Goal: Task Accomplishment & Management: Use online tool/utility

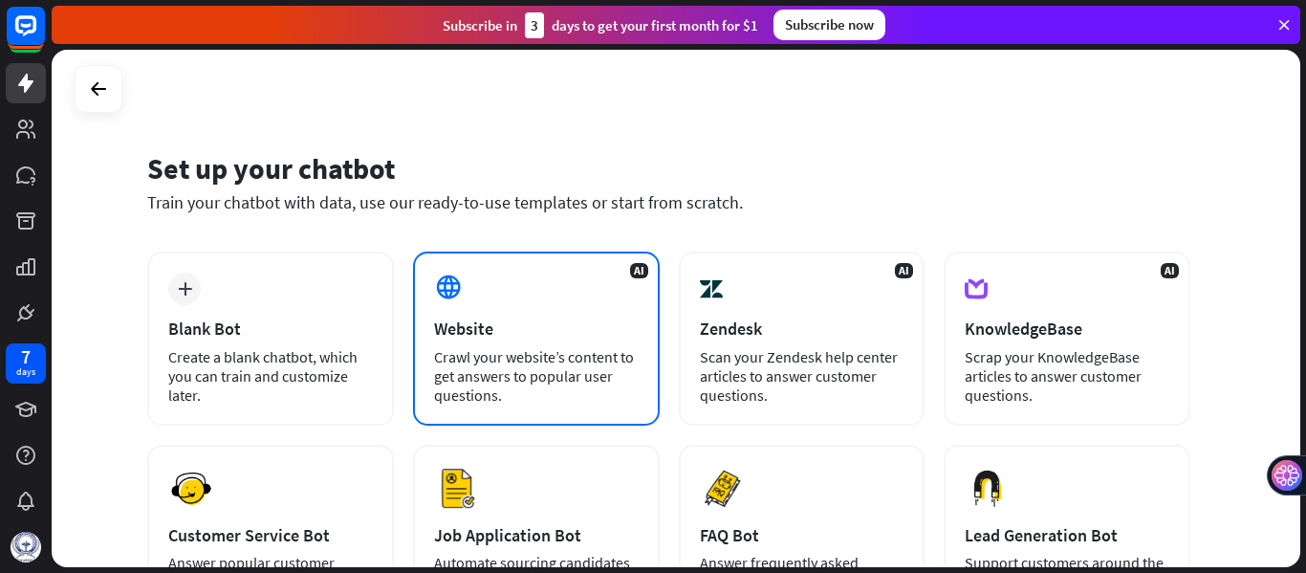
click at [539, 338] on div "Website" at bounding box center [536, 328] width 205 height 22
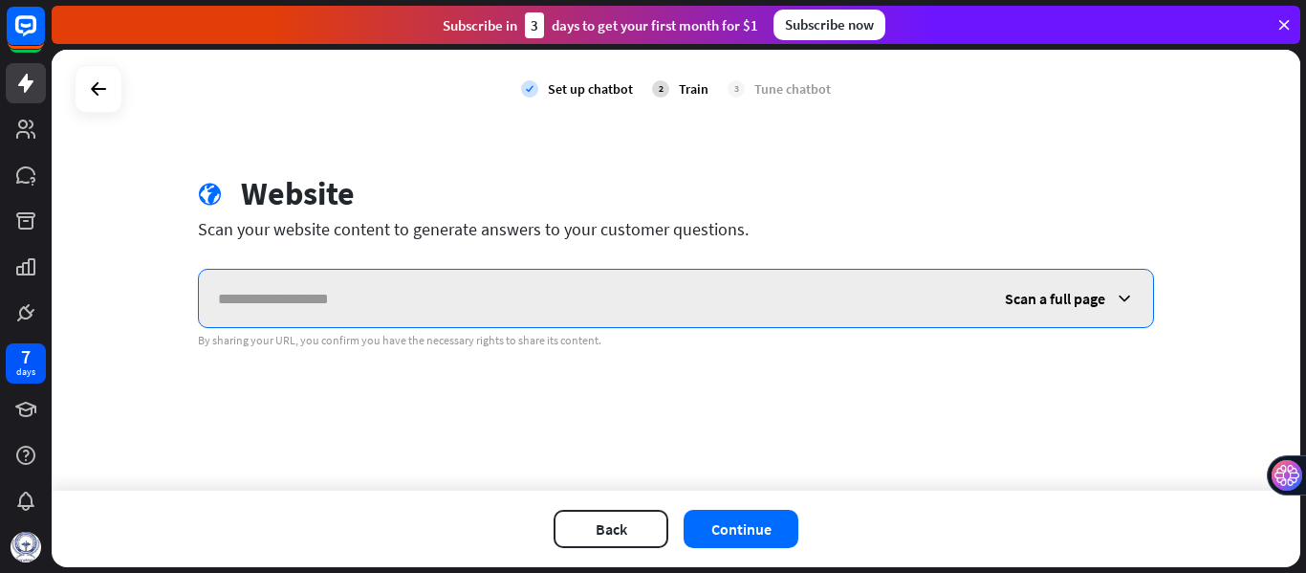
paste input "**********"
type input "**********"
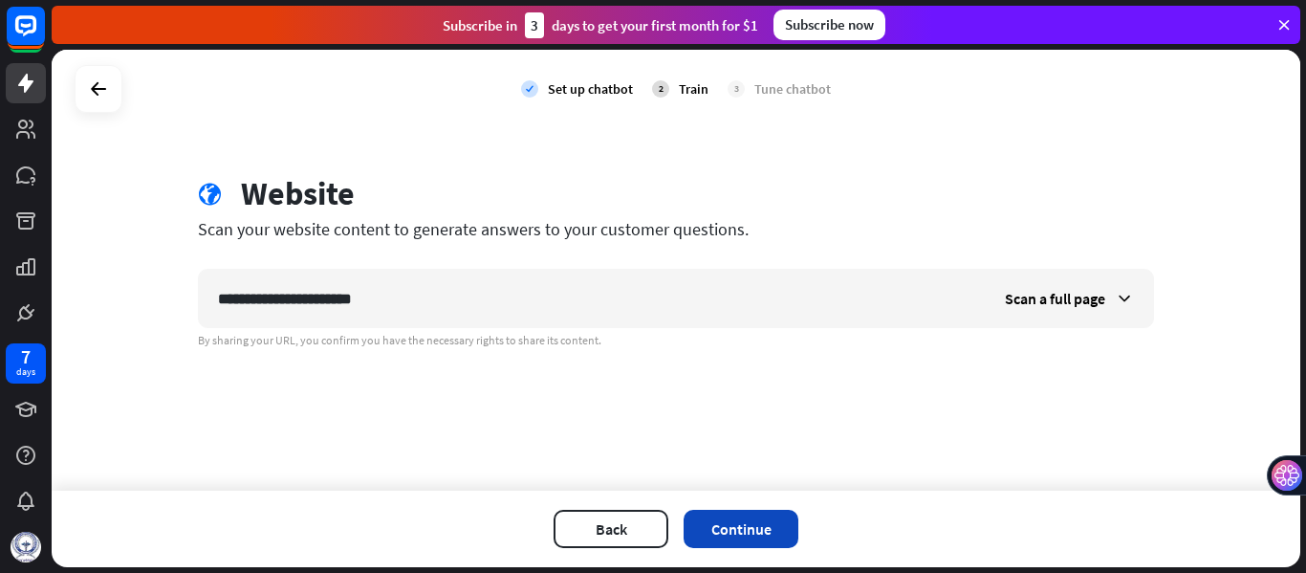
click at [711, 522] on button "Continue" at bounding box center [741, 529] width 115 height 38
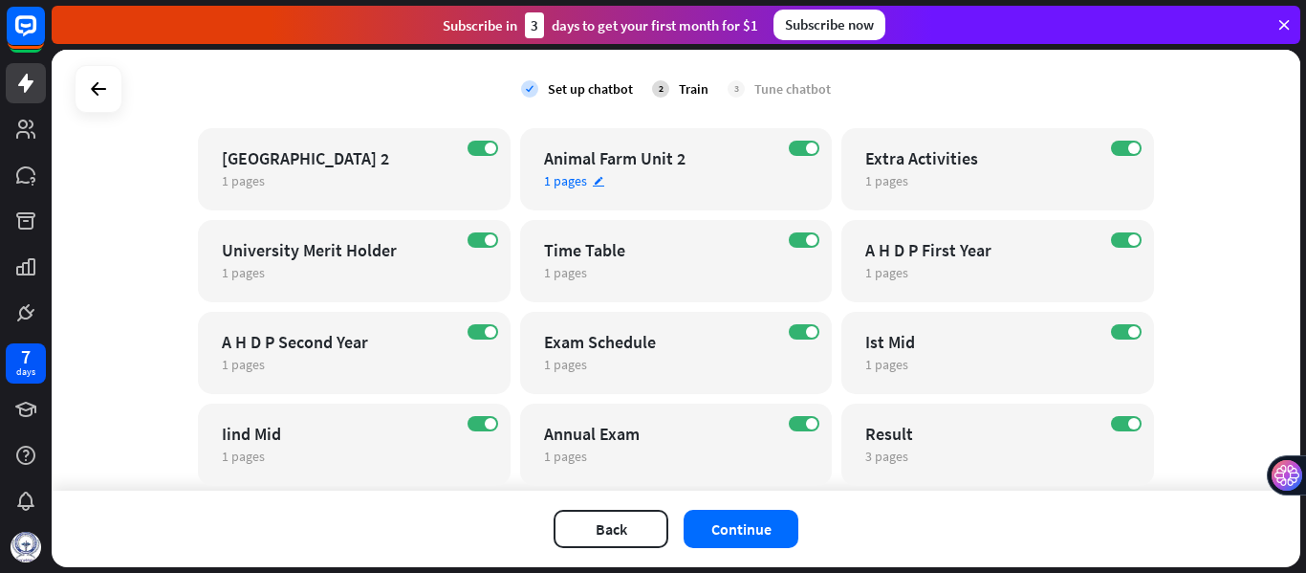
scroll to position [1238, 0]
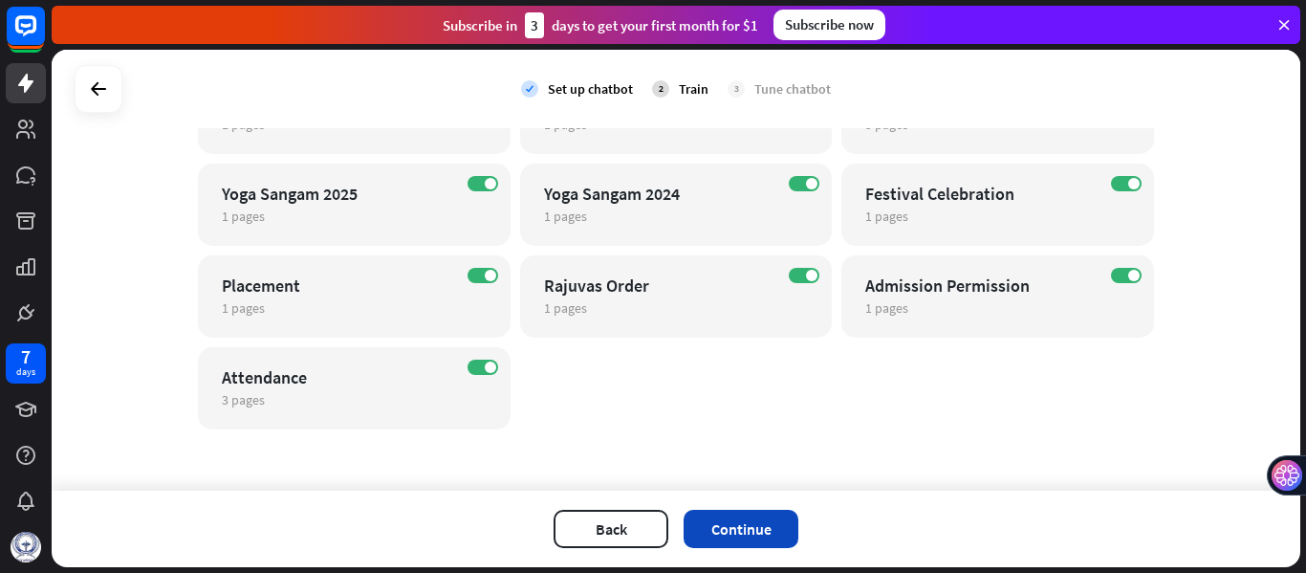
click at [734, 531] on button "Continue" at bounding box center [741, 529] width 115 height 38
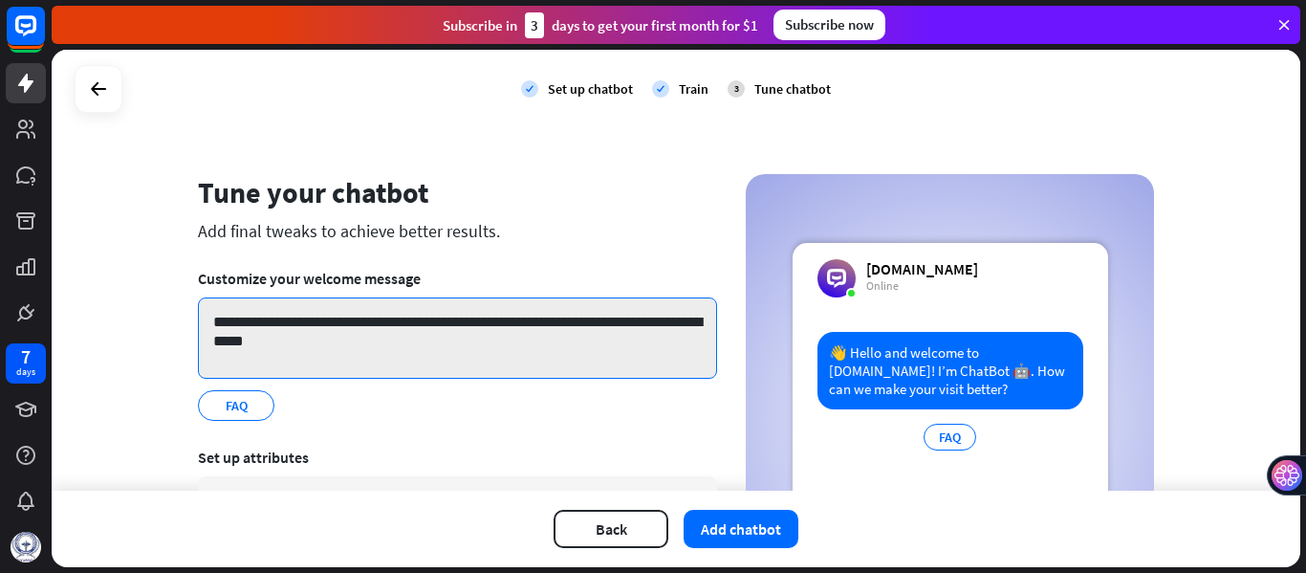
click at [440, 329] on textarea "**********" at bounding box center [457, 337] width 519 height 81
drag, startPoint x: 374, startPoint y: 322, endPoint x: 477, endPoint y: 325, distance: 103.3
click at [477, 325] on textarea "**********" at bounding box center [457, 337] width 519 height 81
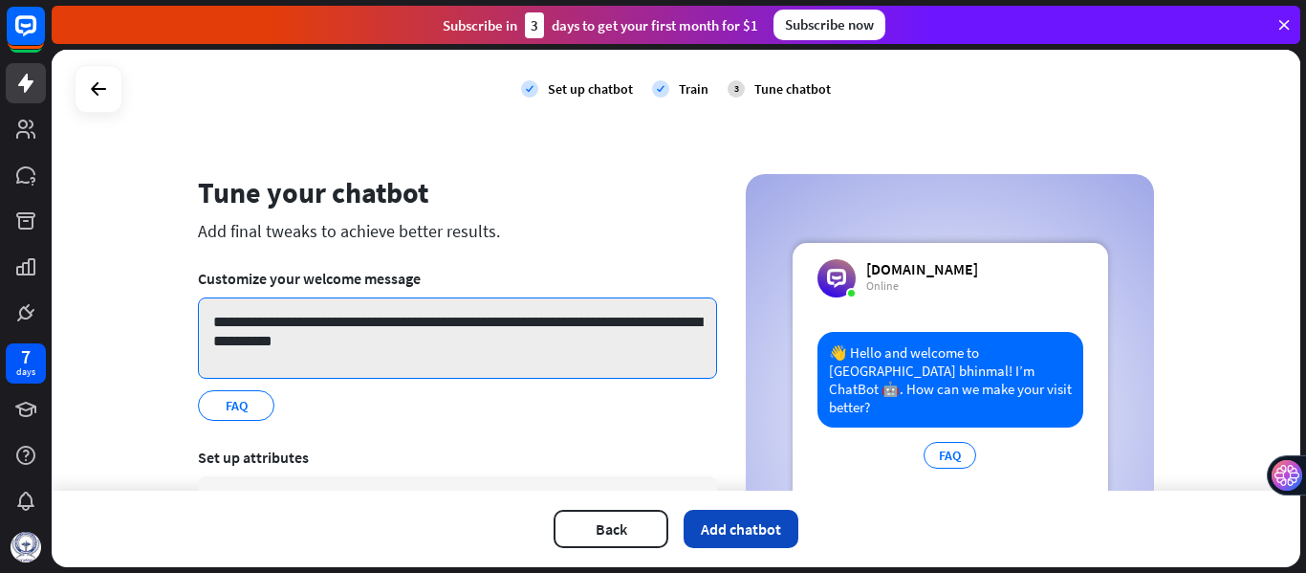
type textarea "**********"
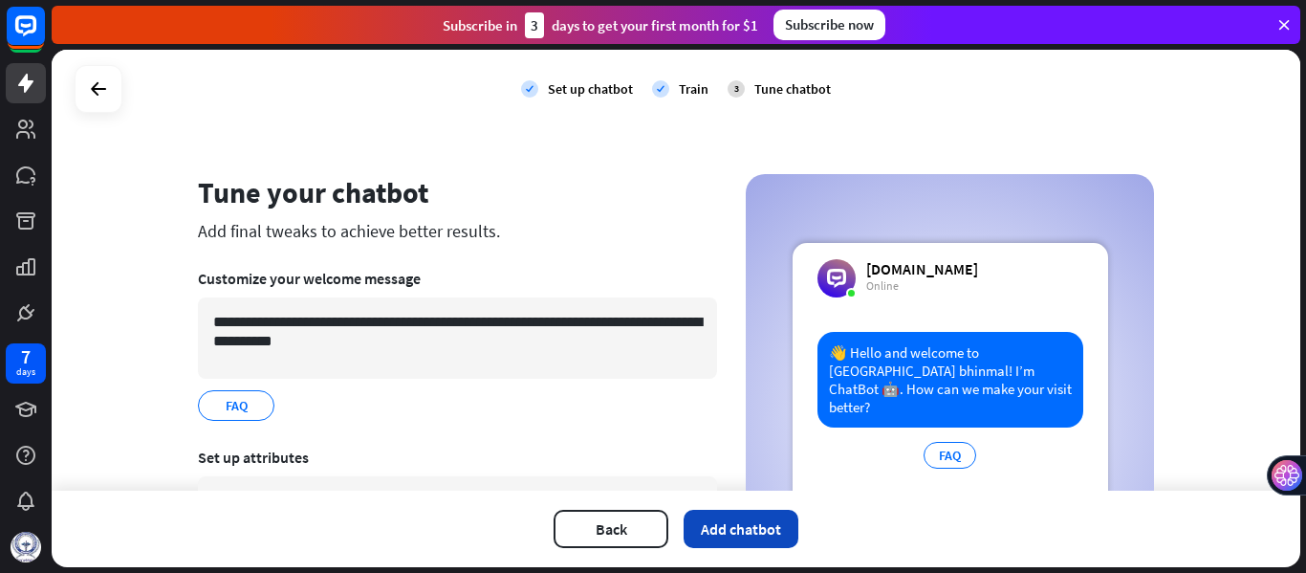
click at [710, 518] on button "Add chatbot" at bounding box center [741, 529] width 115 height 38
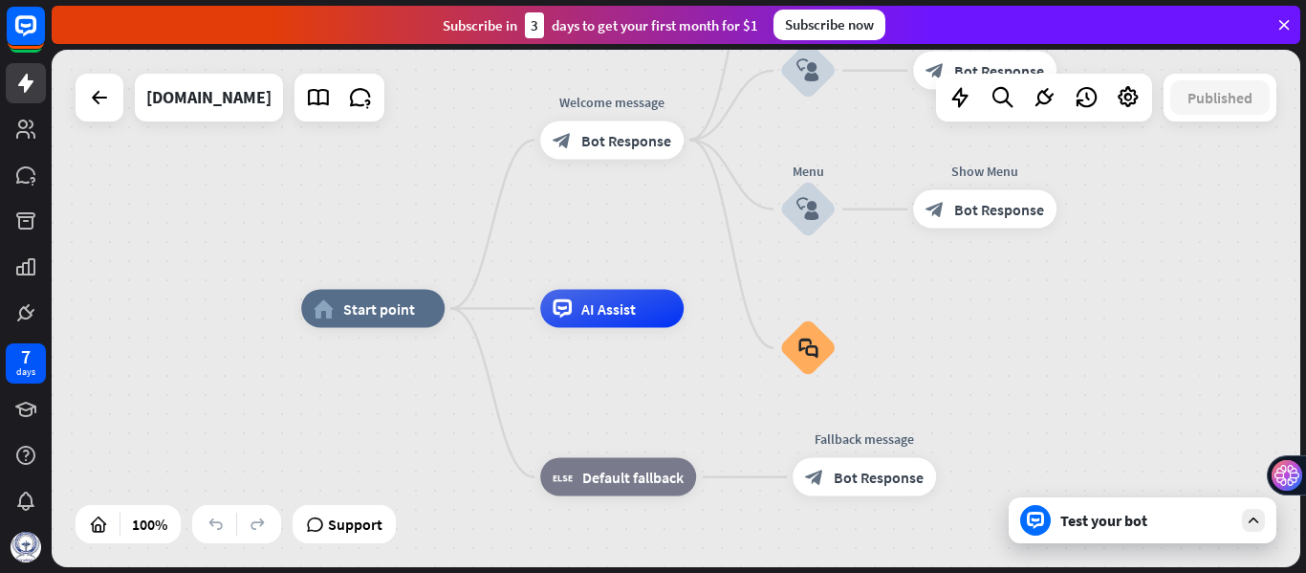
click at [1102, 529] on div "Test your bot" at bounding box center [1146, 520] width 172 height 19
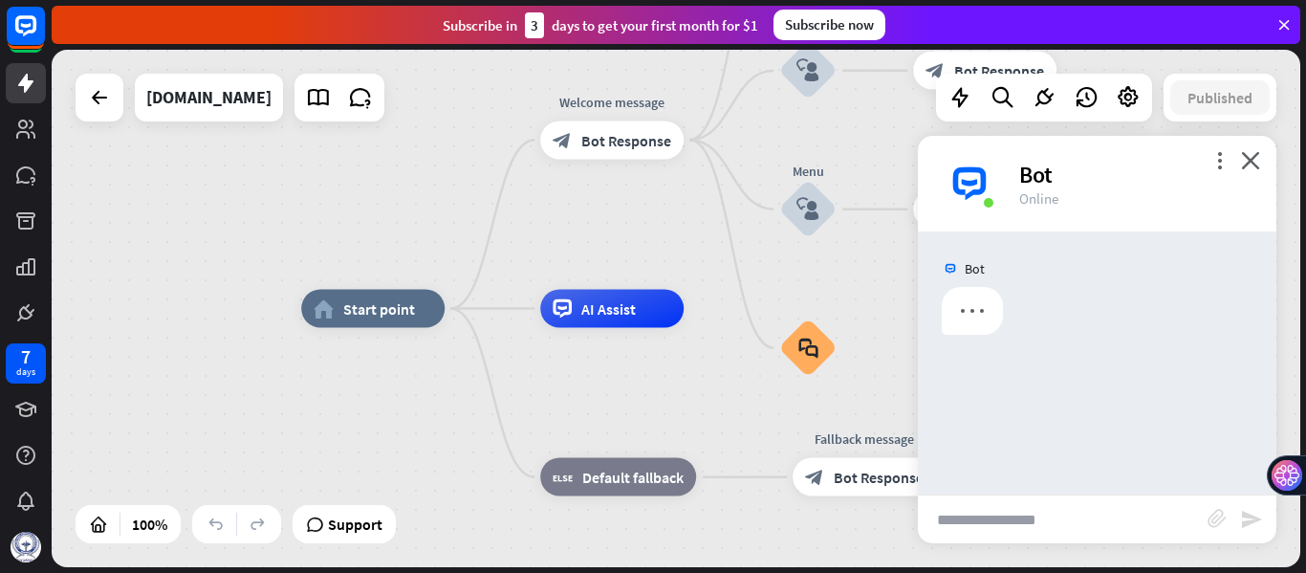
click at [1102, 529] on input "text" at bounding box center [1063, 519] width 290 height 48
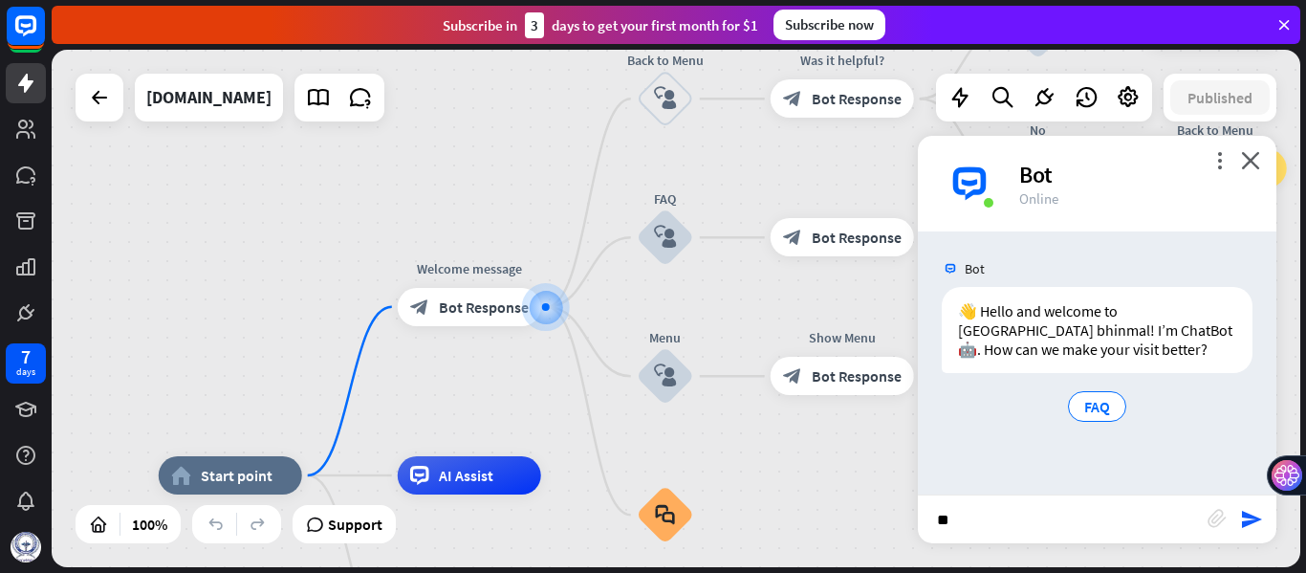
type input "***"
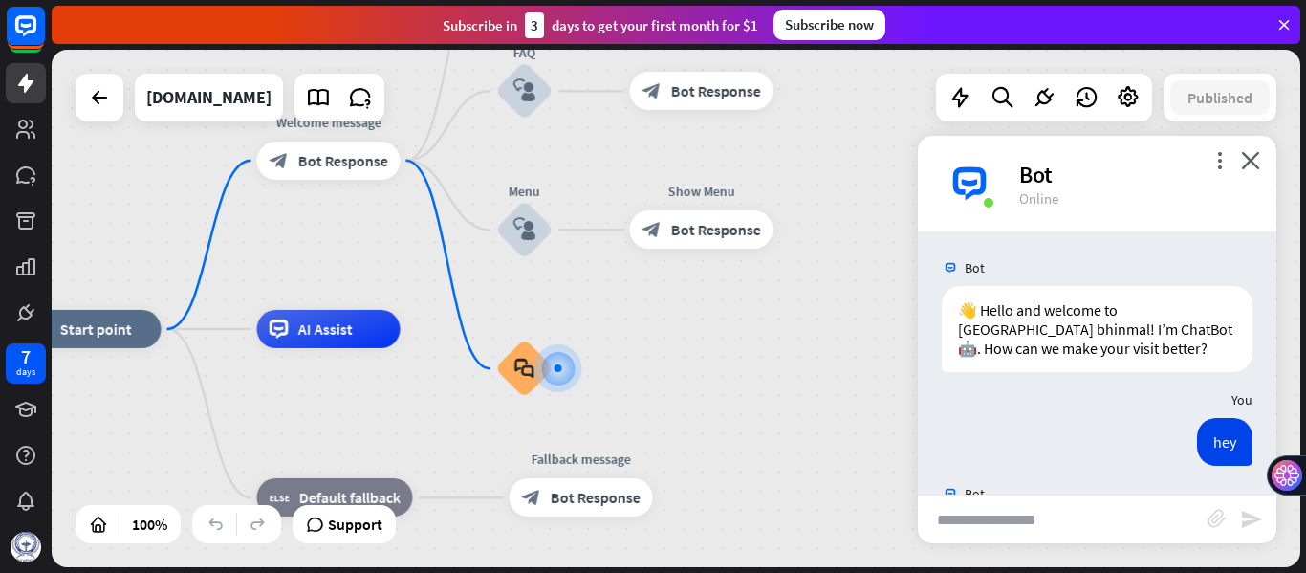
scroll to position [95, 0]
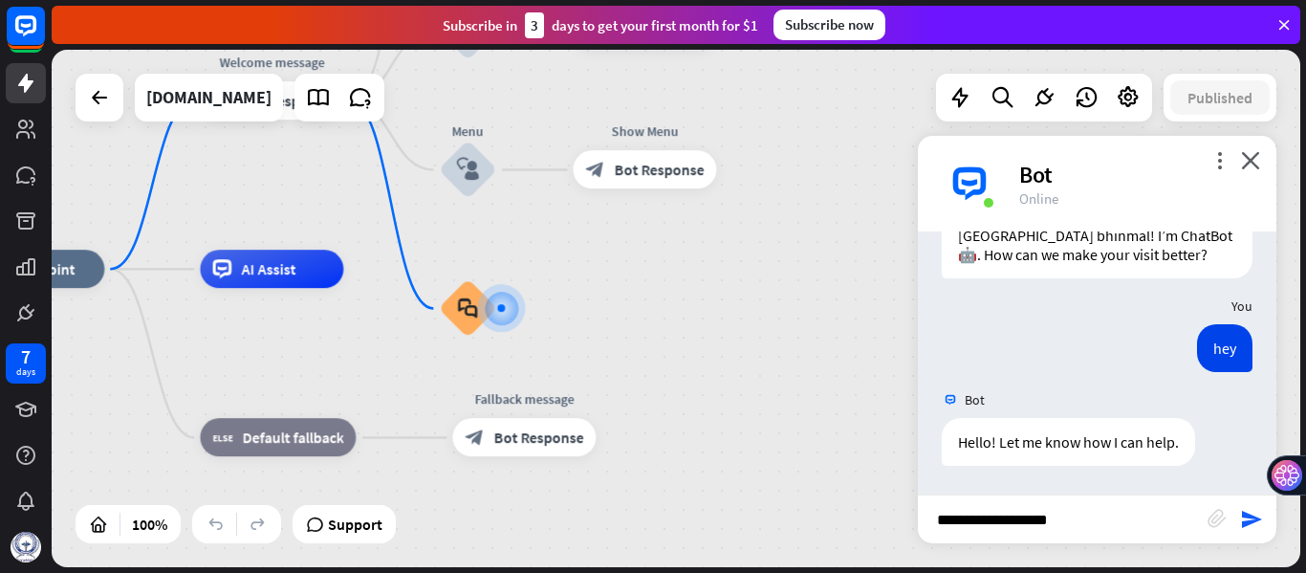
click at [971, 521] on input "**********" at bounding box center [1063, 519] width 290 height 48
click at [973, 523] on input "**********" at bounding box center [1063, 519] width 290 height 48
click at [1054, 520] on input "**********" at bounding box center [1063, 519] width 290 height 48
type input "**********"
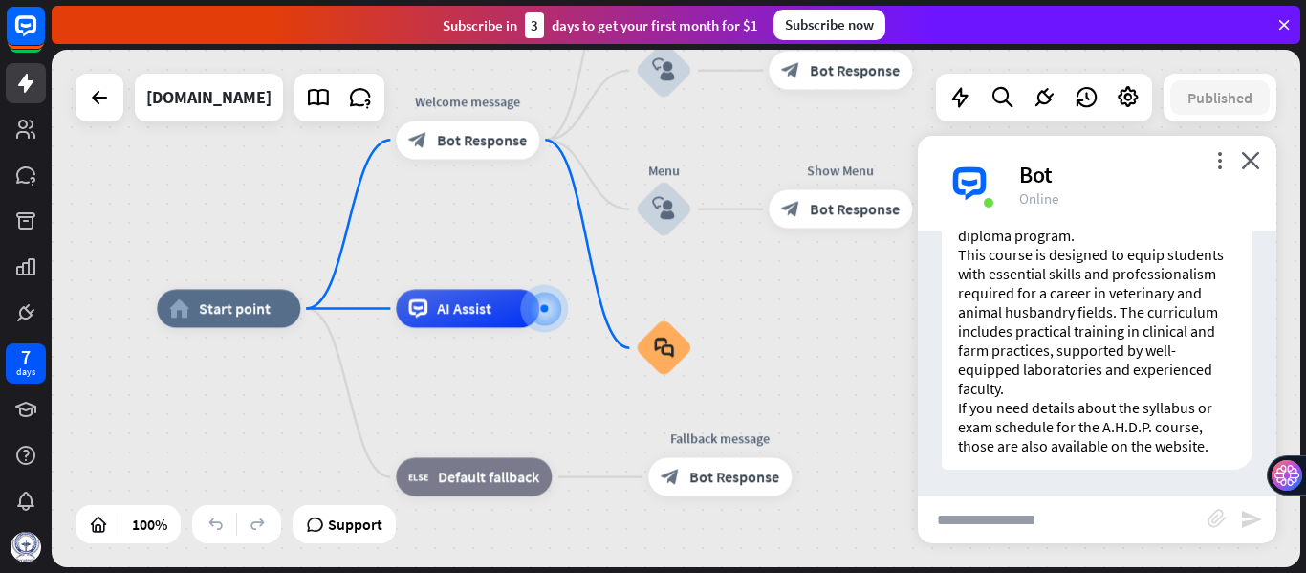
scroll to position [588, 0]
click at [1025, 513] on input "text" at bounding box center [1063, 519] width 290 height 48
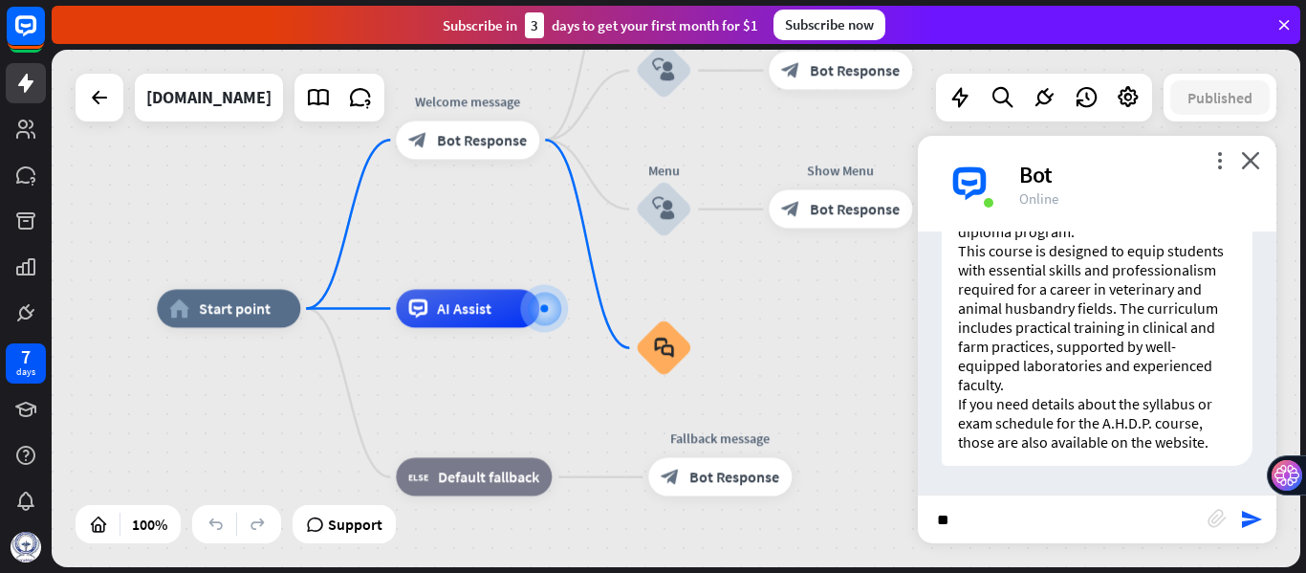
type input "*"
type input "**********"
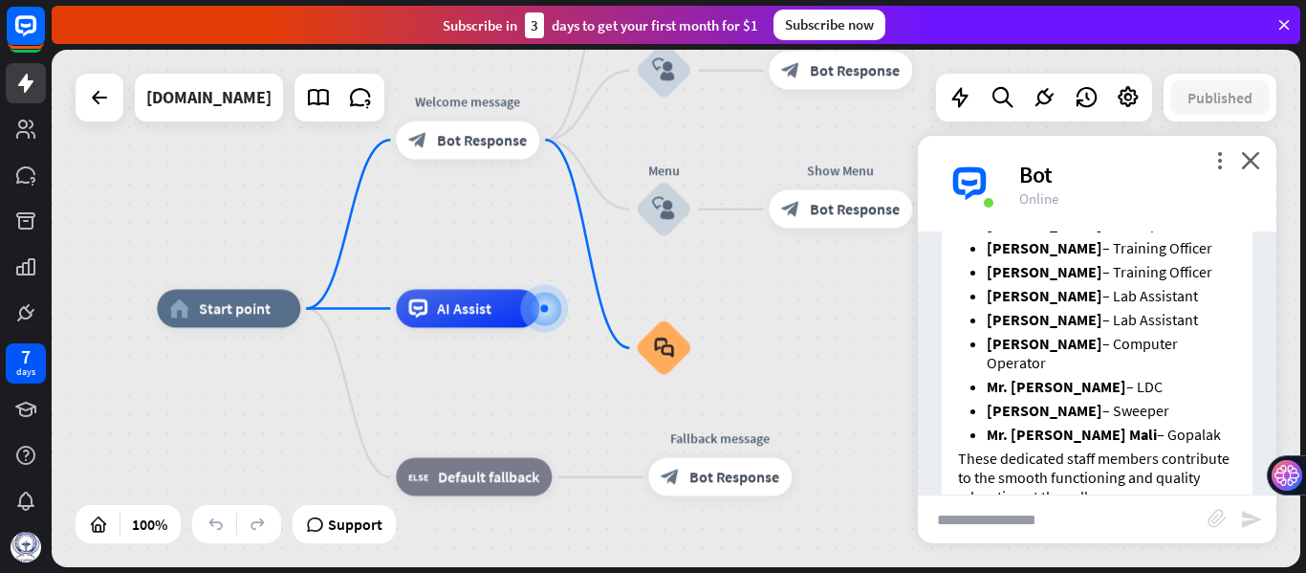
scroll to position [1082, 0]
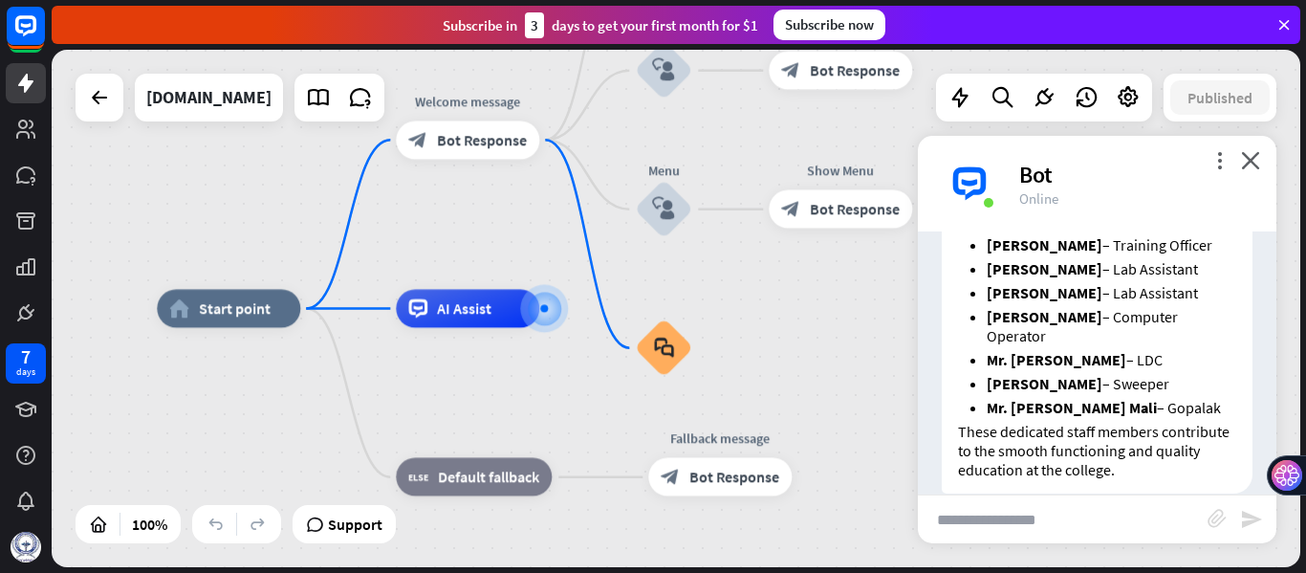
click at [1009, 516] on input "text" at bounding box center [1063, 519] width 290 height 48
type input "*"
type input "**********"
click at [1254, 522] on icon "send" at bounding box center [1251, 519] width 23 height 23
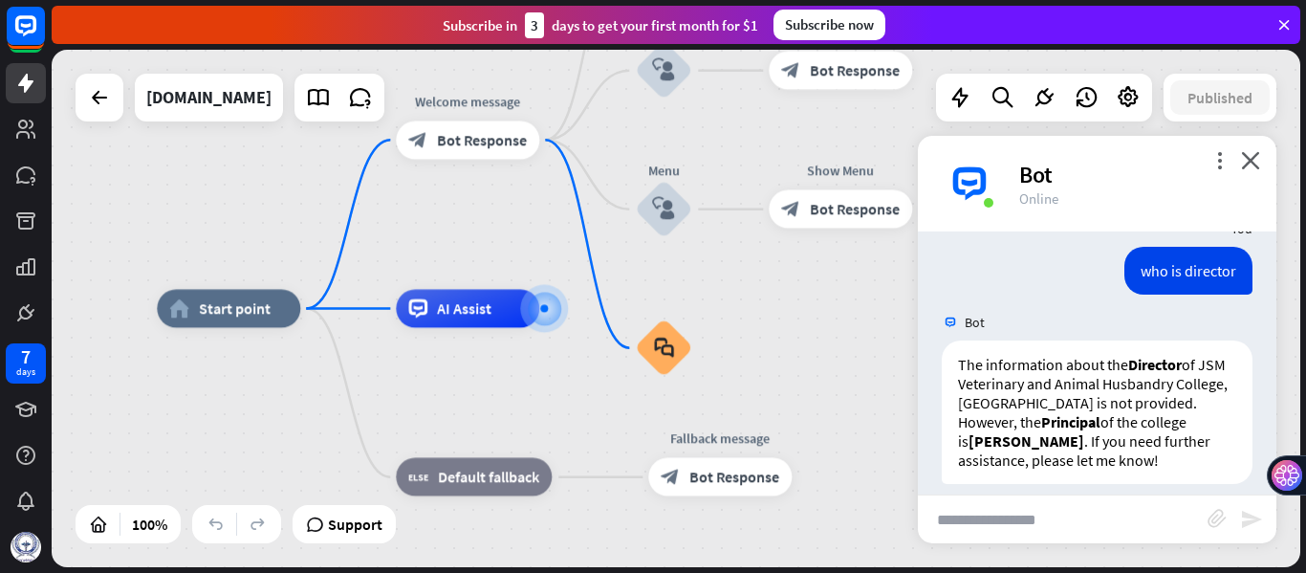
scroll to position [1412, 0]
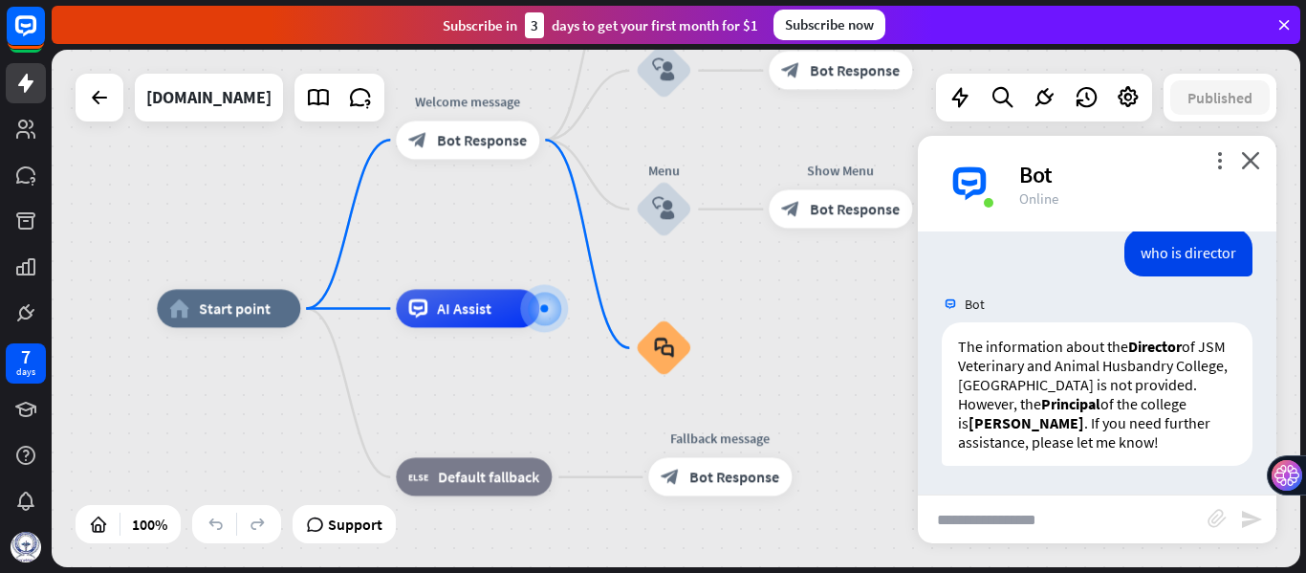
click at [1046, 514] on input "text" at bounding box center [1063, 519] width 290 height 48
type input "**********"
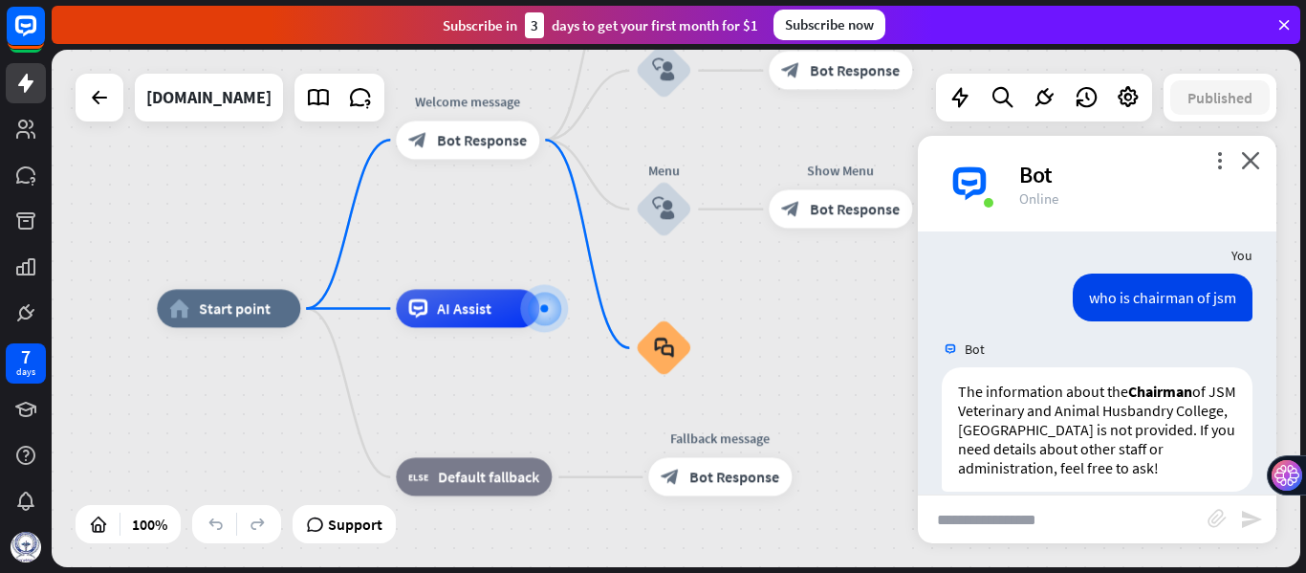
scroll to position [1676, 0]
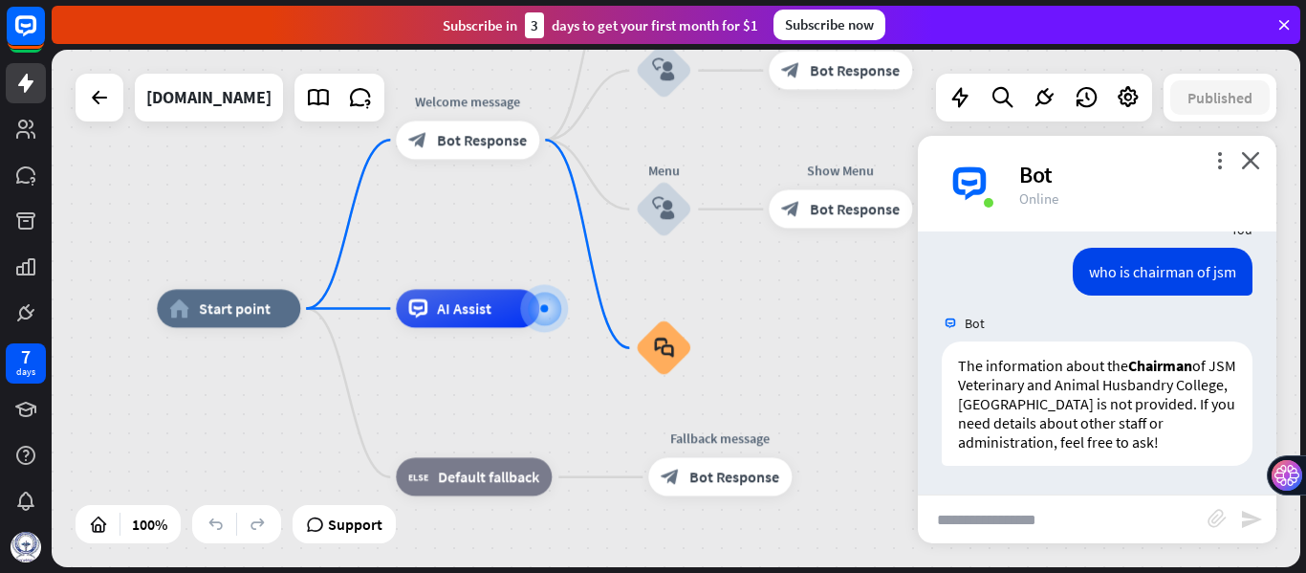
click at [1026, 524] on input "text" at bounding box center [1063, 519] width 290 height 48
type input "**********"
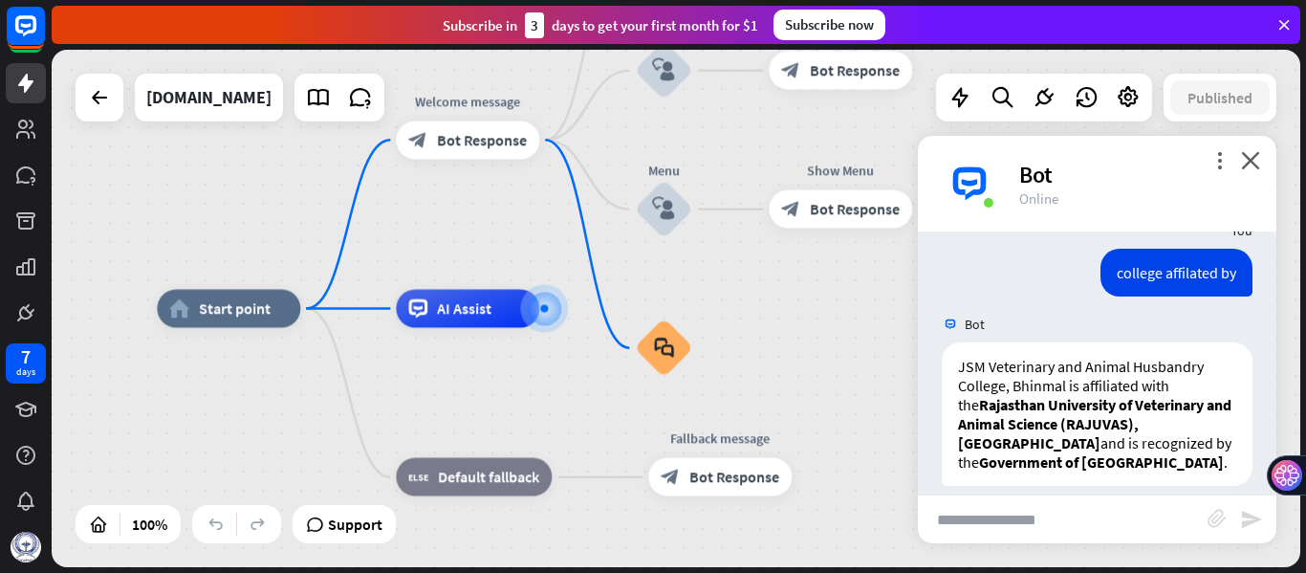
scroll to position [1959, 0]
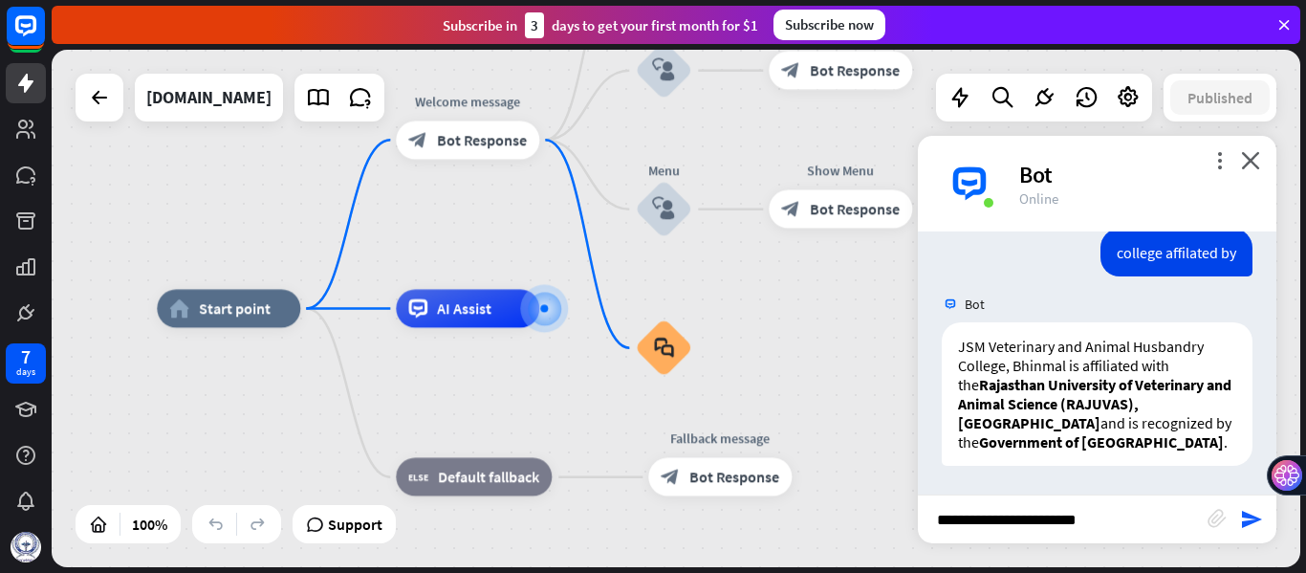
type input "**********"
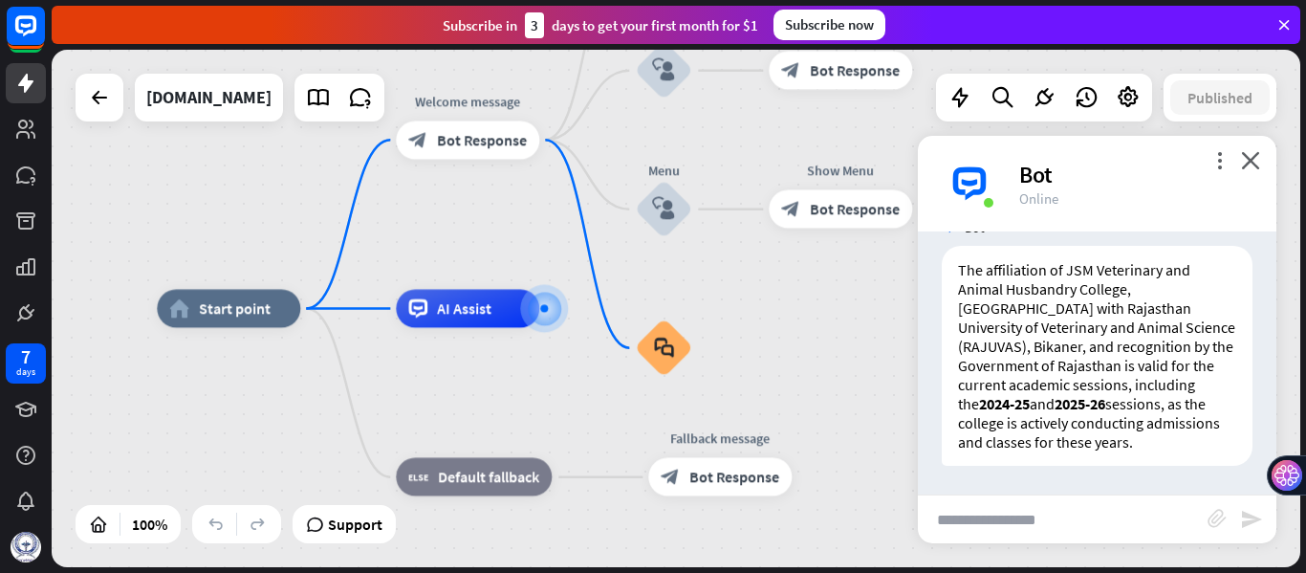
scroll to position [2318, 0]
click at [468, 441] on span "Edit name" at bounding box center [455, 433] width 59 height 17
click at [473, 310] on span "AI Assist" at bounding box center [464, 308] width 54 height 19
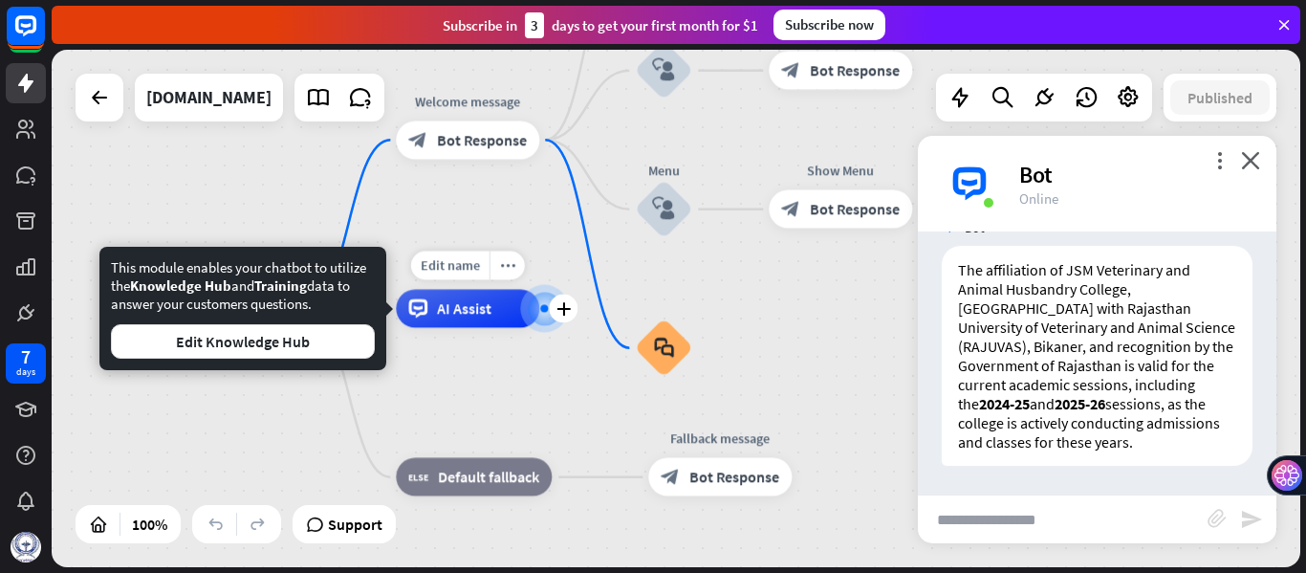
click at [498, 328] on div "Edit name more_horiz plus AI Assist" at bounding box center [467, 309] width 143 height 38
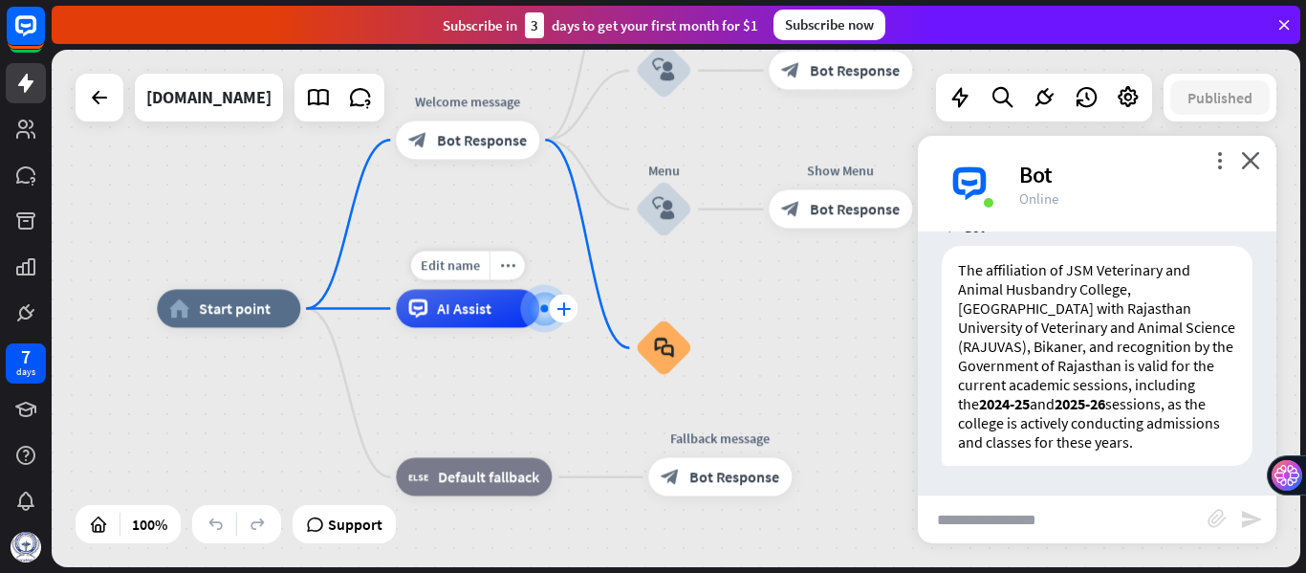
click at [563, 315] on div "plus" at bounding box center [563, 308] width 29 height 29
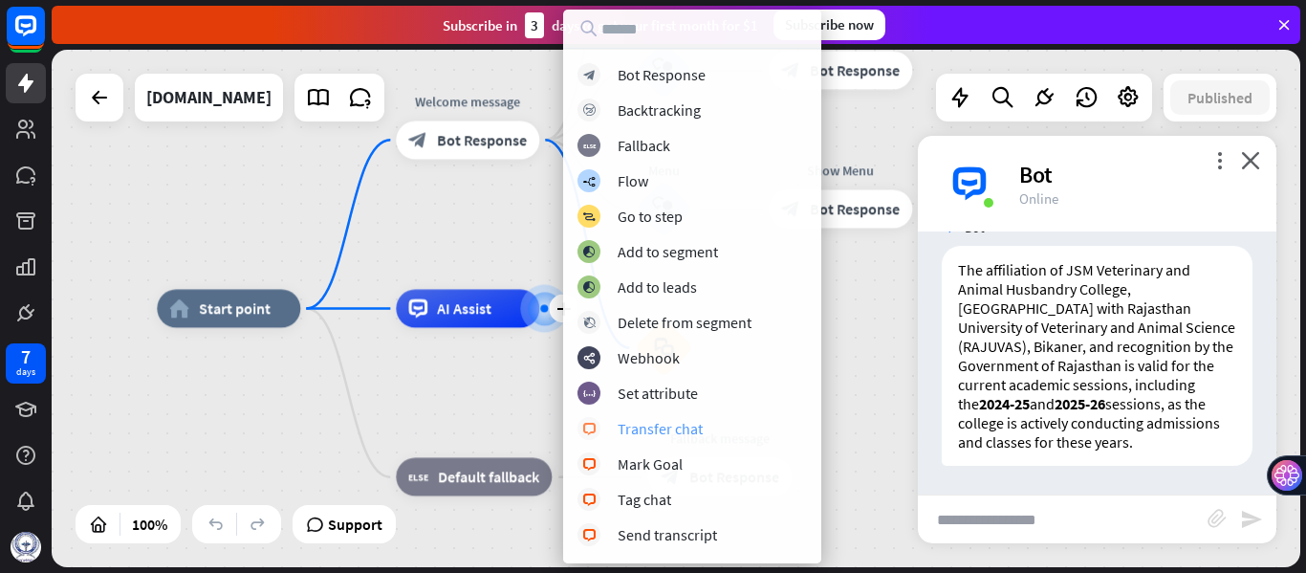
click at [685, 433] on div "Transfer chat" at bounding box center [660, 428] width 85 height 19
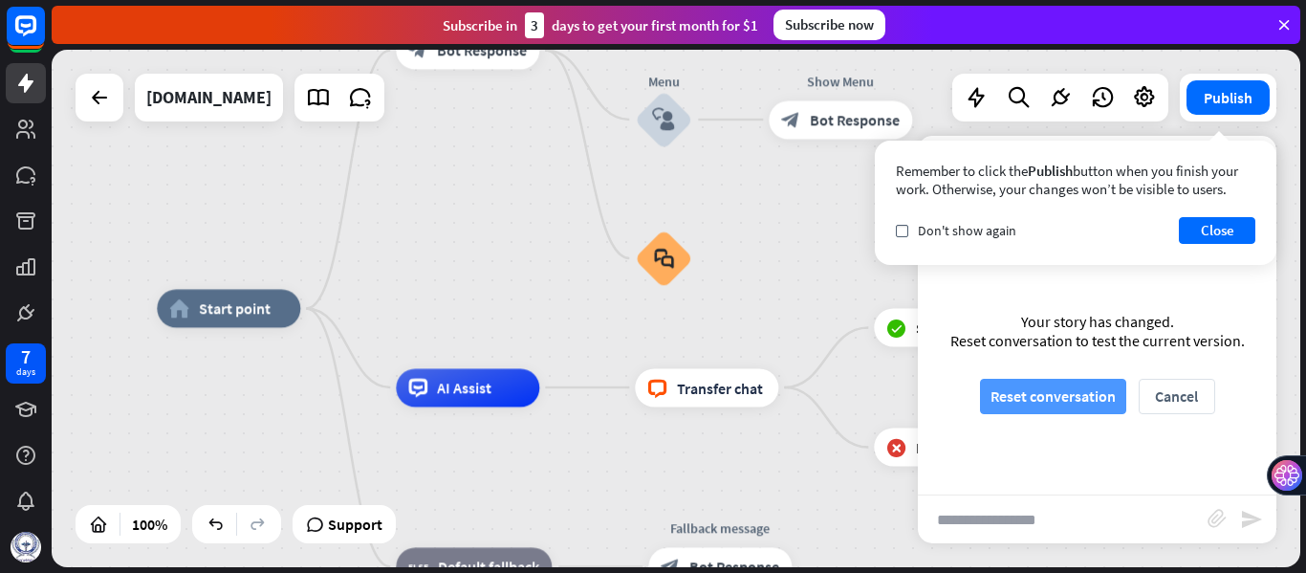
click at [1072, 401] on button "Reset conversation" at bounding box center [1053, 396] width 146 height 35
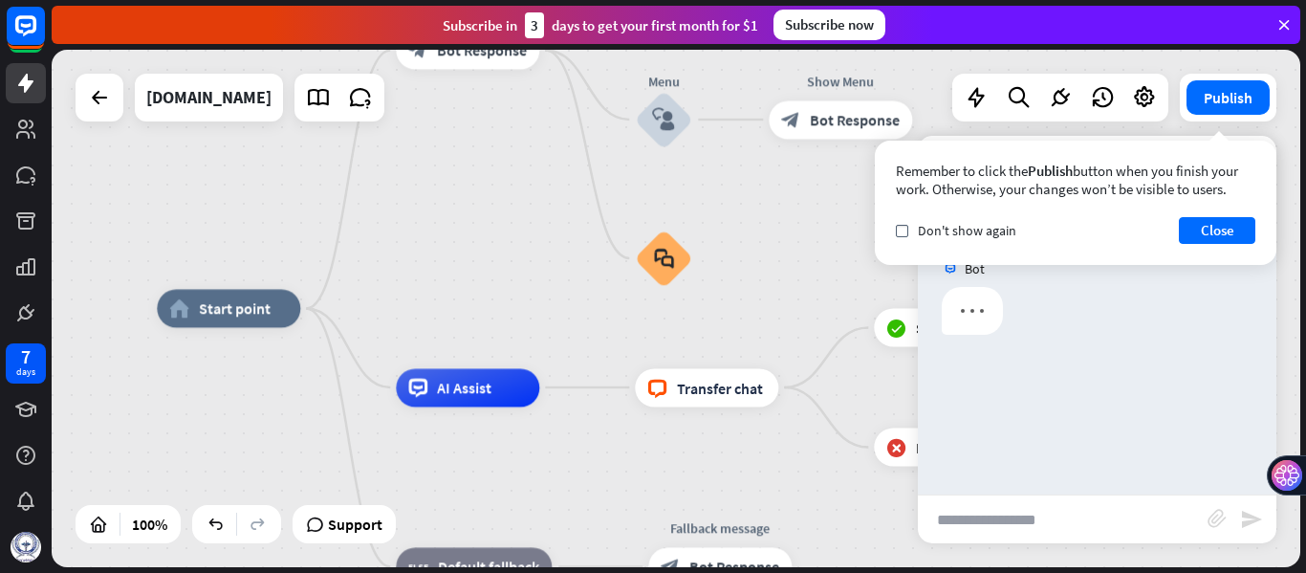
scroll to position [0, 0]
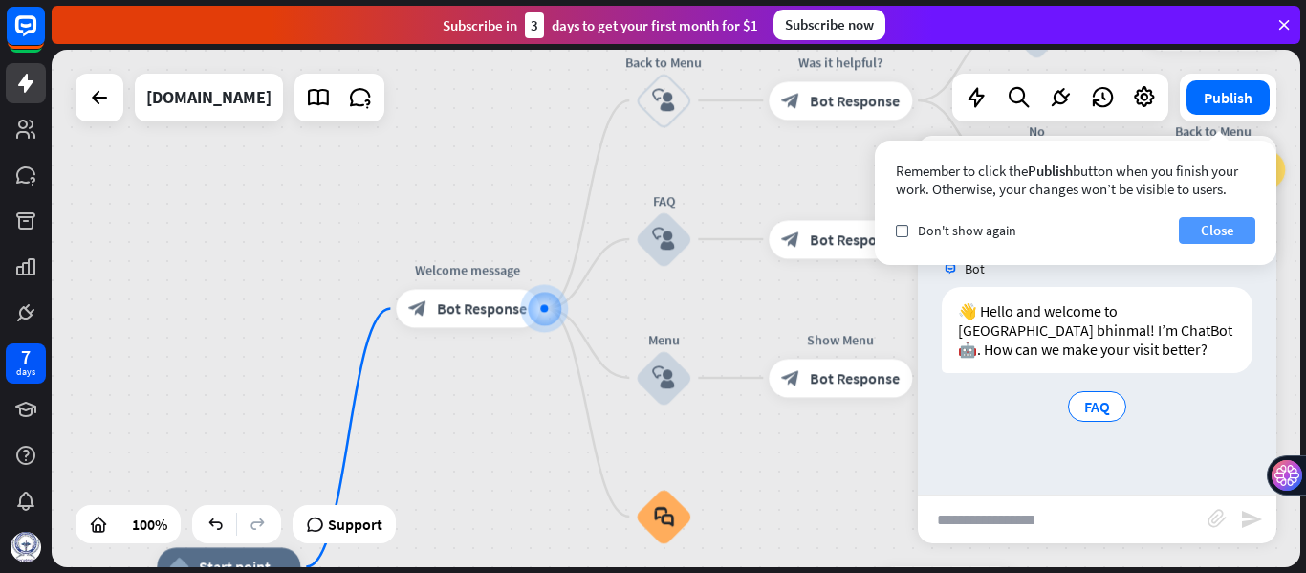
click at [1227, 228] on button "Close" at bounding box center [1217, 230] width 76 height 27
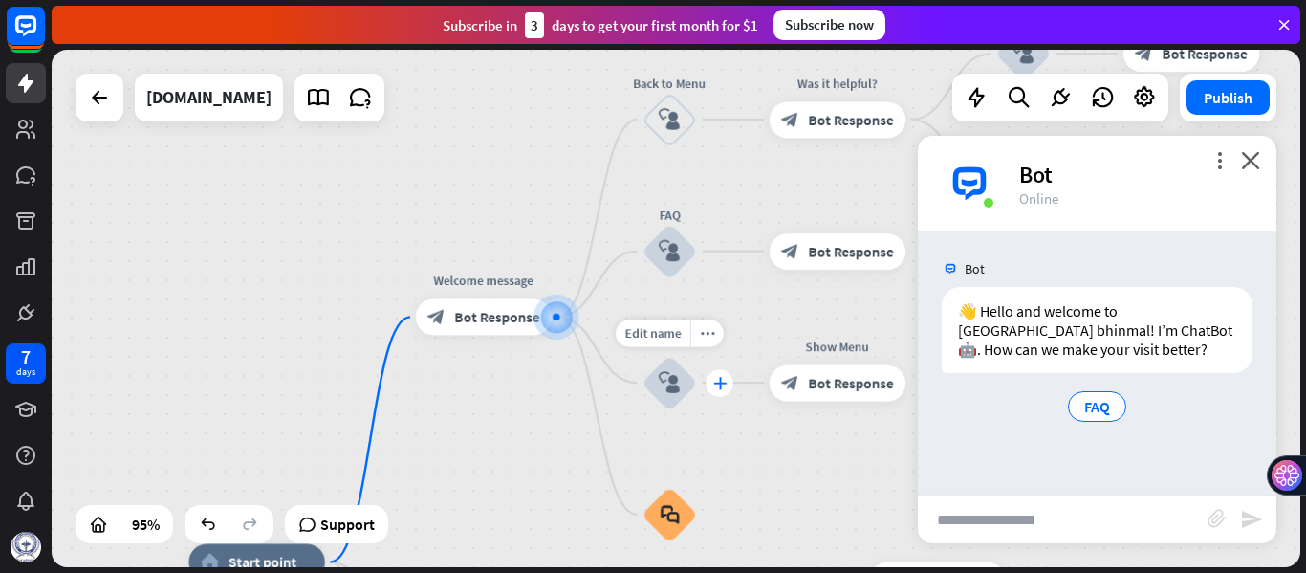
click at [717, 386] on icon "plus" at bounding box center [718, 383] width 13 height 12
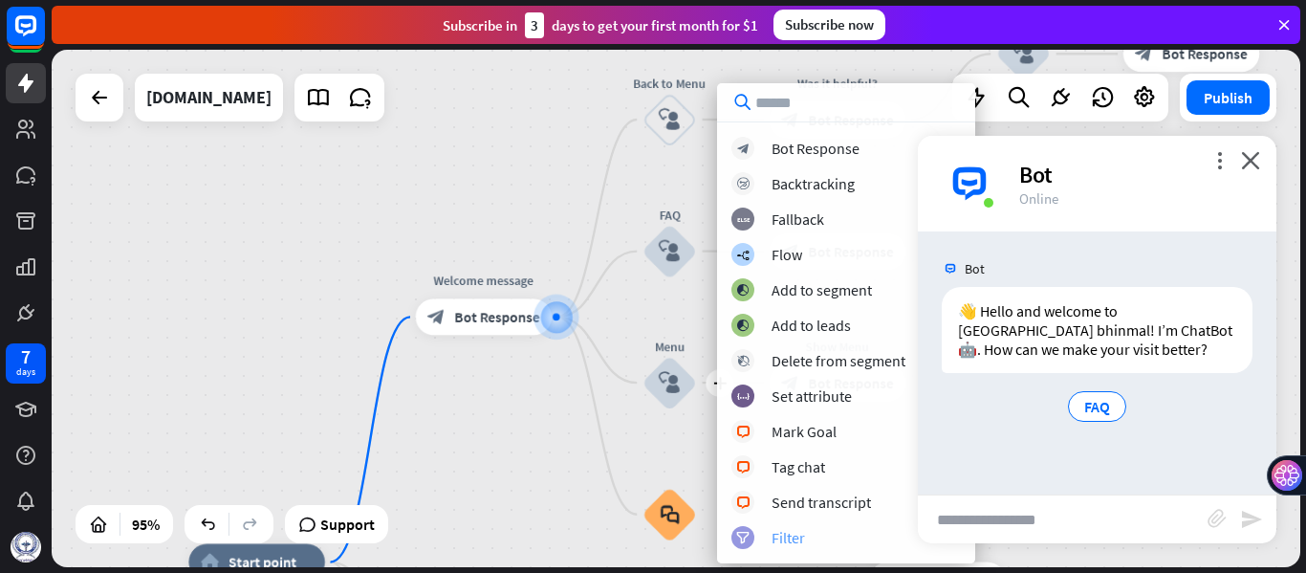
click at [795, 537] on div "Filter" at bounding box center [787, 537] width 33 height 19
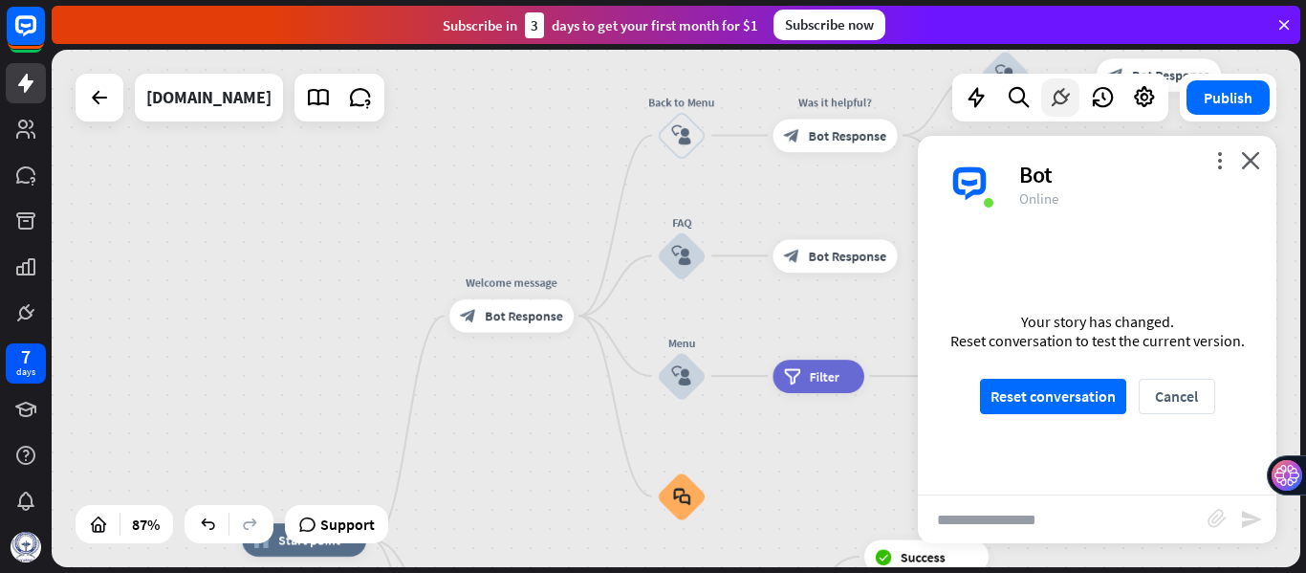
click at [1057, 99] on icon at bounding box center [1060, 97] width 25 height 25
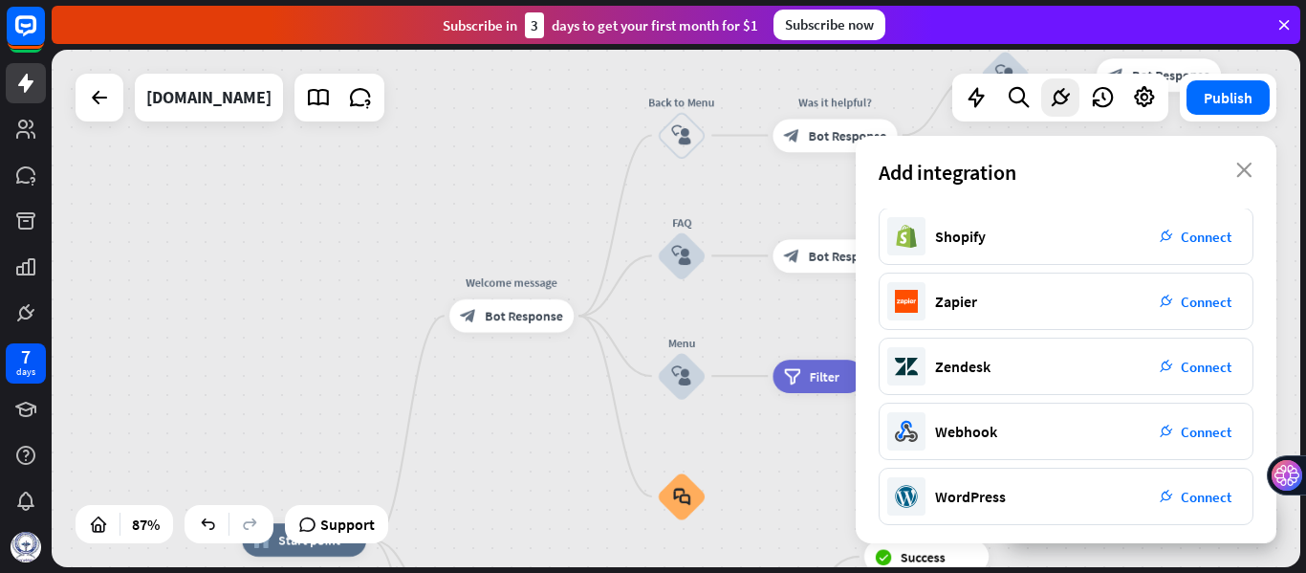
scroll to position [396, 0]
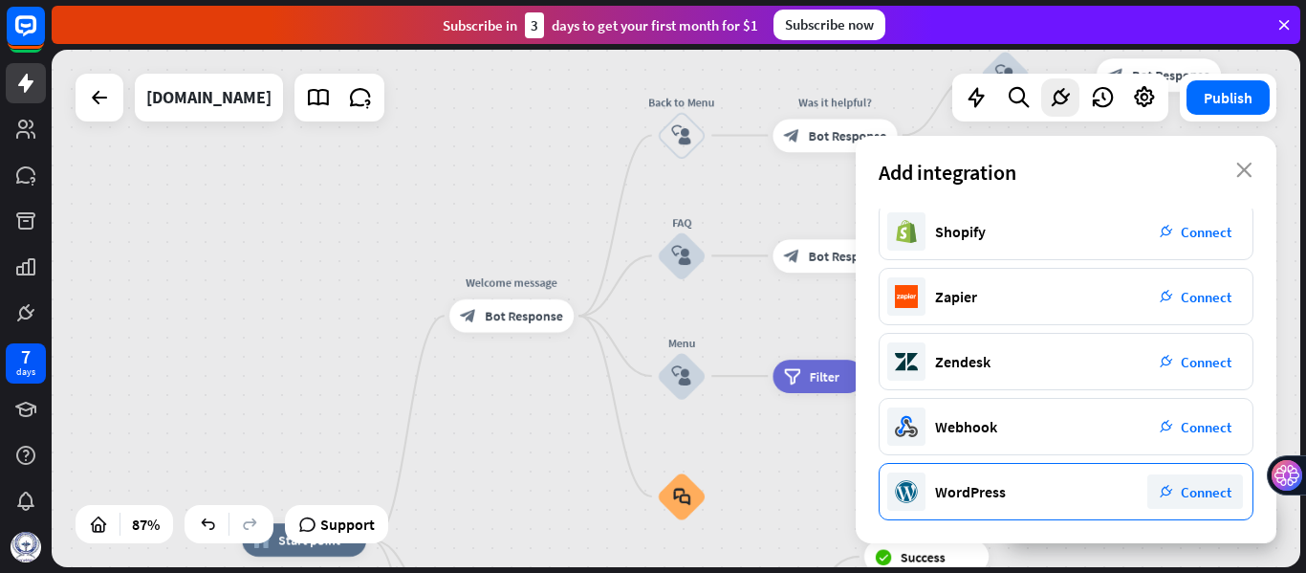
click at [1181, 489] on span "Connect" at bounding box center [1206, 492] width 51 height 18
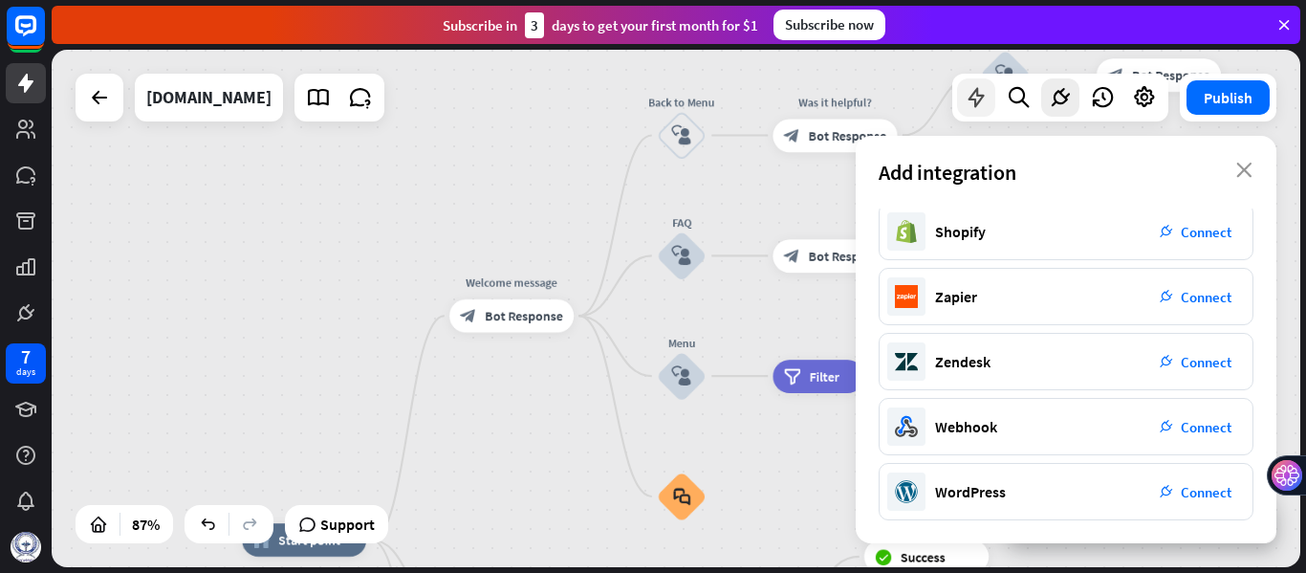
click at [983, 97] on icon at bounding box center [976, 97] width 25 height 25
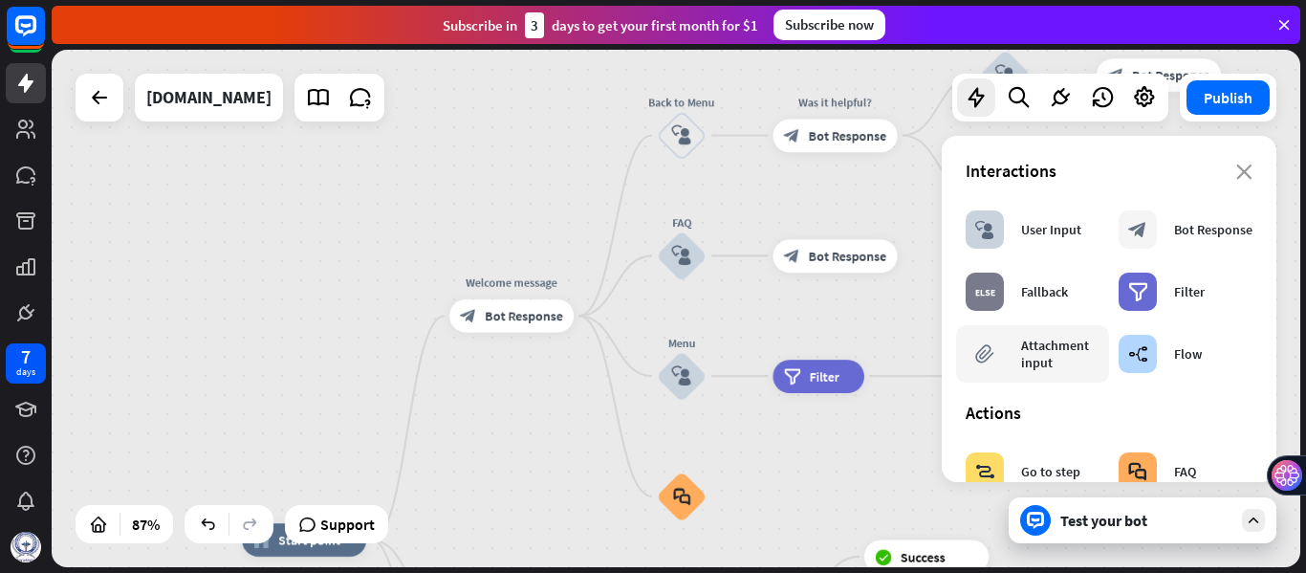
click at [1013, 348] on div "block_attachment Attachment input" at bounding box center [1033, 354] width 134 height 38
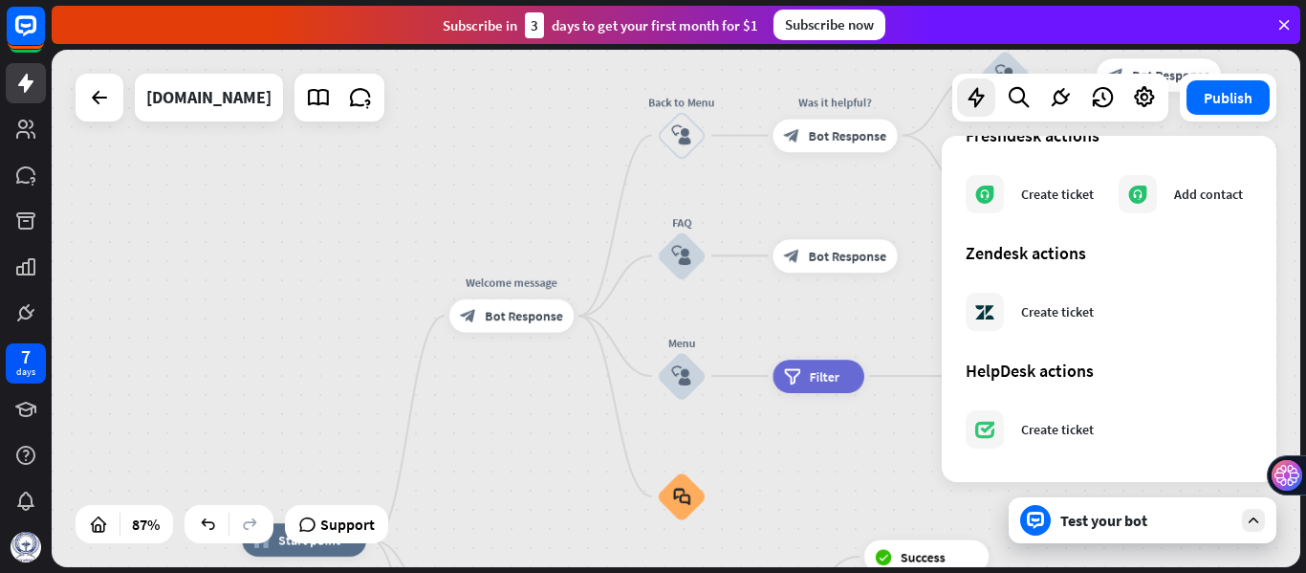
scroll to position [0, 0]
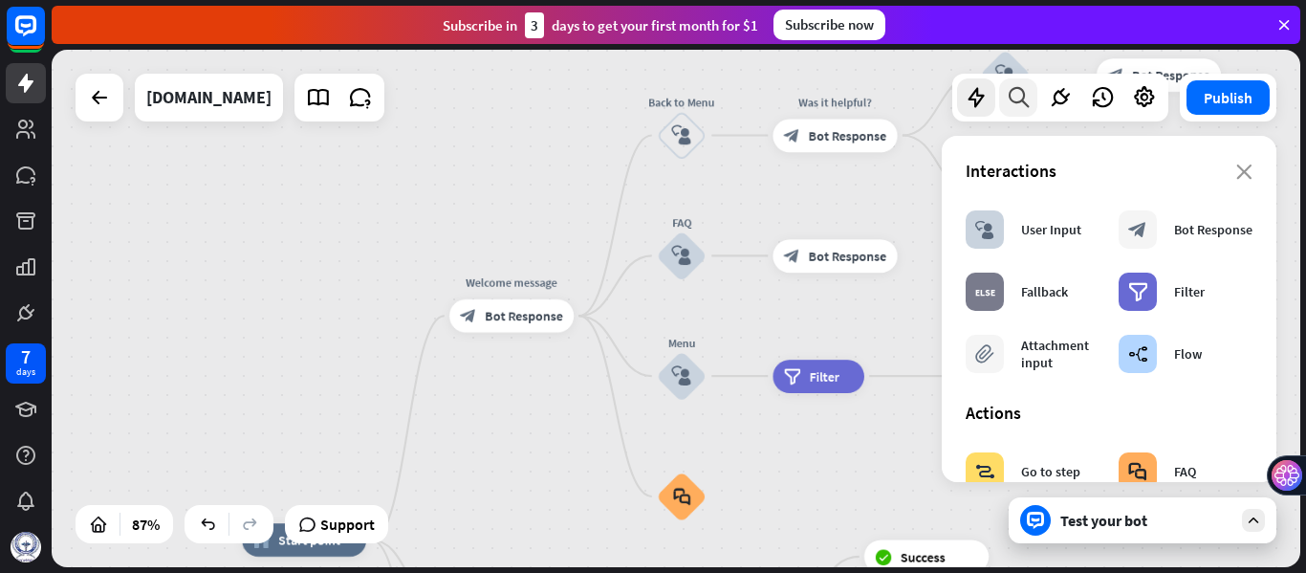
click at [1020, 88] on icon at bounding box center [1019, 97] width 26 height 25
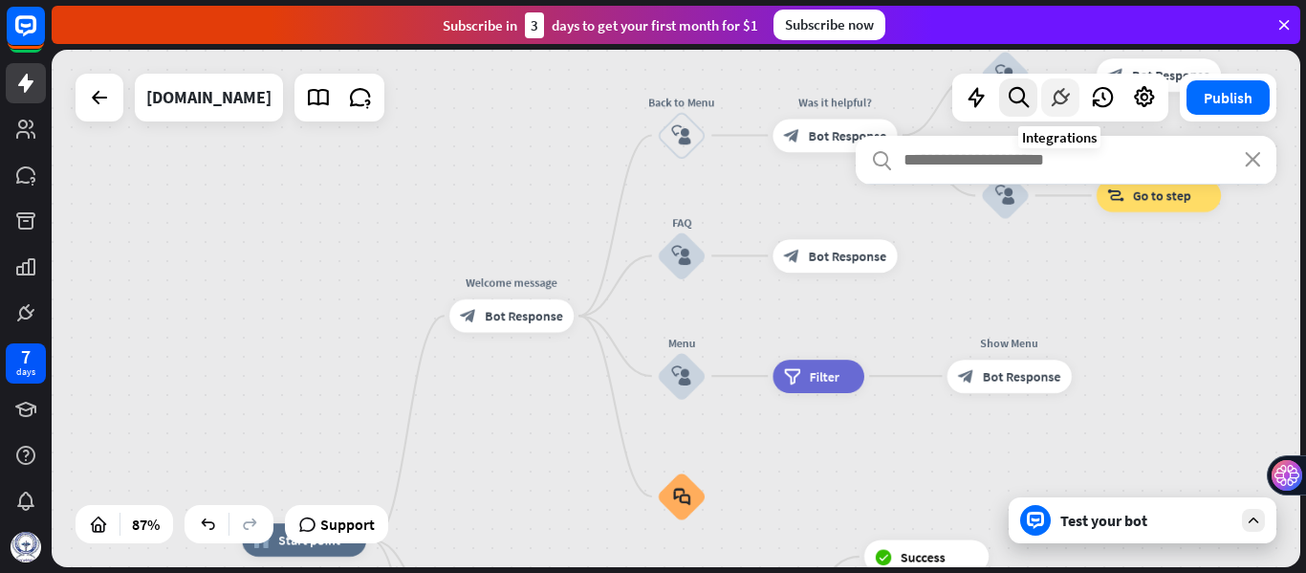
click at [1062, 97] on icon at bounding box center [1060, 97] width 25 height 25
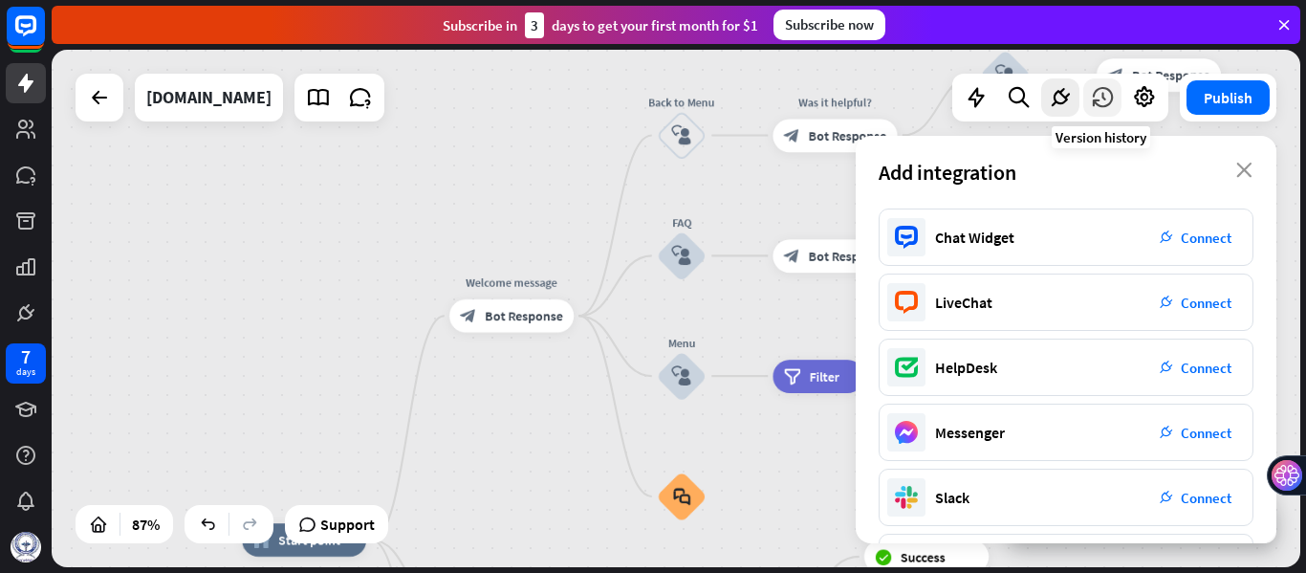
click at [1097, 97] on icon at bounding box center [1102, 97] width 25 height 25
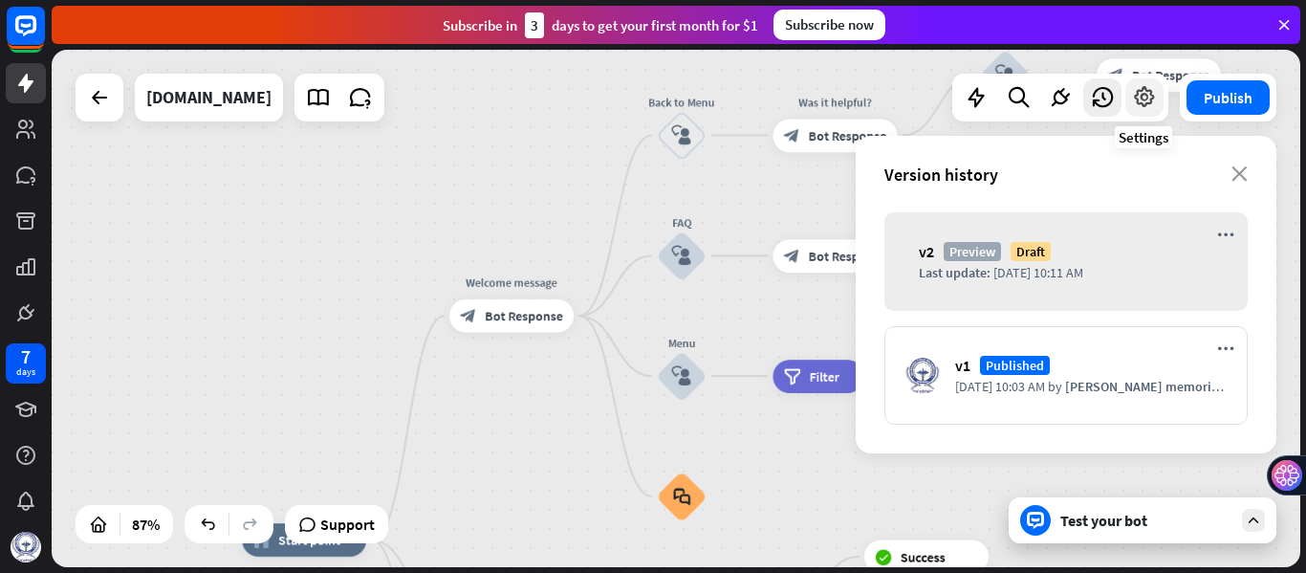
click at [1139, 99] on icon at bounding box center [1144, 97] width 25 height 25
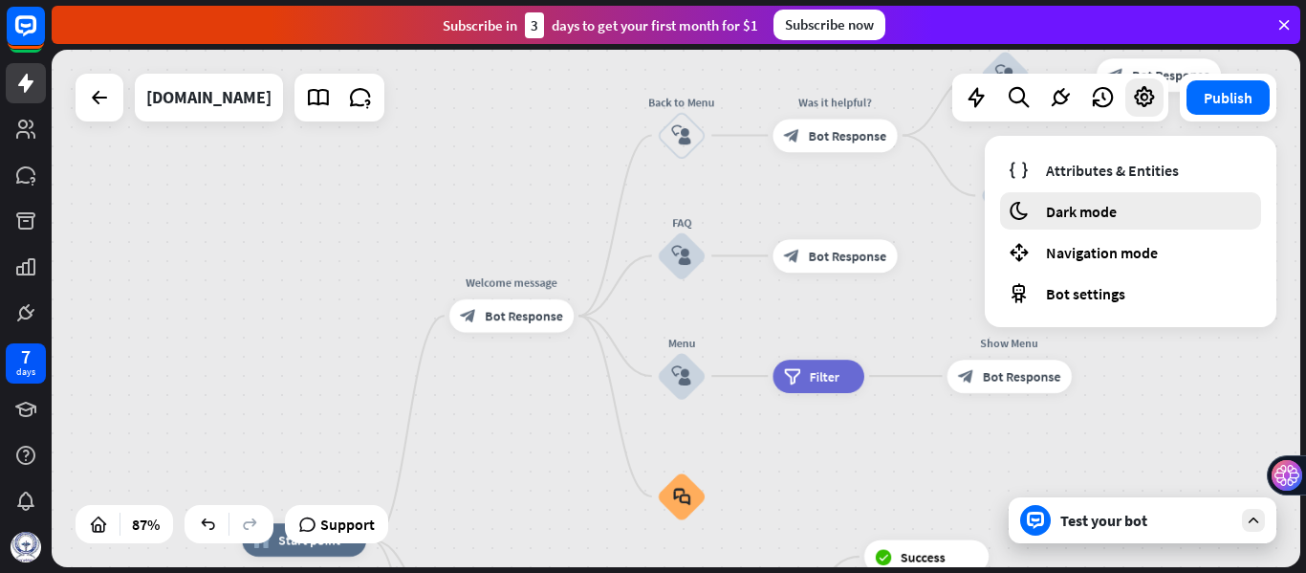
click at [1127, 202] on div "moon Dark mode" at bounding box center [1130, 210] width 261 height 37
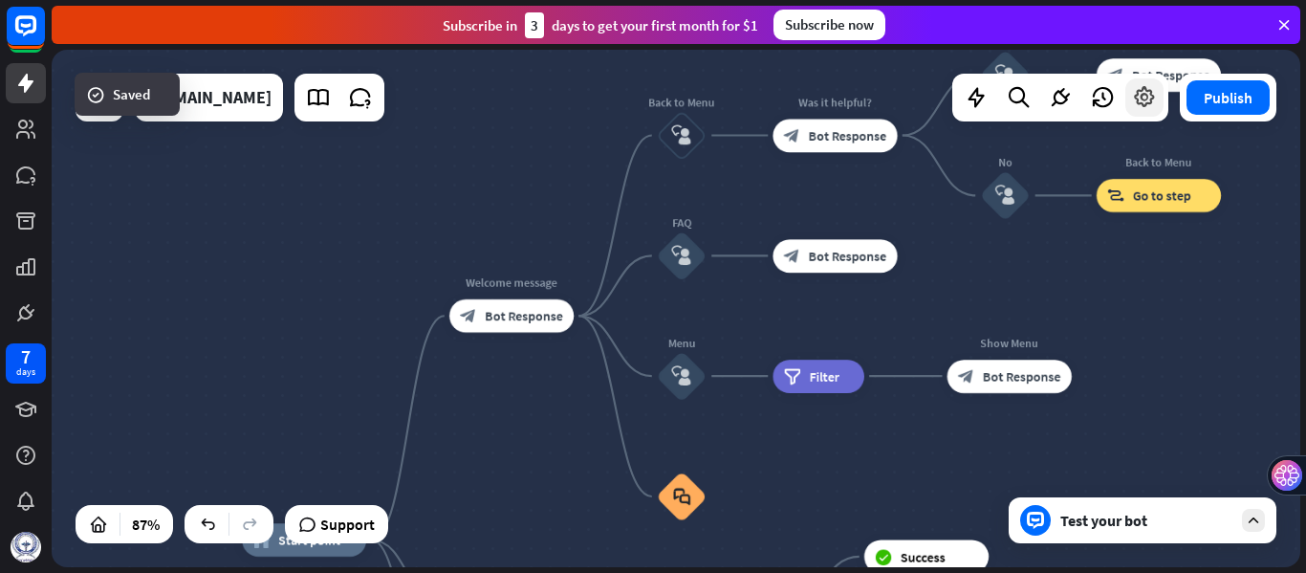
click at [1142, 108] on icon at bounding box center [1144, 97] width 25 height 25
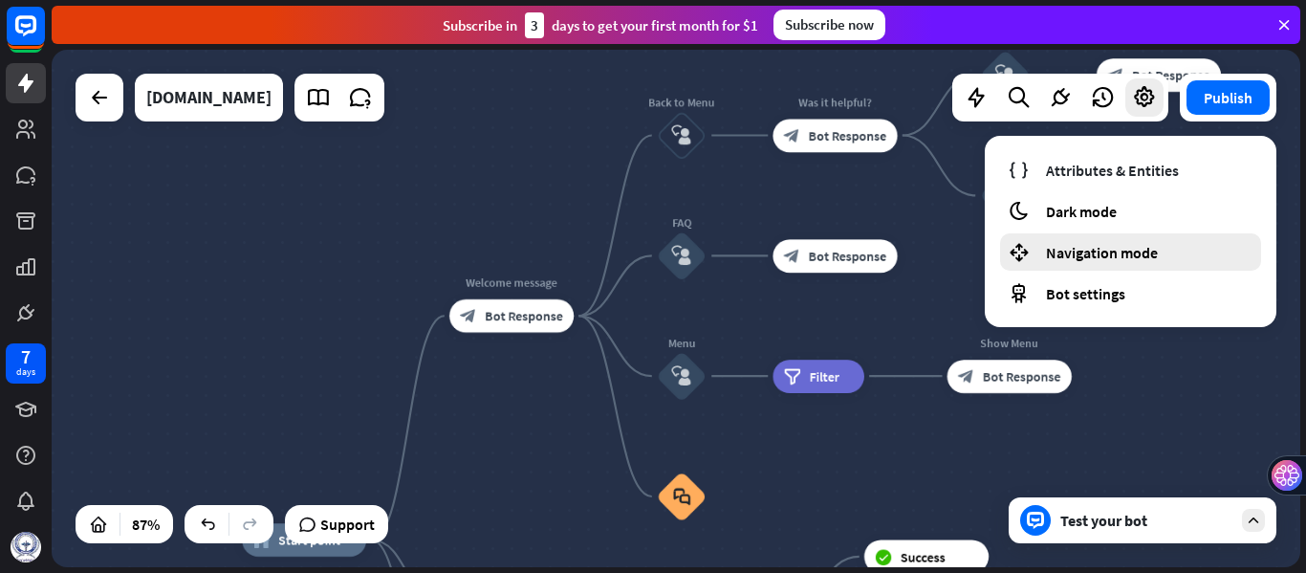
click at [1130, 238] on div "Navigation mode" at bounding box center [1130, 251] width 261 height 37
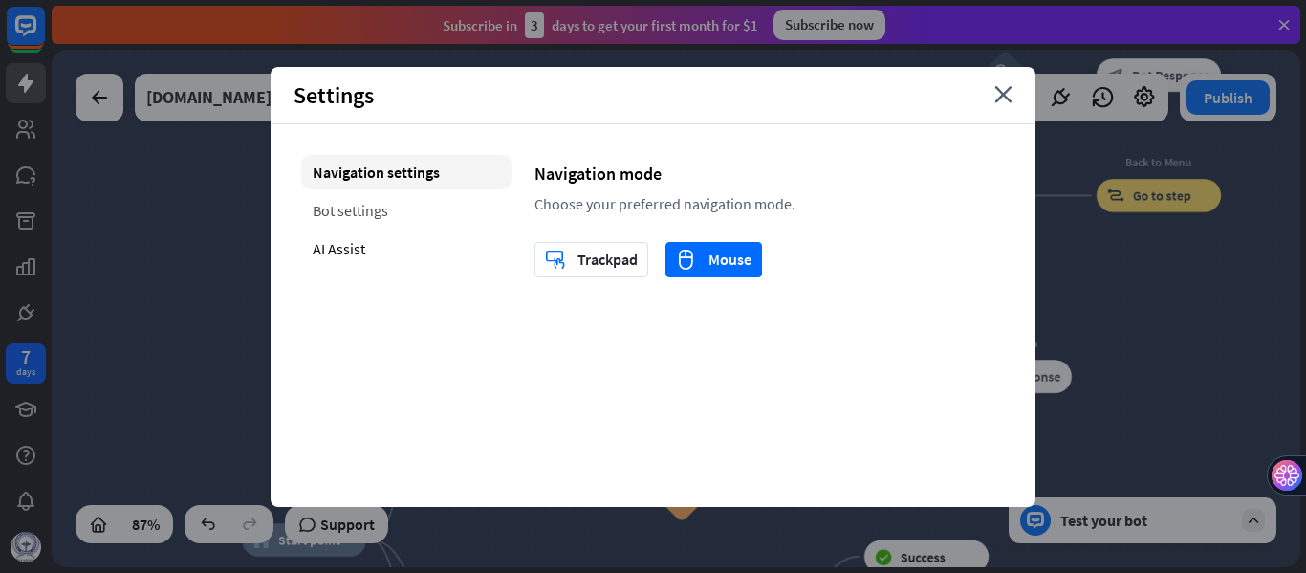
click at [357, 206] on div "Bot settings" at bounding box center [406, 210] width 210 height 34
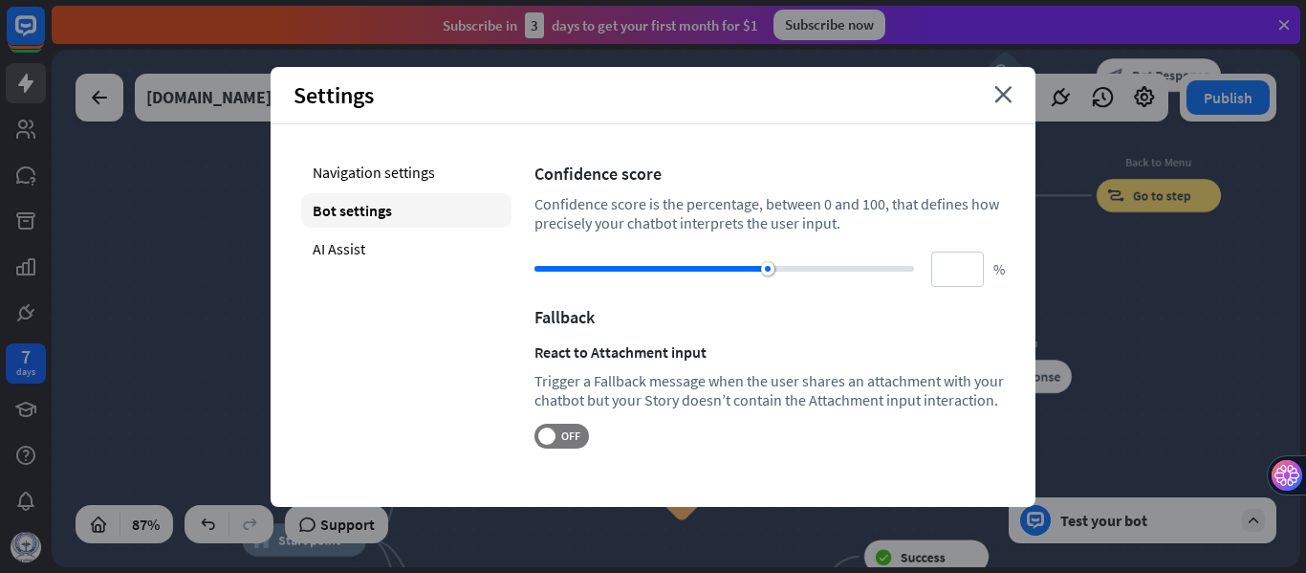
drag, startPoint x: 784, startPoint y: 269, endPoint x: 768, endPoint y: 269, distance: 16.3
click at [768, 269] on div at bounding box center [767, 268] width 13 height 13
click at [358, 266] on div "Navigation settings Bot settings AI Assist" at bounding box center [406, 301] width 210 height 293
click at [351, 250] on div "AI Assist" at bounding box center [406, 248] width 210 height 34
type input "**"
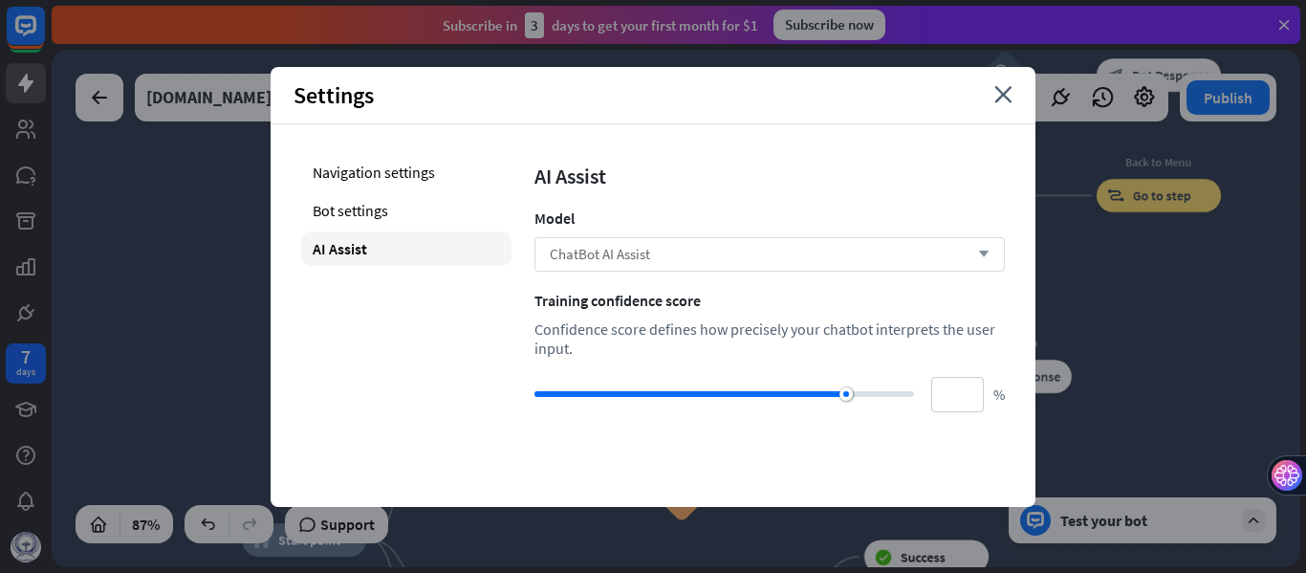
click at [650, 252] on div "ChatBot AI Assist arrow_down" at bounding box center [769, 254] width 470 height 34
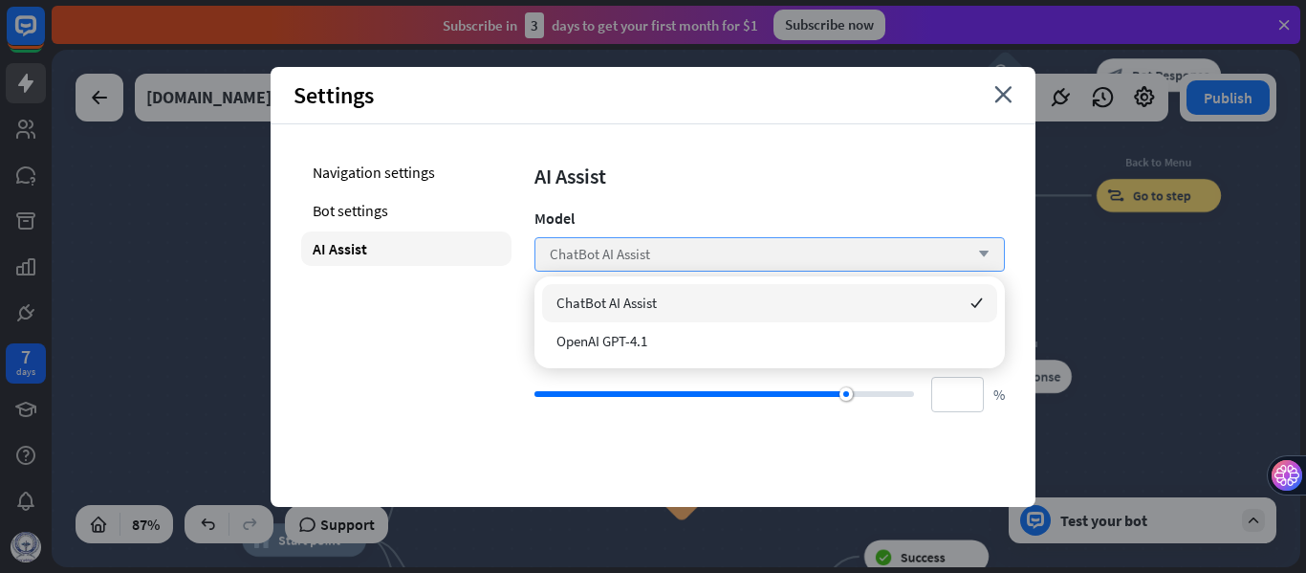
click at [650, 252] on div "ChatBot AI Assist arrow_down" at bounding box center [769, 254] width 470 height 34
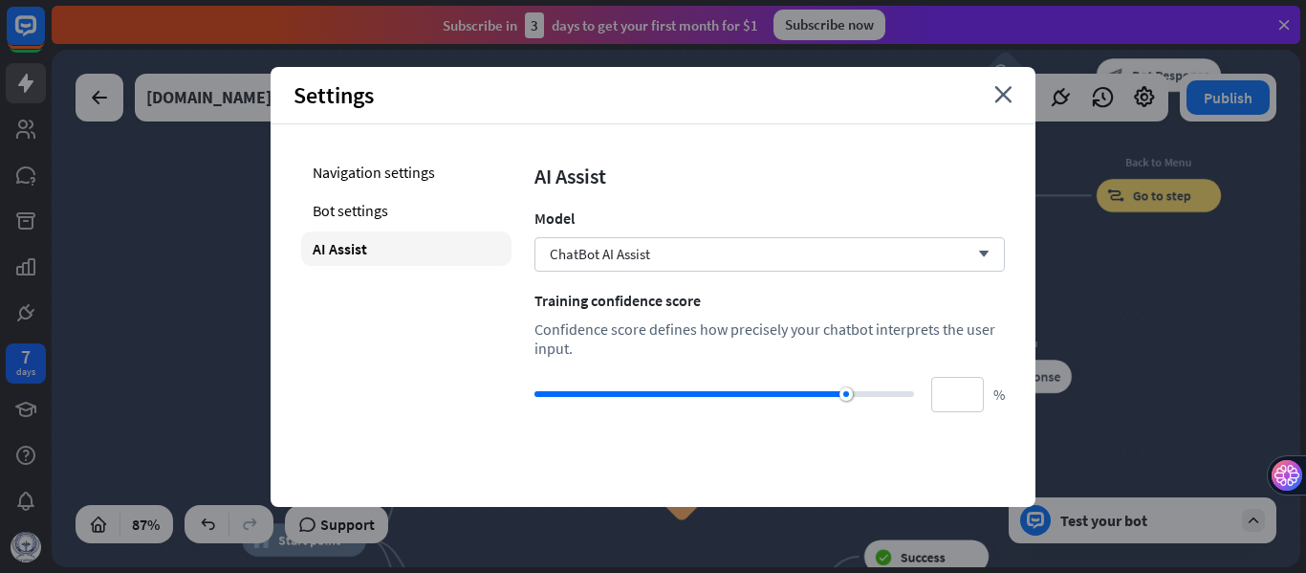
click at [989, 97] on div "Settings close" at bounding box center [653, 95] width 765 height 57
click at [1005, 97] on icon "close" at bounding box center [1003, 94] width 18 height 17
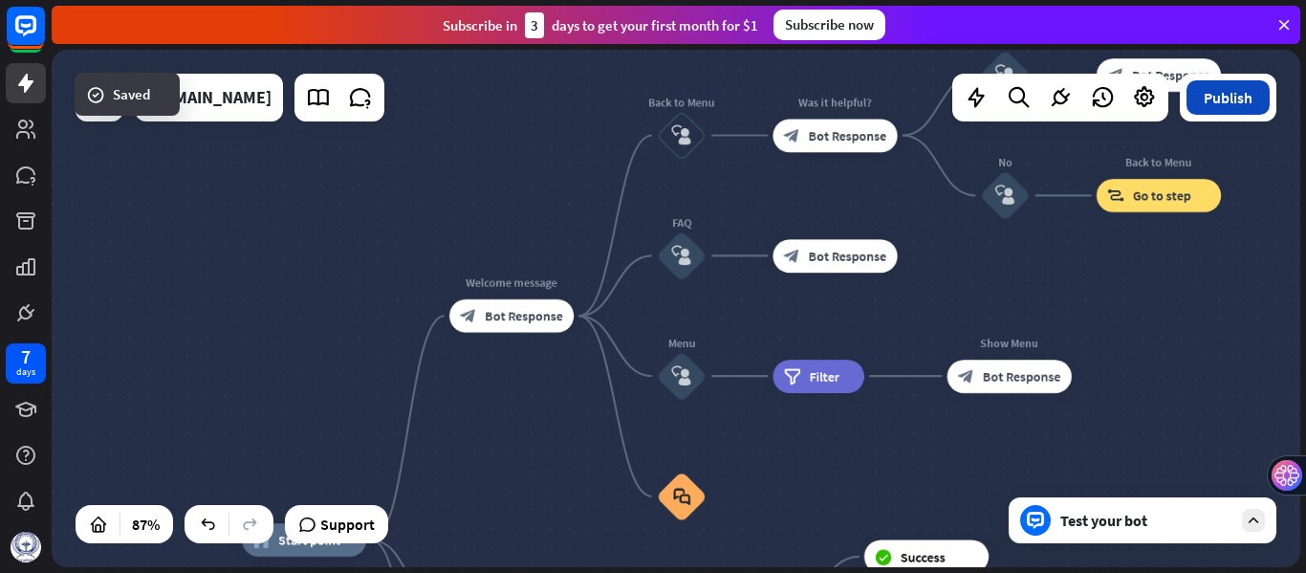
click at [1215, 98] on button "Publish" at bounding box center [1227, 97] width 83 height 34
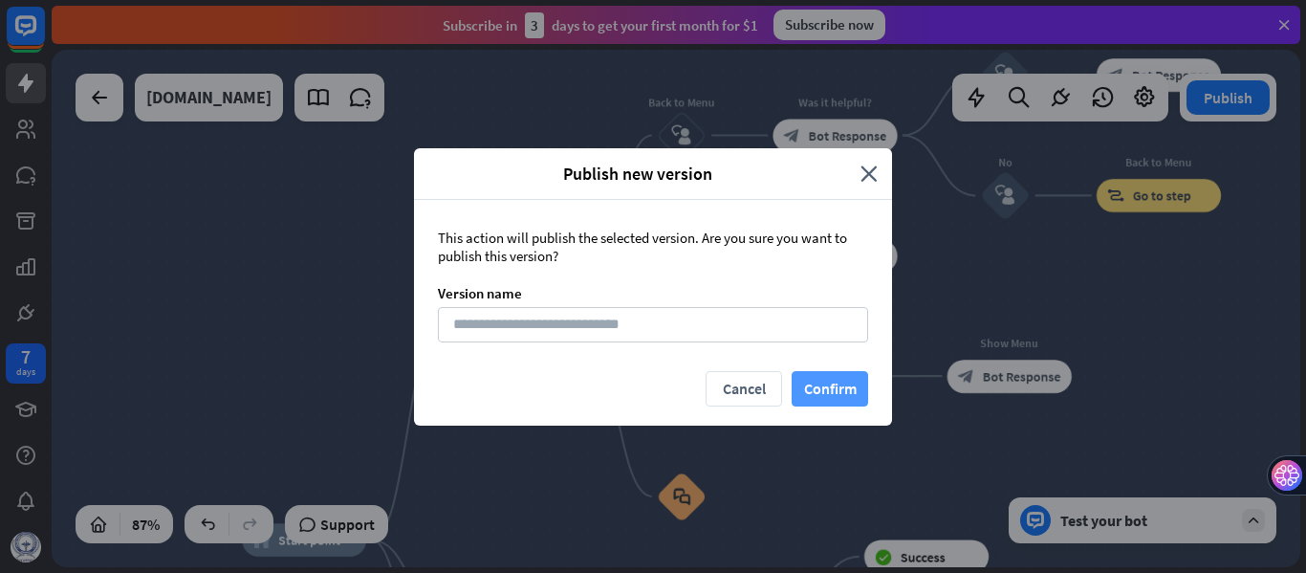
click at [815, 391] on button "Confirm" at bounding box center [830, 388] width 76 height 35
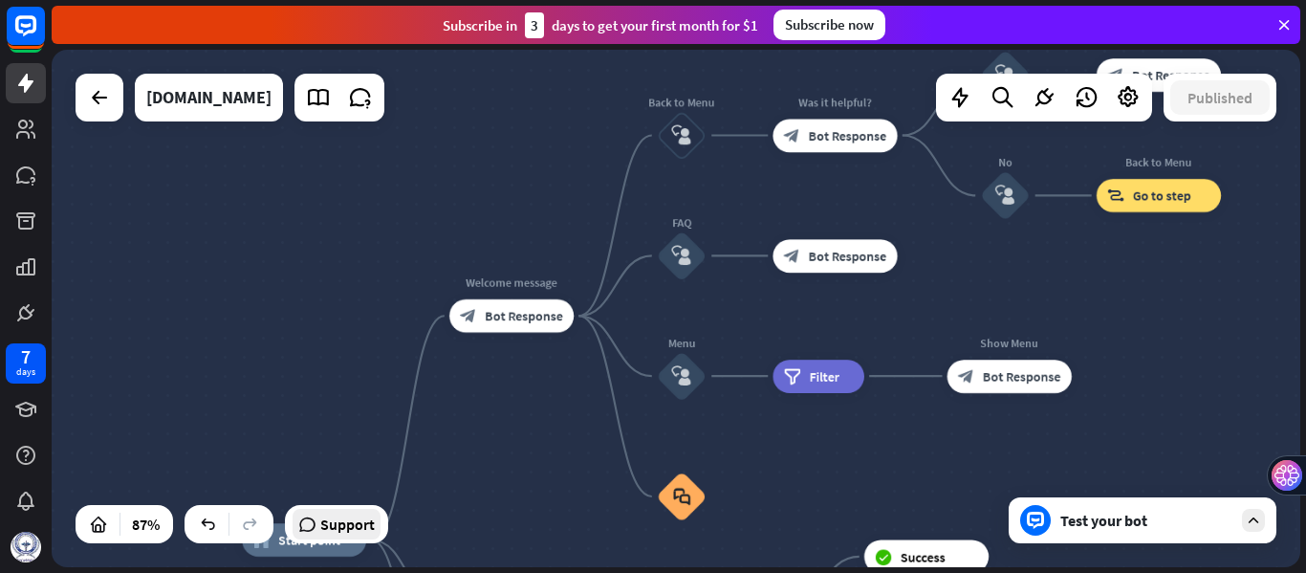
click at [332, 527] on span "Support" at bounding box center [347, 524] width 54 height 31
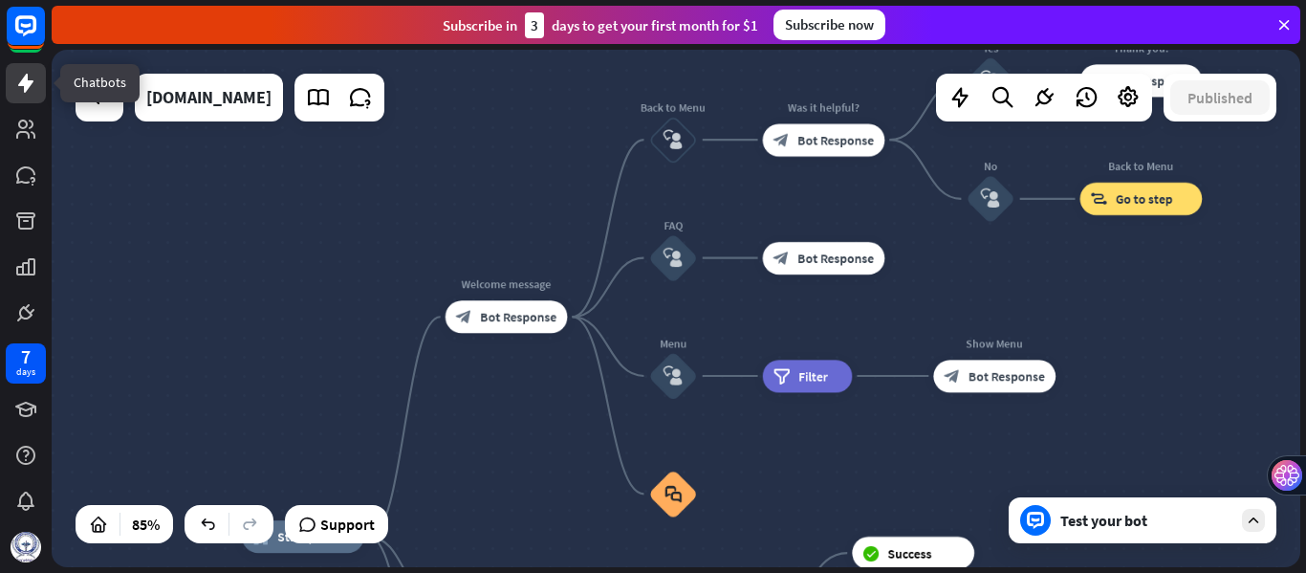
click at [33, 77] on icon at bounding box center [25, 83] width 23 height 23
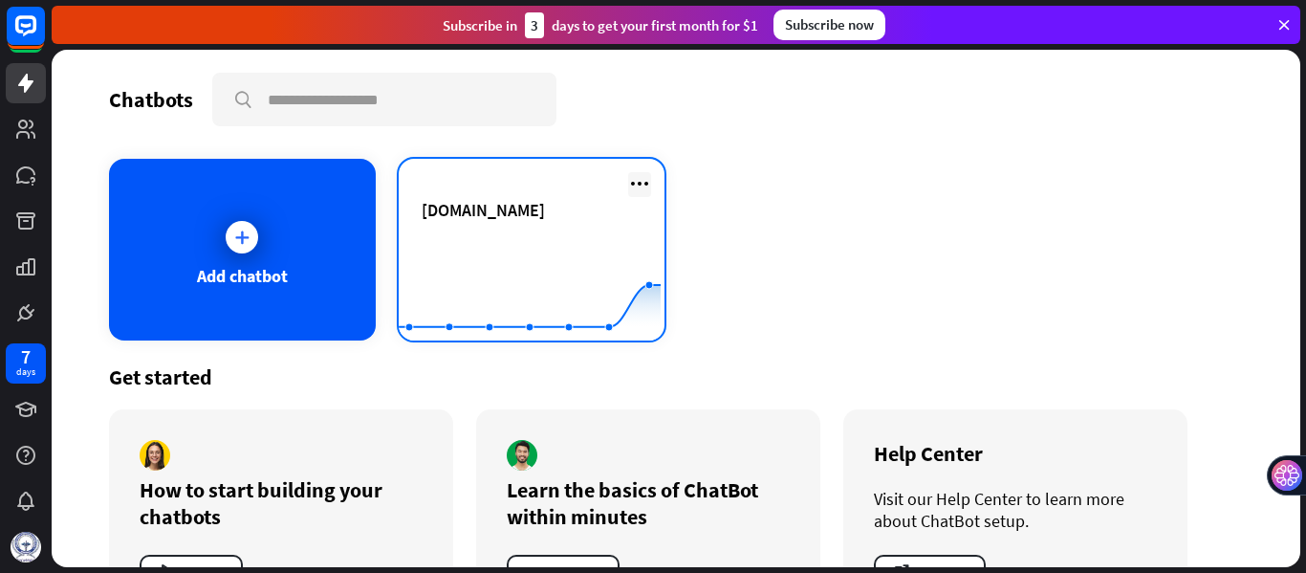
click at [634, 181] on icon at bounding box center [639, 183] width 23 height 23
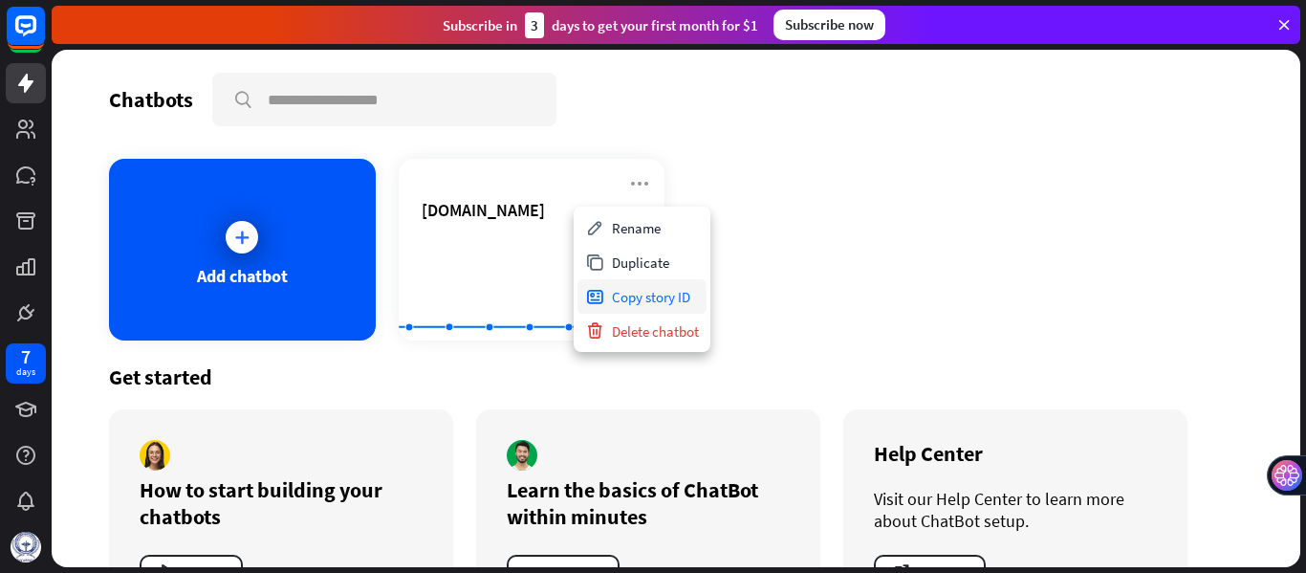
click at [658, 303] on div "Copy story ID" at bounding box center [641, 296] width 129 height 34
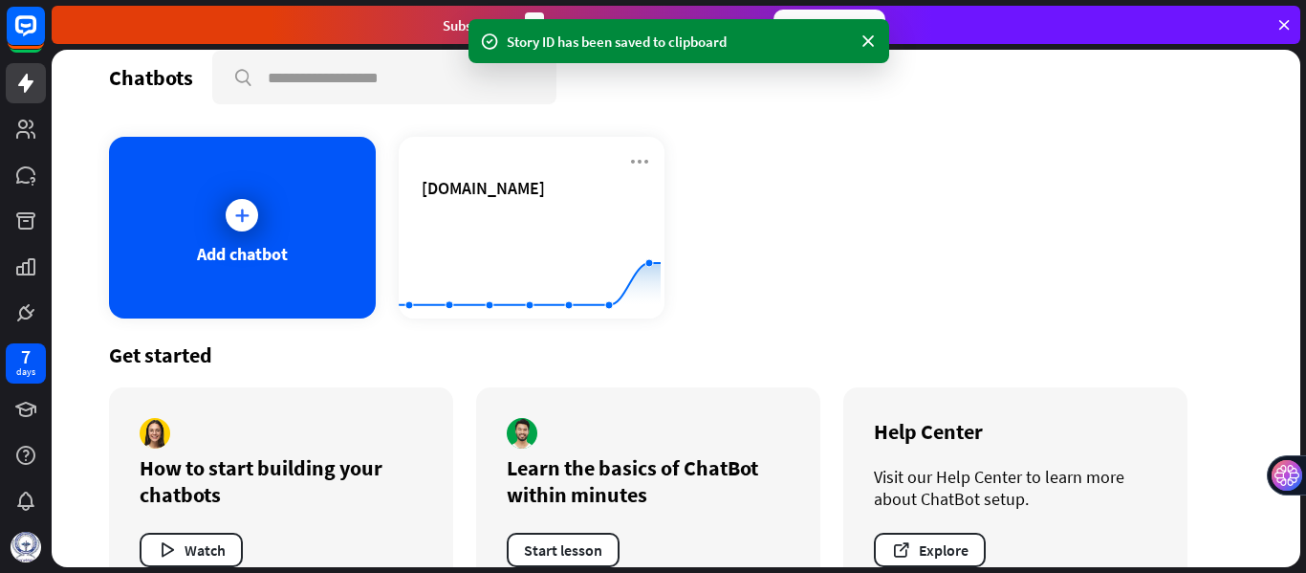
scroll to position [11, 0]
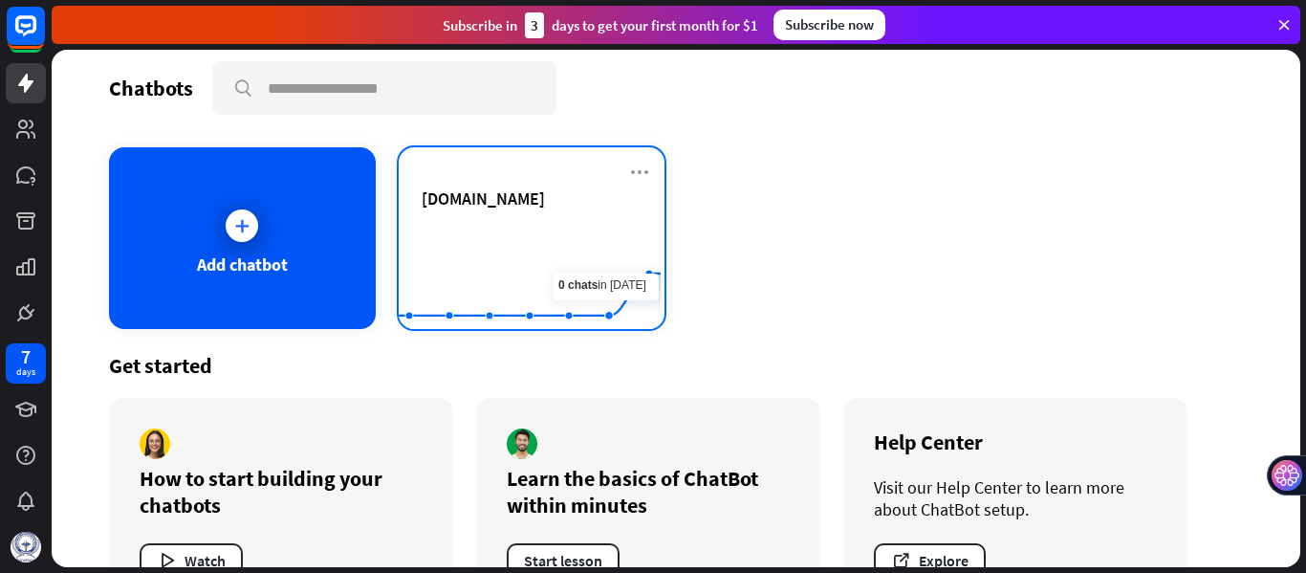
click at [597, 231] on icon at bounding box center [529, 231] width 319 height 0
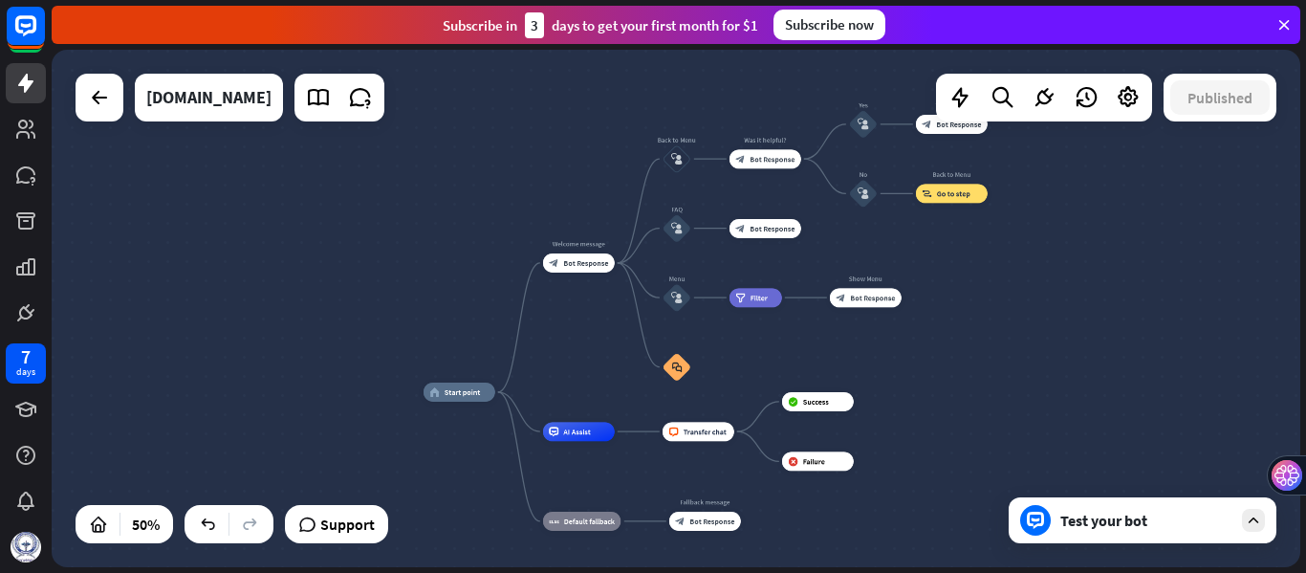
click at [1150, 520] on div "Test your bot" at bounding box center [1146, 520] width 172 height 19
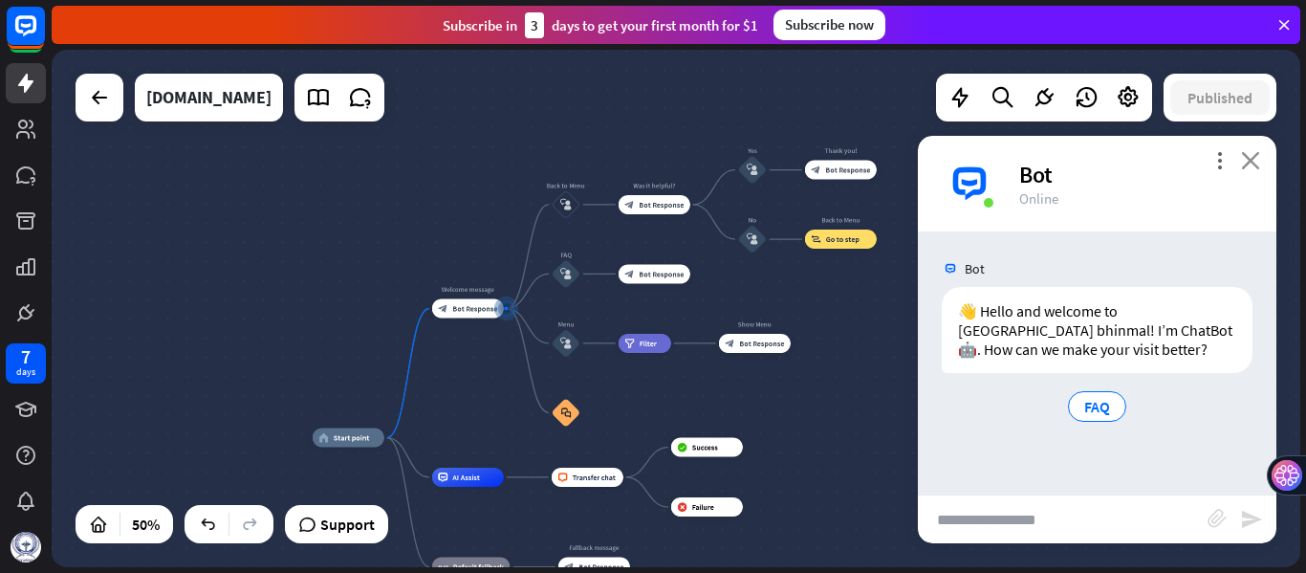
click at [1250, 163] on icon "close" at bounding box center [1250, 160] width 19 height 18
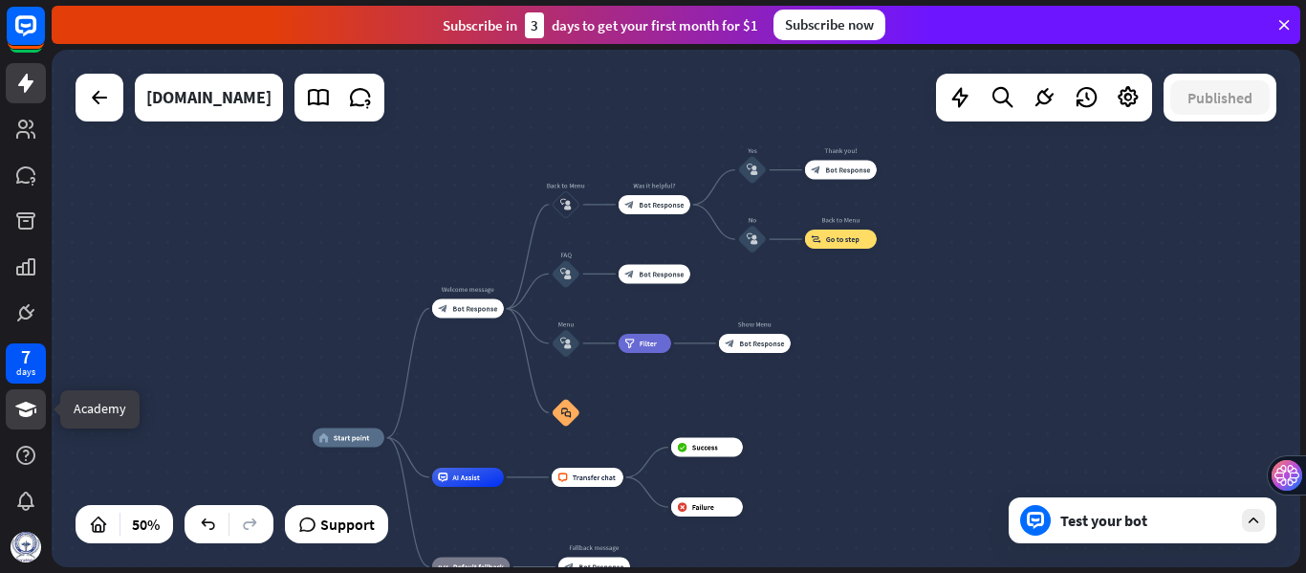
click at [32, 414] on icon at bounding box center [25, 409] width 21 height 15
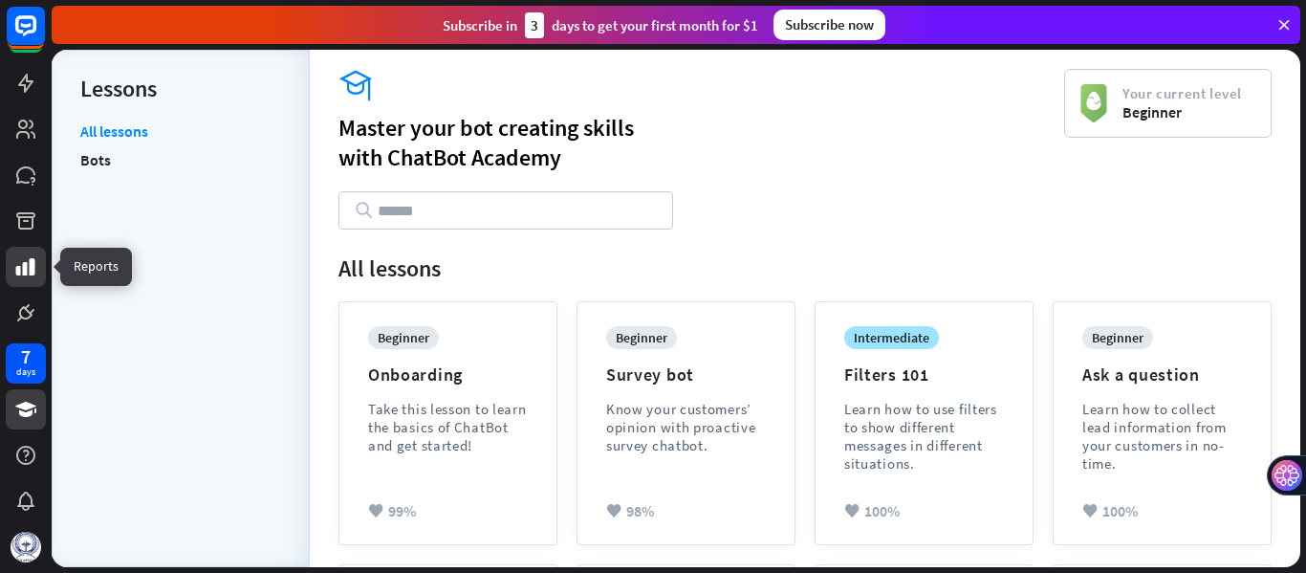
click at [22, 285] on link at bounding box center [26, 267] width 40 height 40
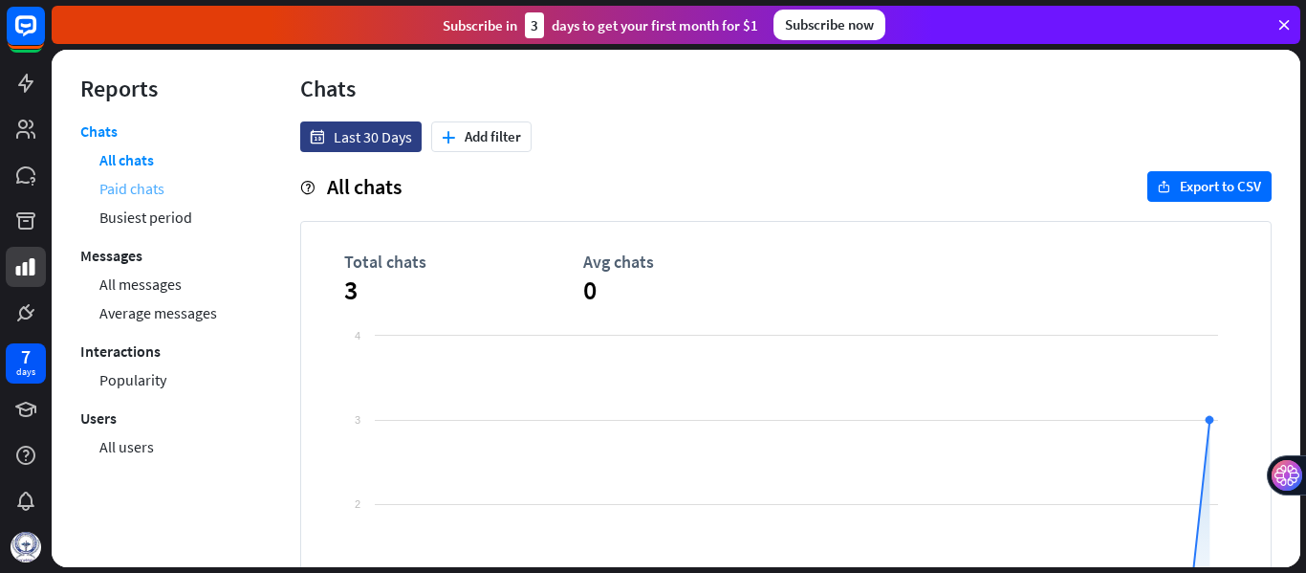
click at [132, 184] on link "Paid chats" at bounding box center [131, 188] width 65 height 29
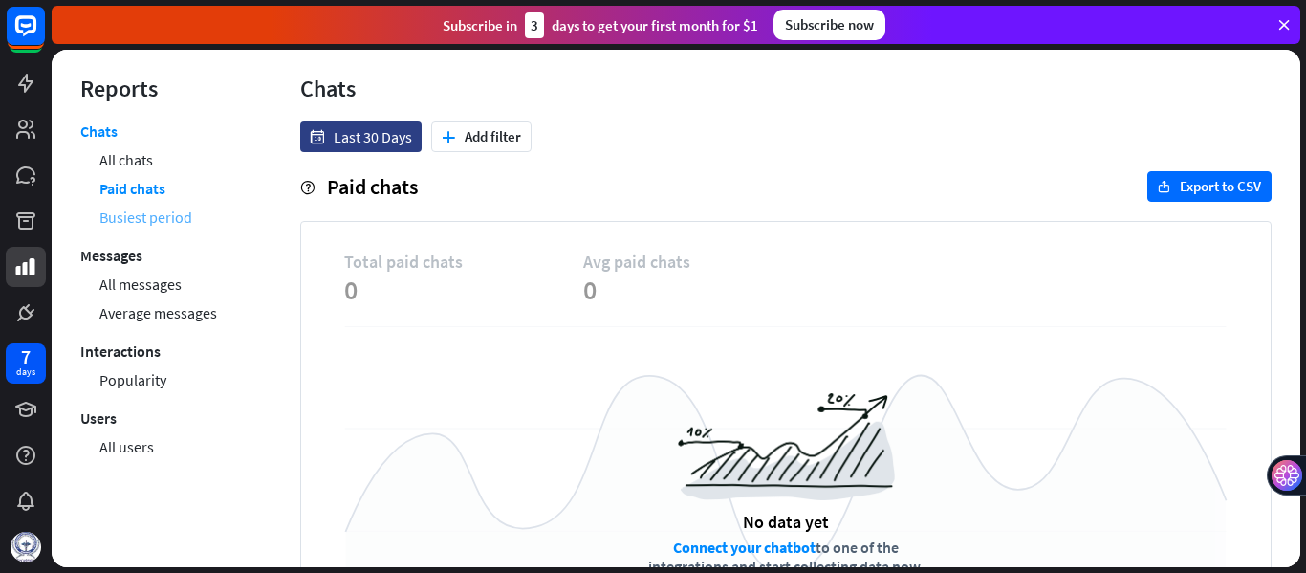
click at [142, 213] on link "Busiest period" at bounding box center [145, 217] width 93 height 29
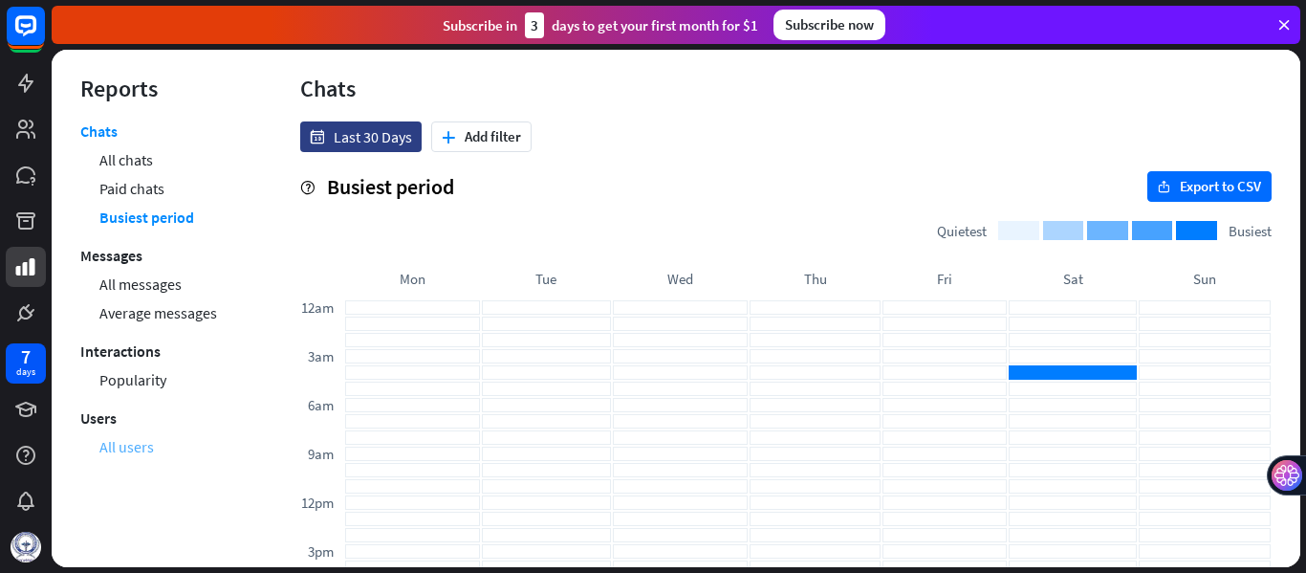
click at [129, 443] on link "All users" at bounding box center [126, 446] width 54 height 29
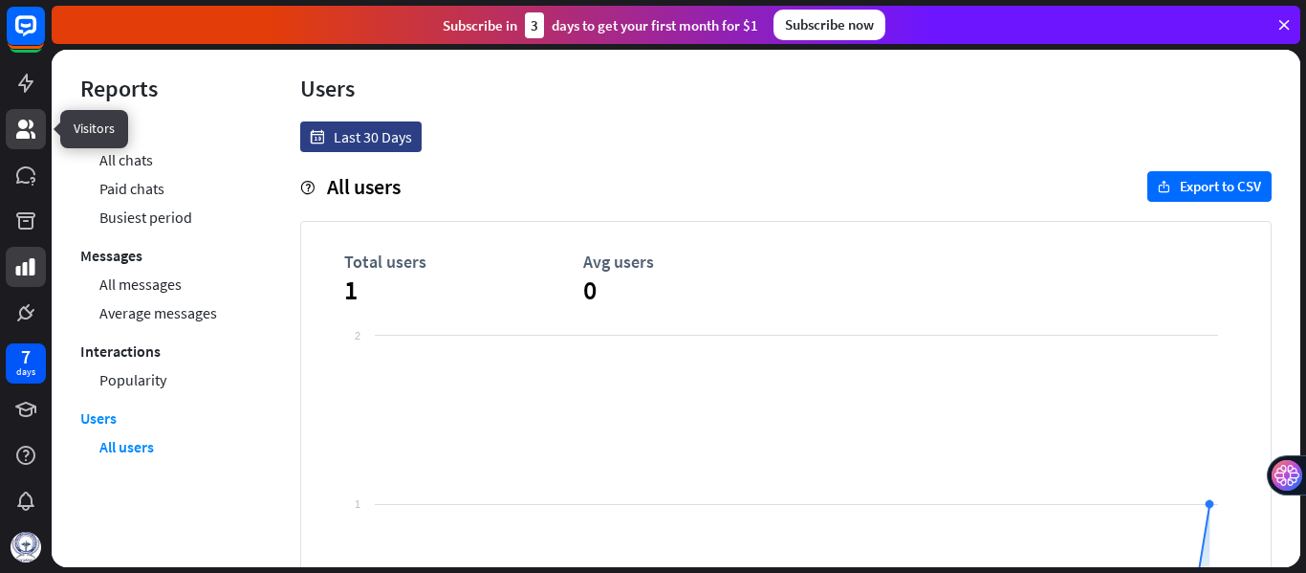
click at [20, 131] on icon at bounding box center [25, 129] width 23 height 23
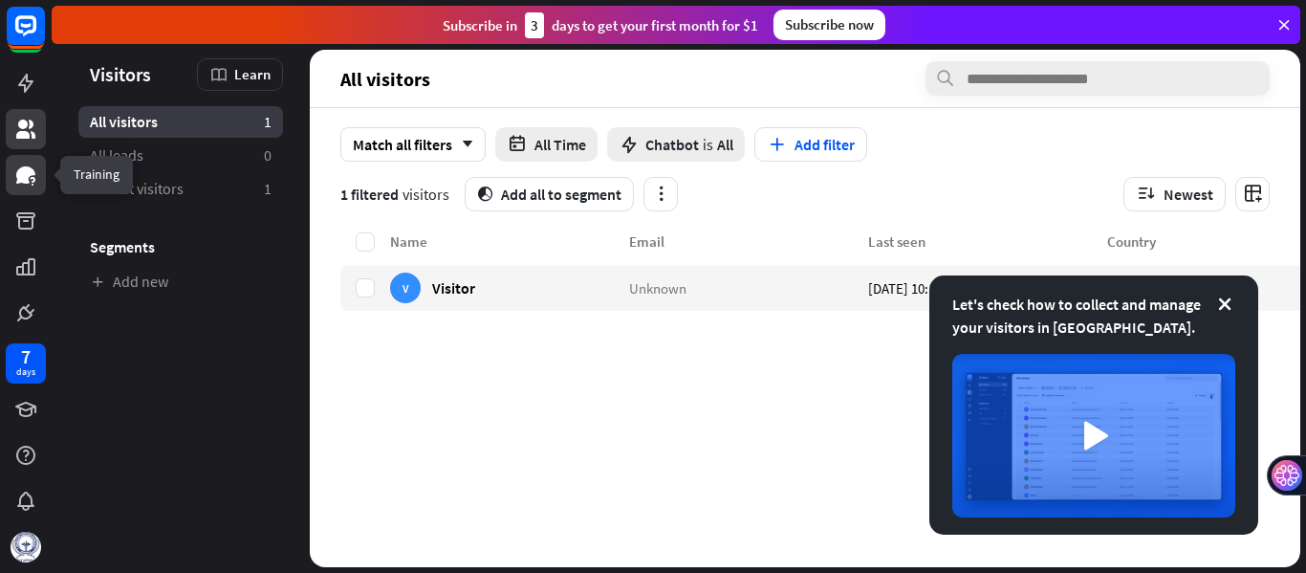
click at [26, 175] on icon at bounding box center [25, 174] width 19 height 17
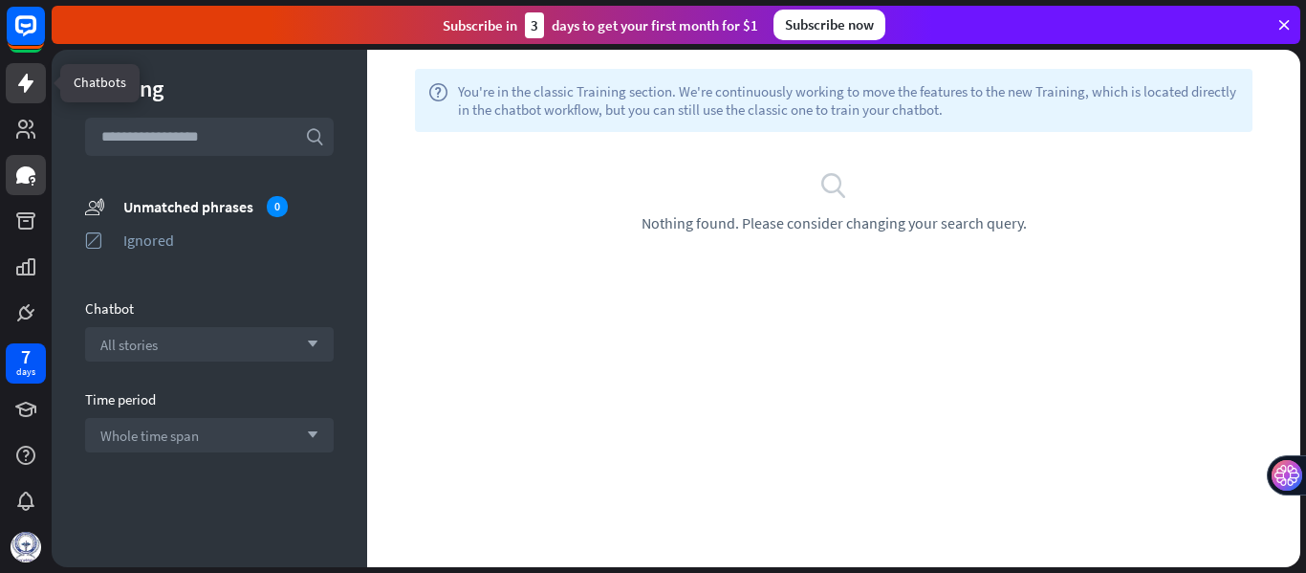
click at [18, 88] on icon at bounding box center [25, 83] width 23 height 23
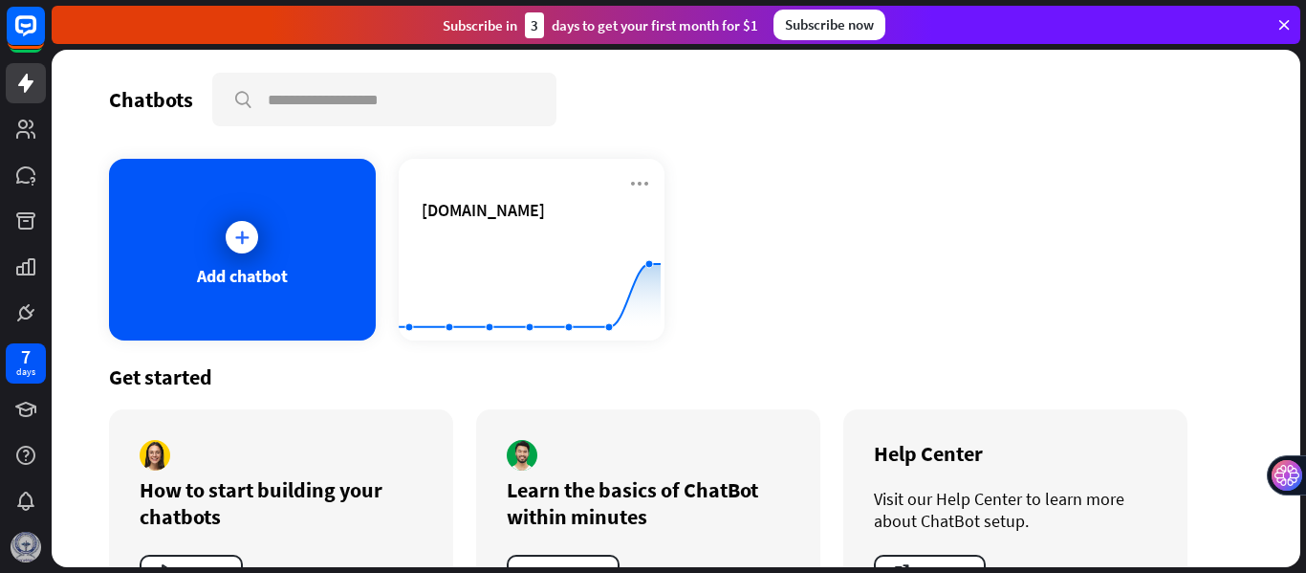
click at [26, 543] on img at bounding box center [26, 547] width 31 height 31
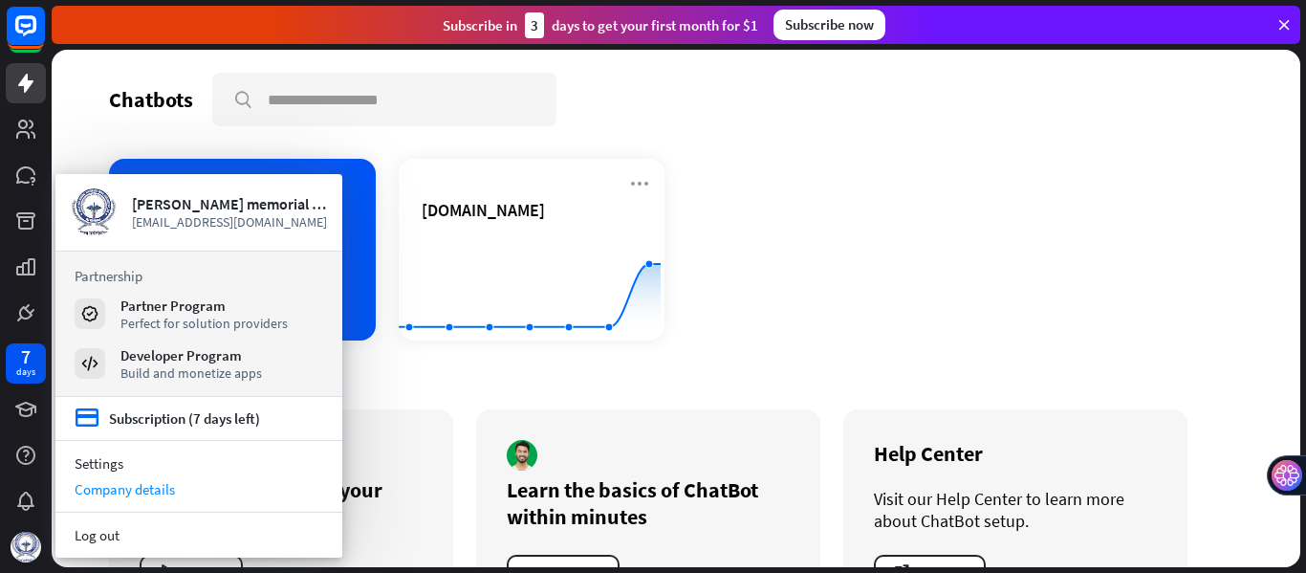
click at [121, 486] on div "Company details" at bounding box center [198, 489] width 287 height 26
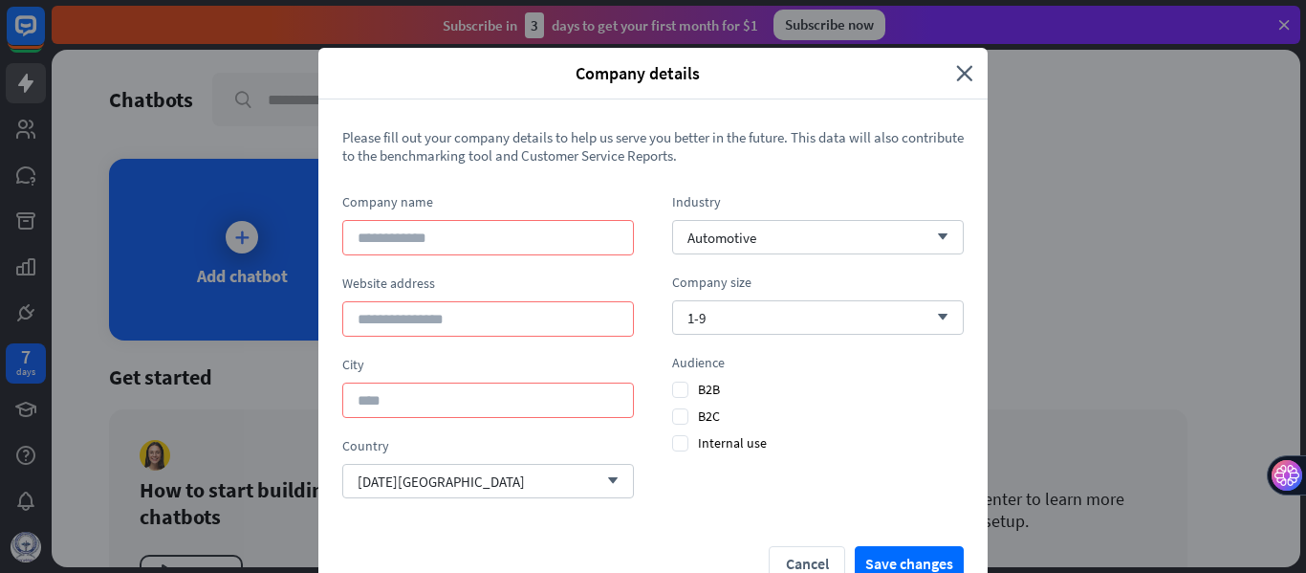
scroll to position [37, 0]
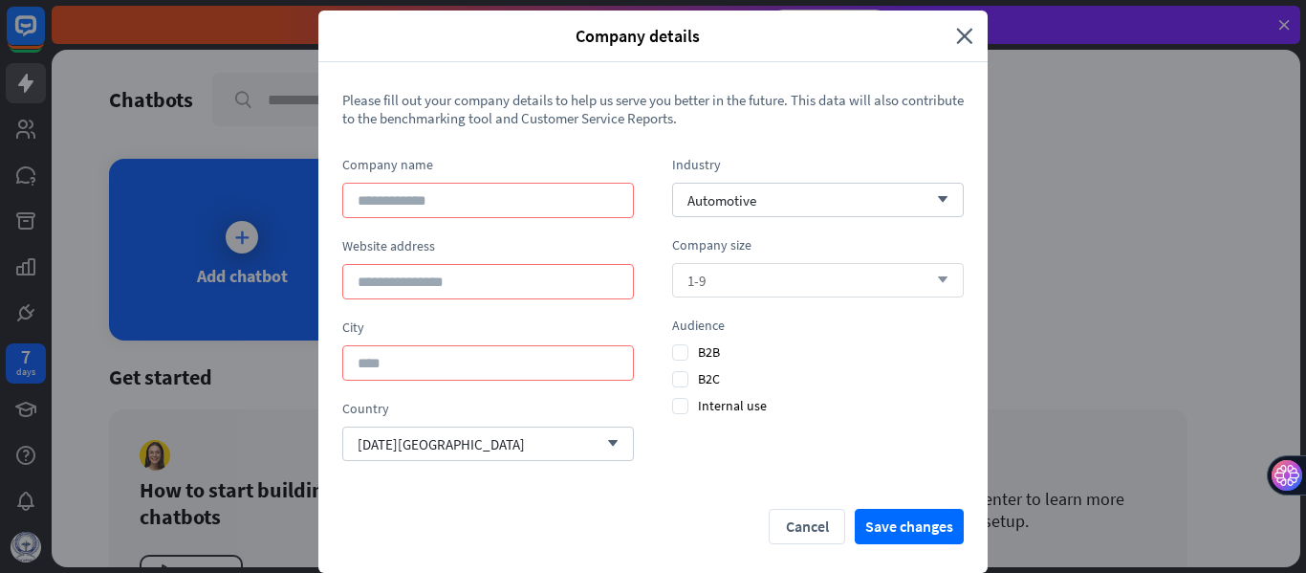
click at [817, 282] on div "1-9 arrow_down" at bounding box center [818, 280] width 292 height 34
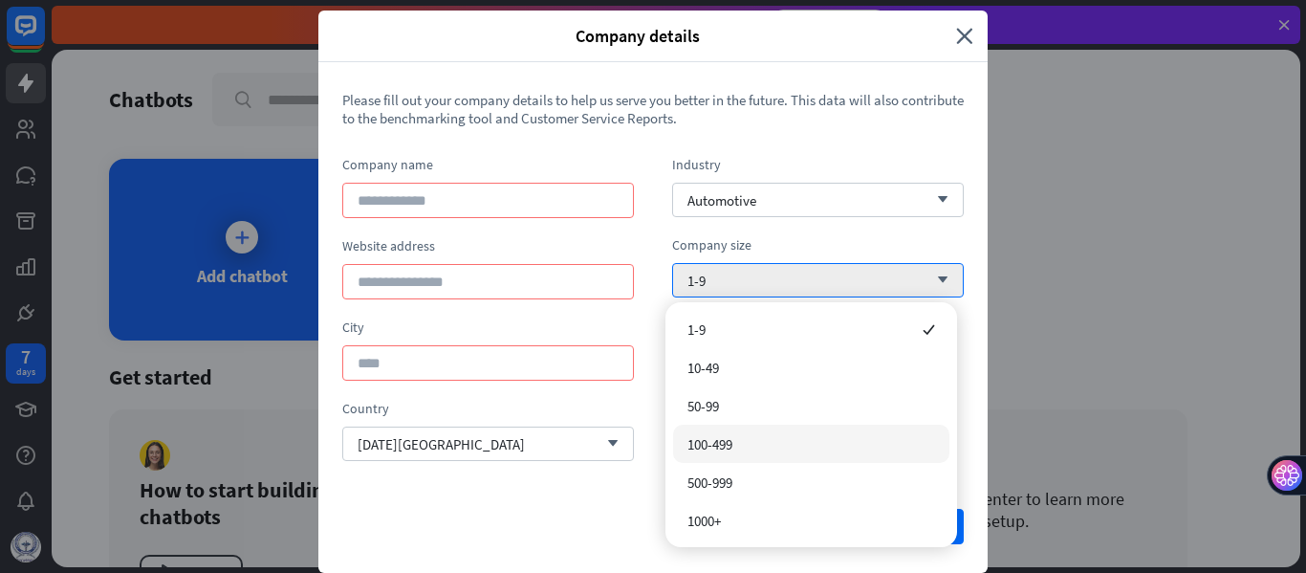
click at [735, 432] on div "100-499" at bounding box center [811, 443] width 276 height 38
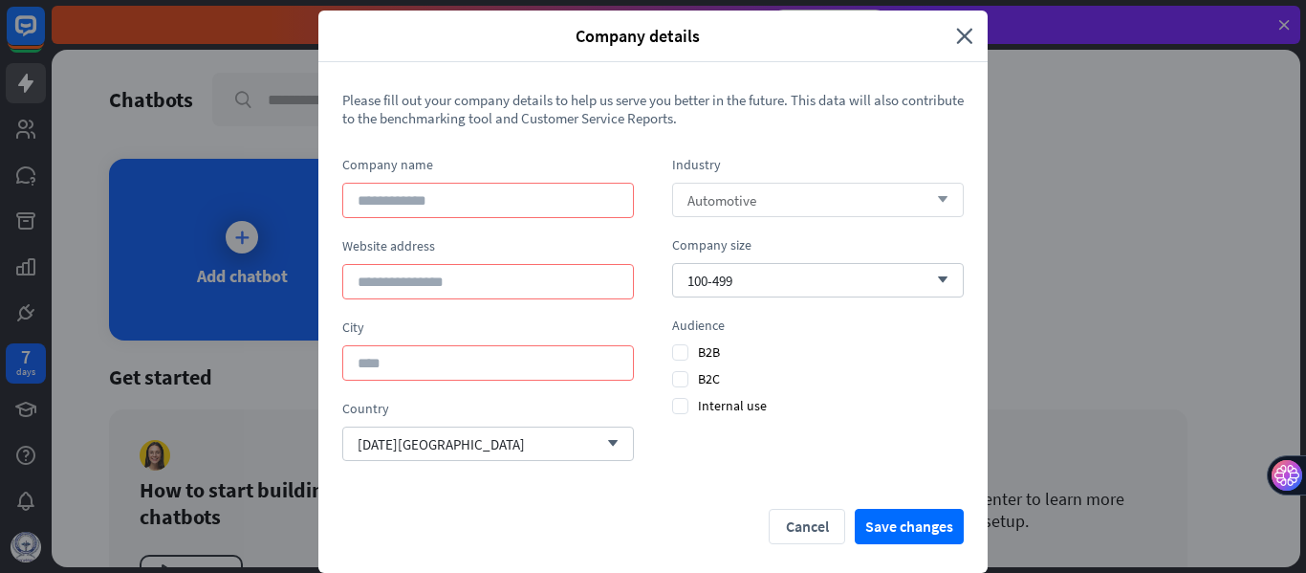
click at [766, 203] on div "Automotive arrow_down" at bounding box center [818, 200] width 292 height 34
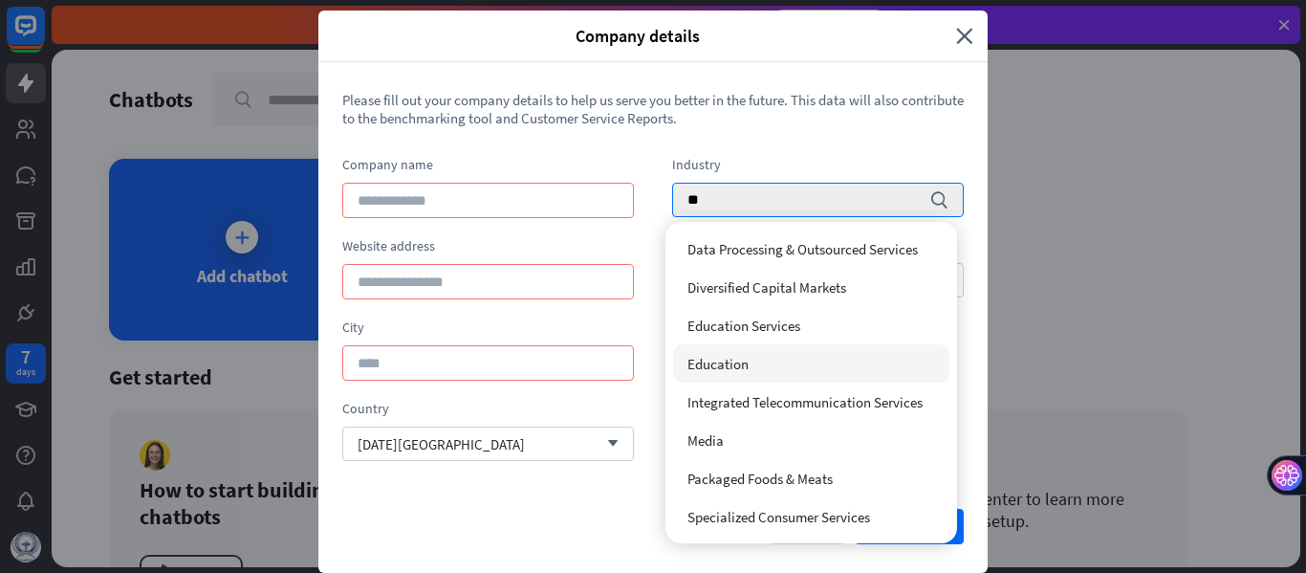
drag, startPoint x: 766, startPoint y: 203, endPoint x: 744, endPoint y: 357, distance: 155.5
click at [744, 357] on body "7 days Company details close Please fill out your company details to help us se…" at bounding box center [653, 286] width 1306 height 573
type input "**"
click at [744, 357] on span "Education" at bounding box center [717, 364] width 61 height 18
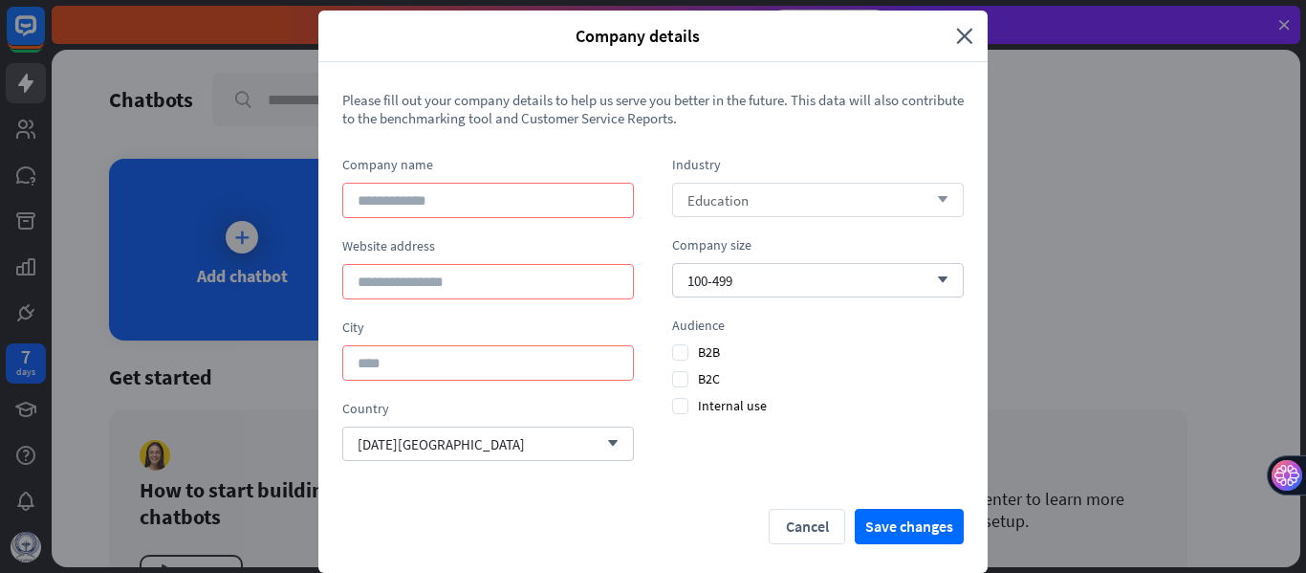
click at [679, 198] on div "Education arrow_down" at bounding box center [818, 200] width 292 height 34
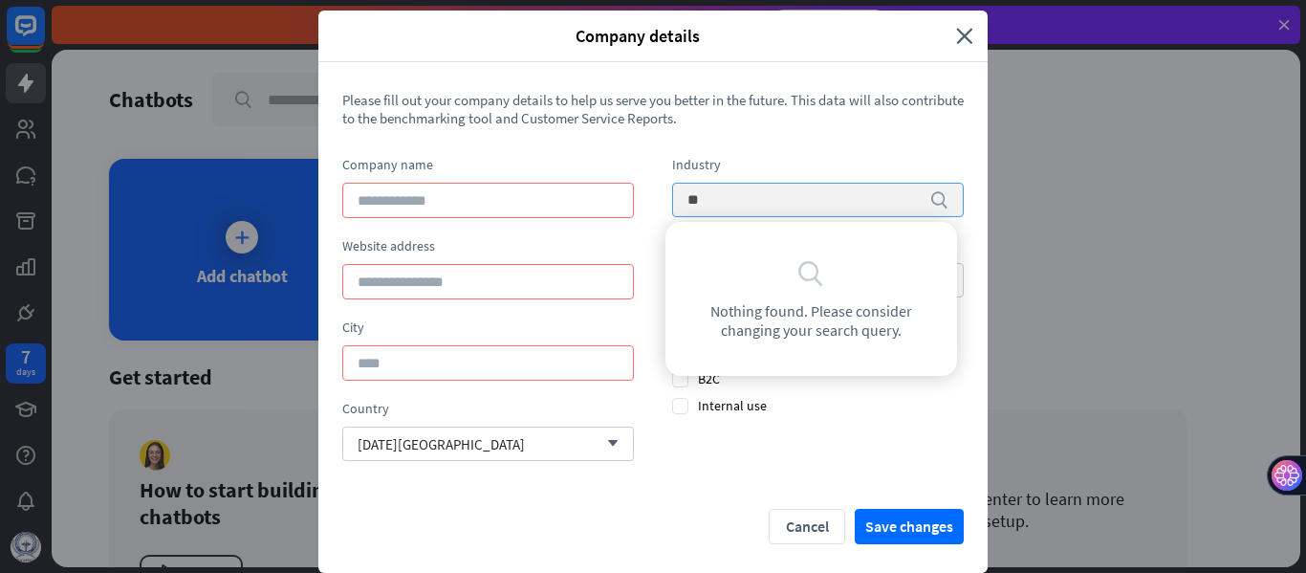
type input "*"
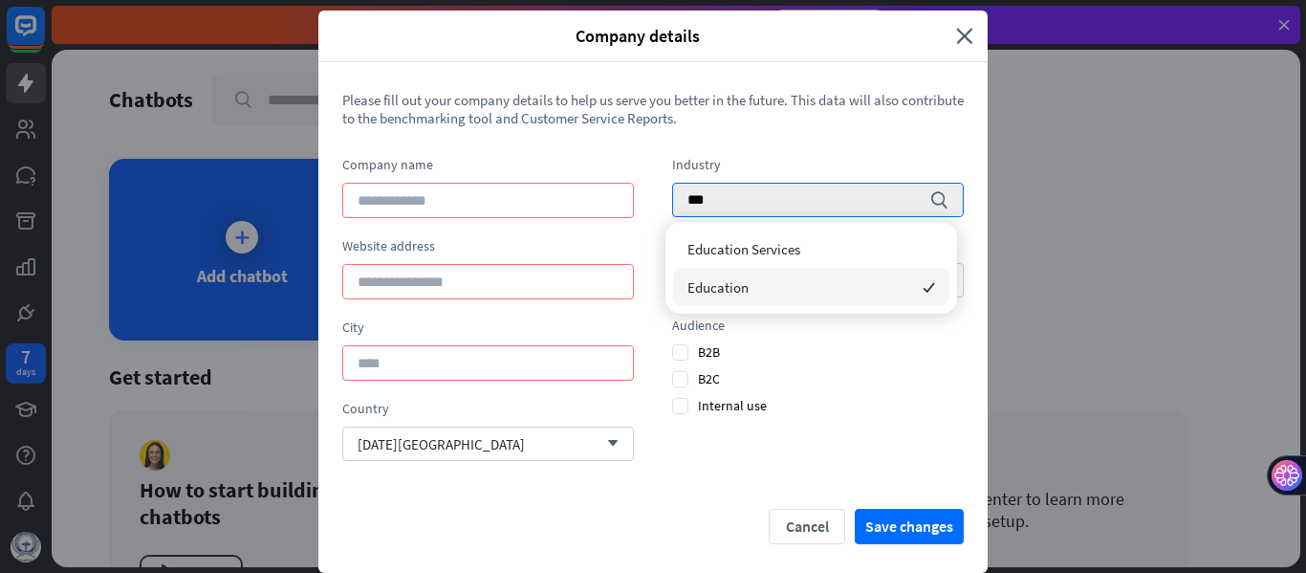
type input "***"
click at [717, 293] on span "Education" at bounding box center [717, 287] width 61 height 18
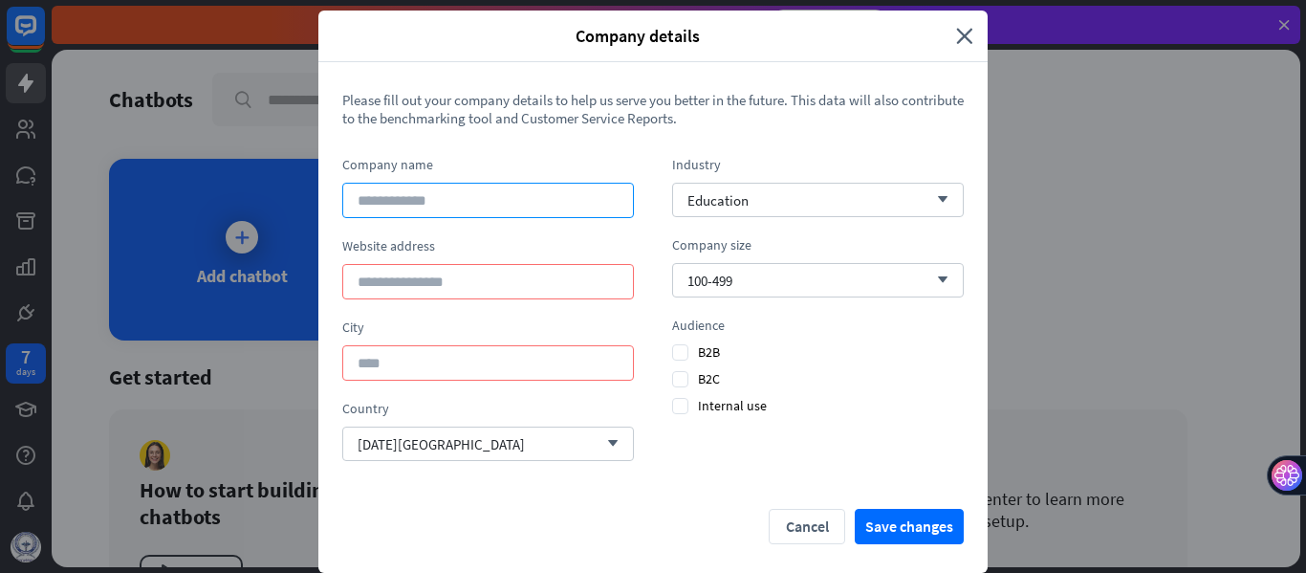
click at [388, 204] on input at bounding box center [488, 200] width 292 height 35
type input "*"
click at [601, 206] on input "**********" at bounding box center [488, 200] width 292 height 35
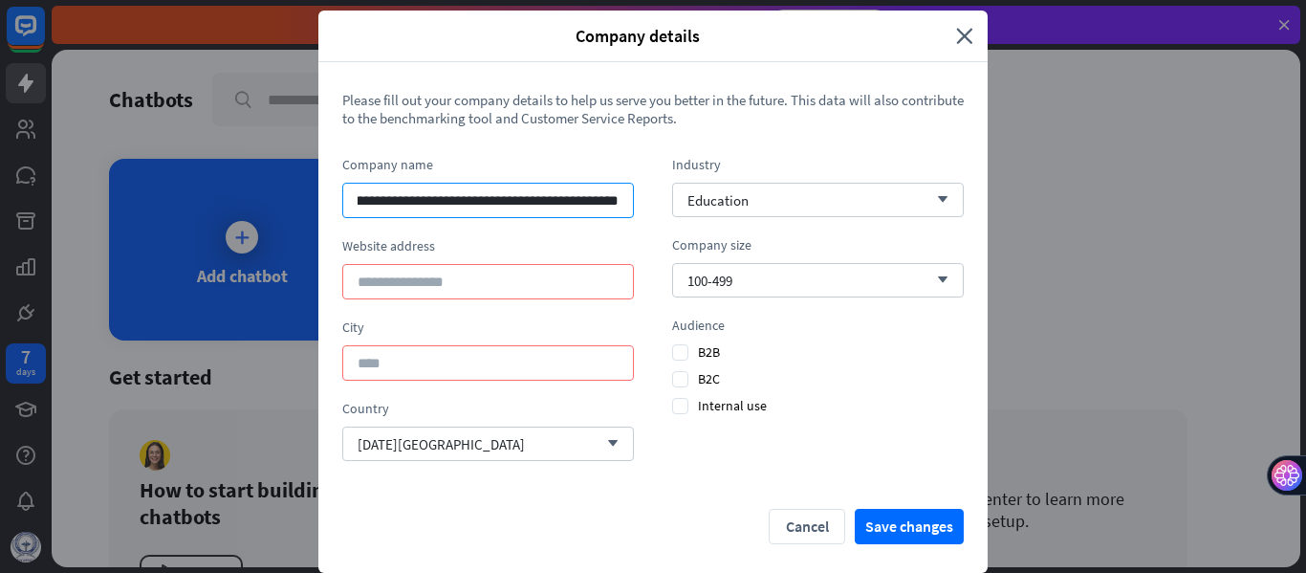
type input "**********"
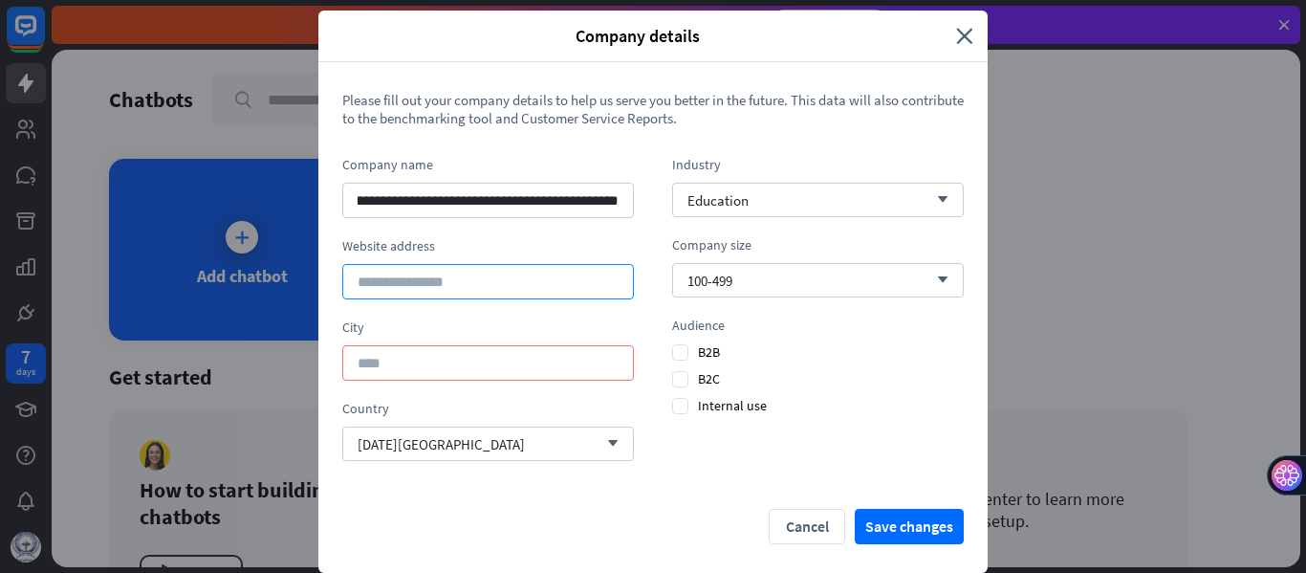
scroll to position [0, 0]
click at [456, 275] on input at bounding box center [488, 281] width 292 height 35
paste input "**********"
drag, startPoint x: 530, startPoint y: 288, endPoint x: 264, endPoint y: 320, distance: 267.7
click at [264, 320] on div "**********" at bounding box center [653, 286] width 1306 height 573
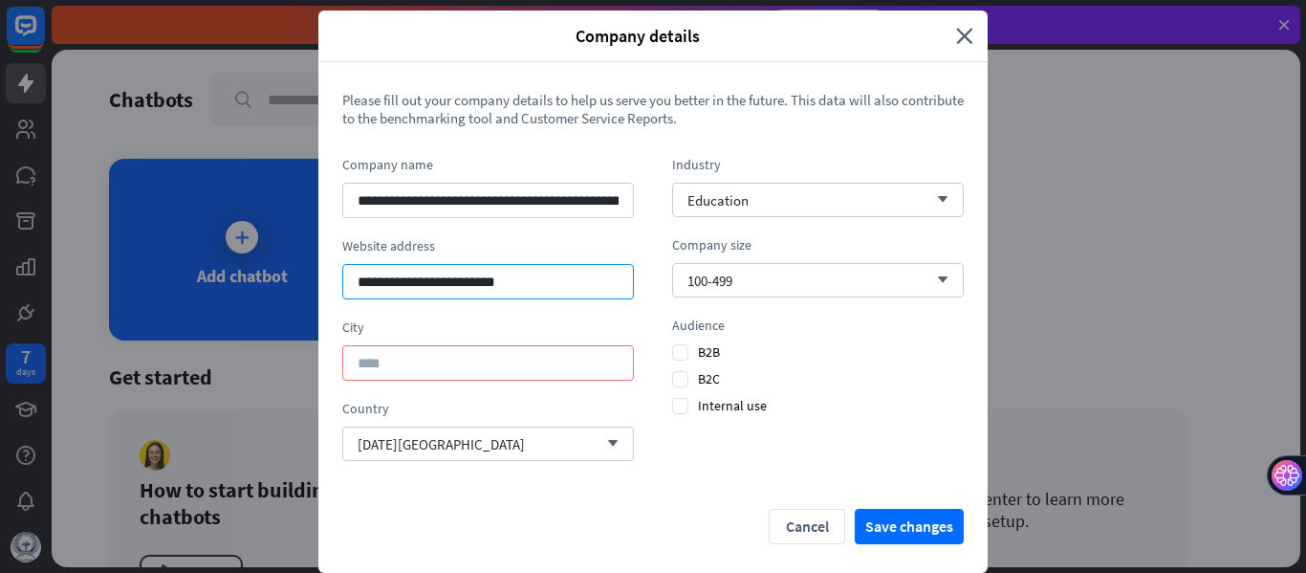
paste input
type input "**********"
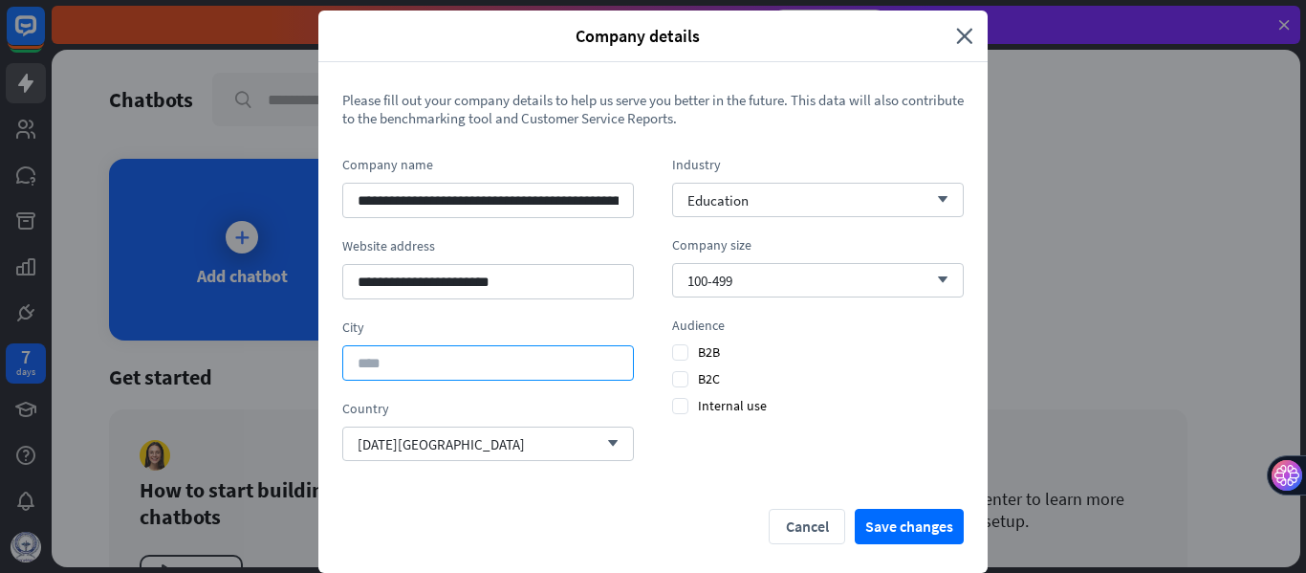
click at [405, 360] on input at bounding box center [488, 362] width 292 height 35
type input "*******"
click at [459, 448] on div "[DATE] Island arrow_down" at bounding box center [488, 443] width 292 height 34
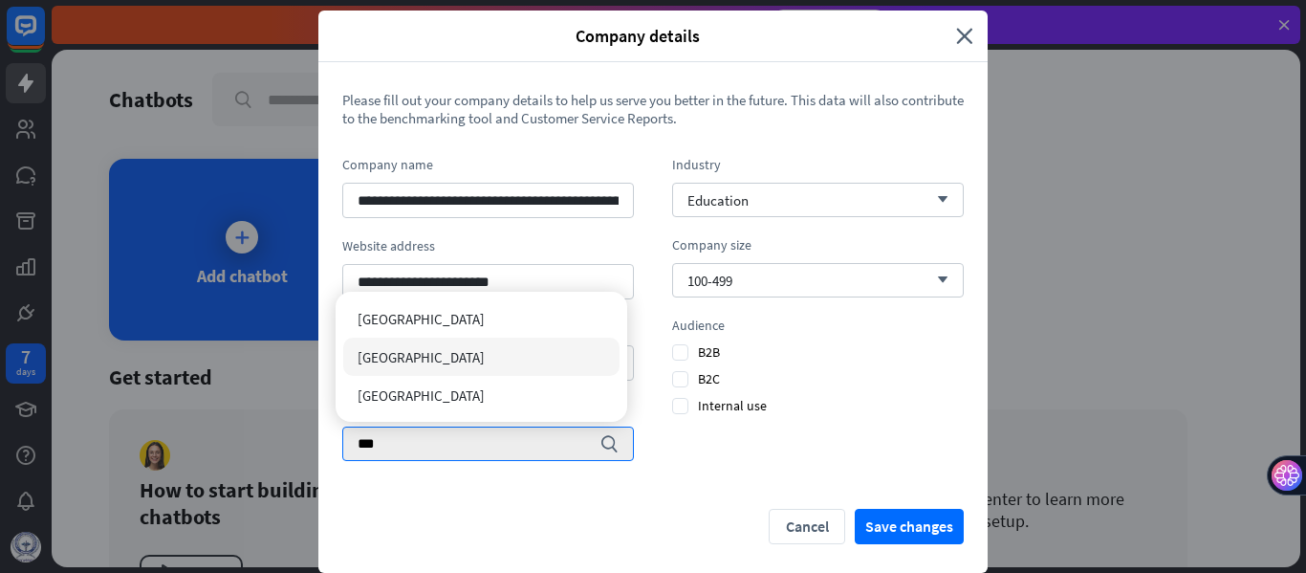
type input "***"
click at [386, 355] on span "[GEOGRAPHIC_DATA]" at bounding box center [421, 357] width 127 height 18
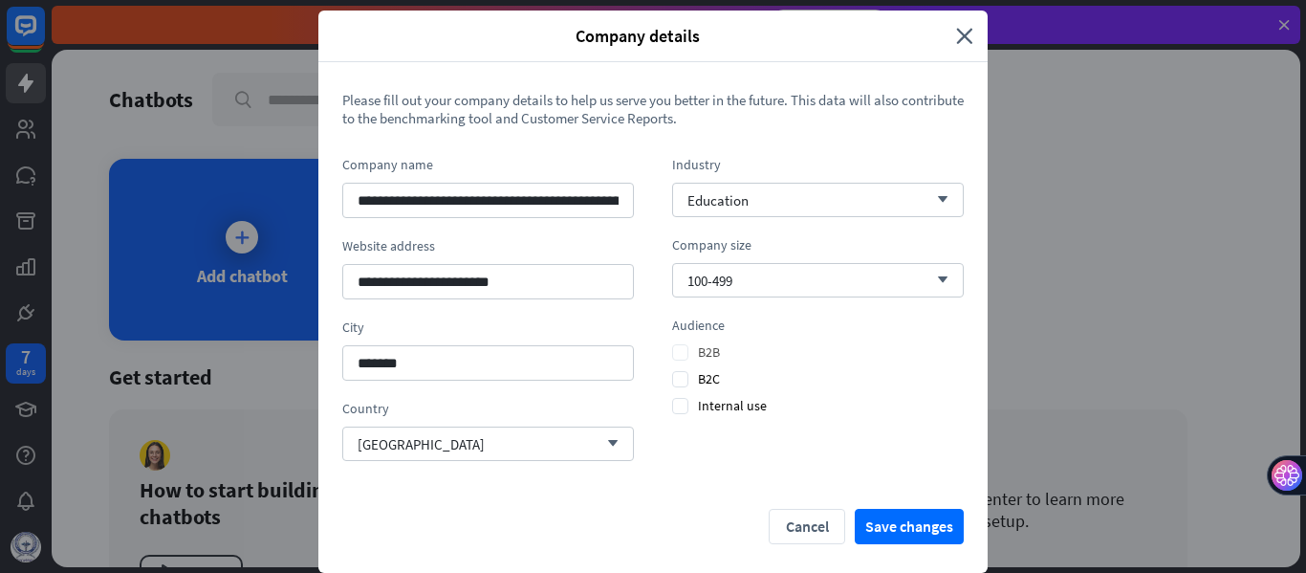
click at [672, 349] on span "B2B" at bounding box center [696, 351] width 48 height 17
click at [890, 524] on div "**********" at bounding box center [653, 286] width 1306 height 573
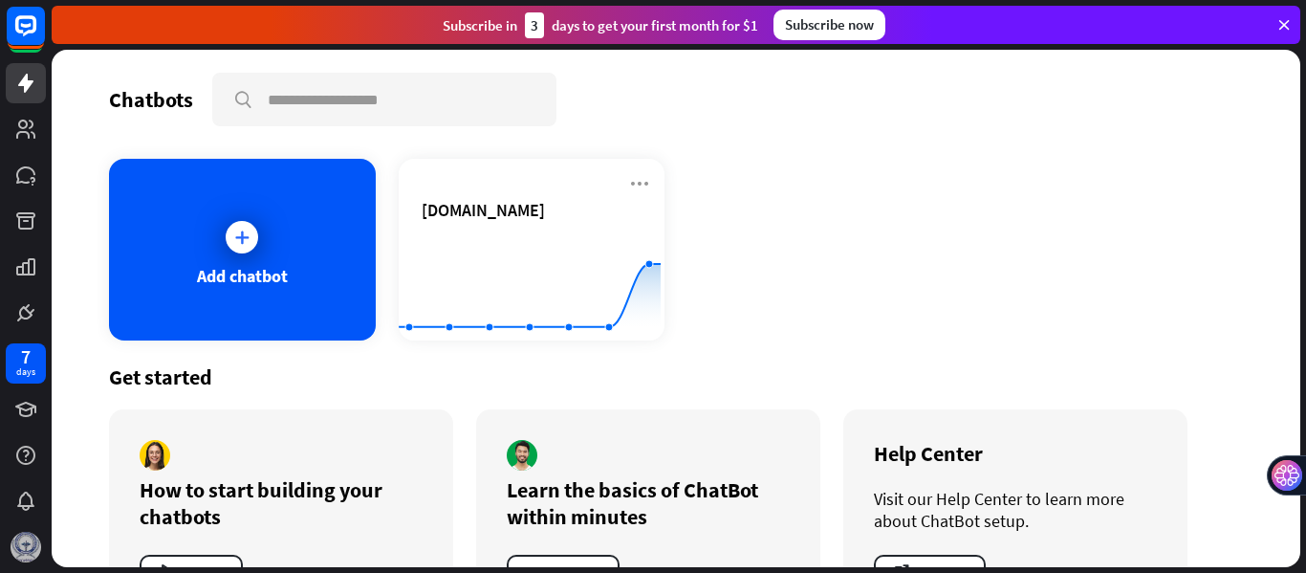
click at [19, 547] on img at bounding box center [26, 547] width 31 height 31
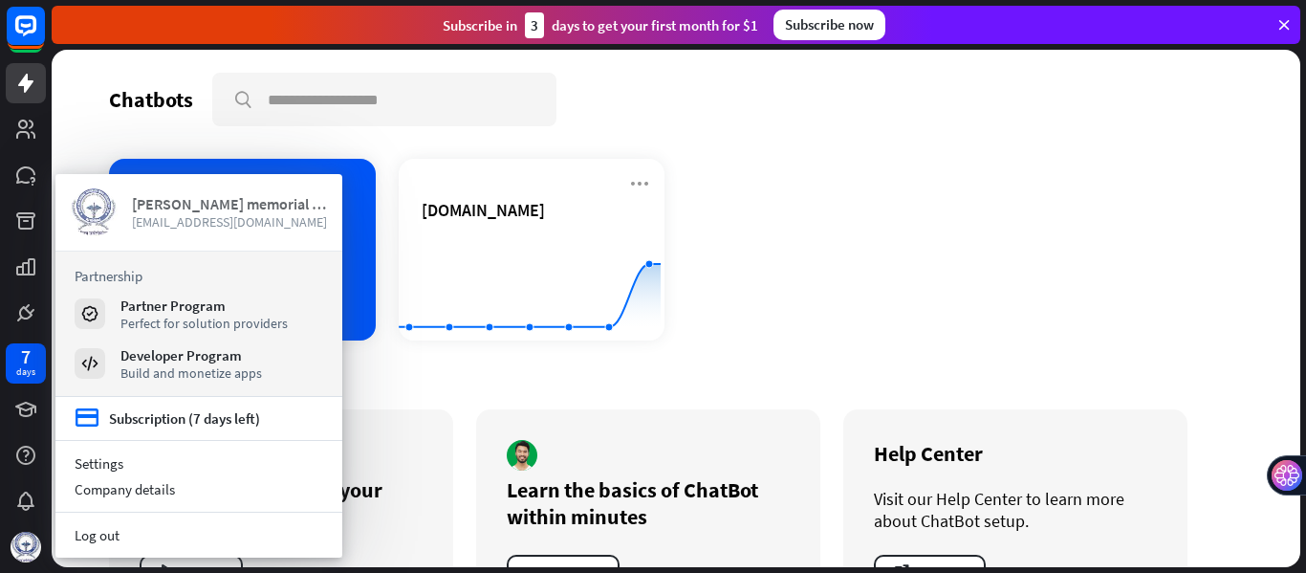
click at [178, 213] on span "[EMAIL_ADDRESS][DOMAIN_NAME]" at bounding box center [230, 221] width 196 height 17
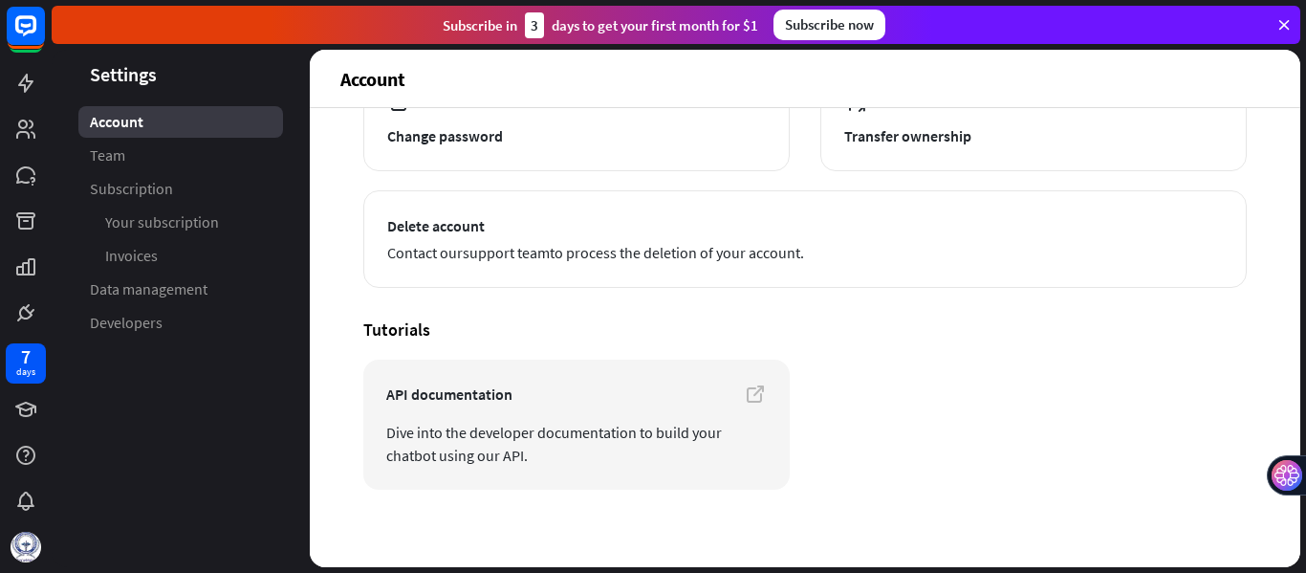
scroll to position [275, 0]
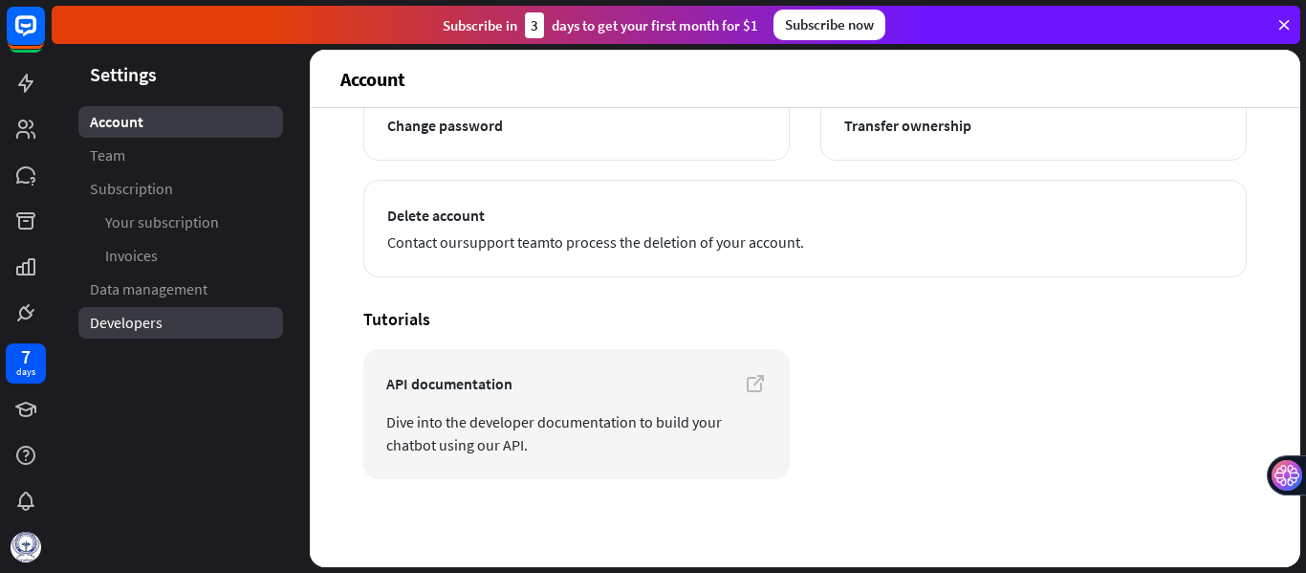
click at [174, 321] on link "Developers" at bounding box center [180, 323] width 205 height 32
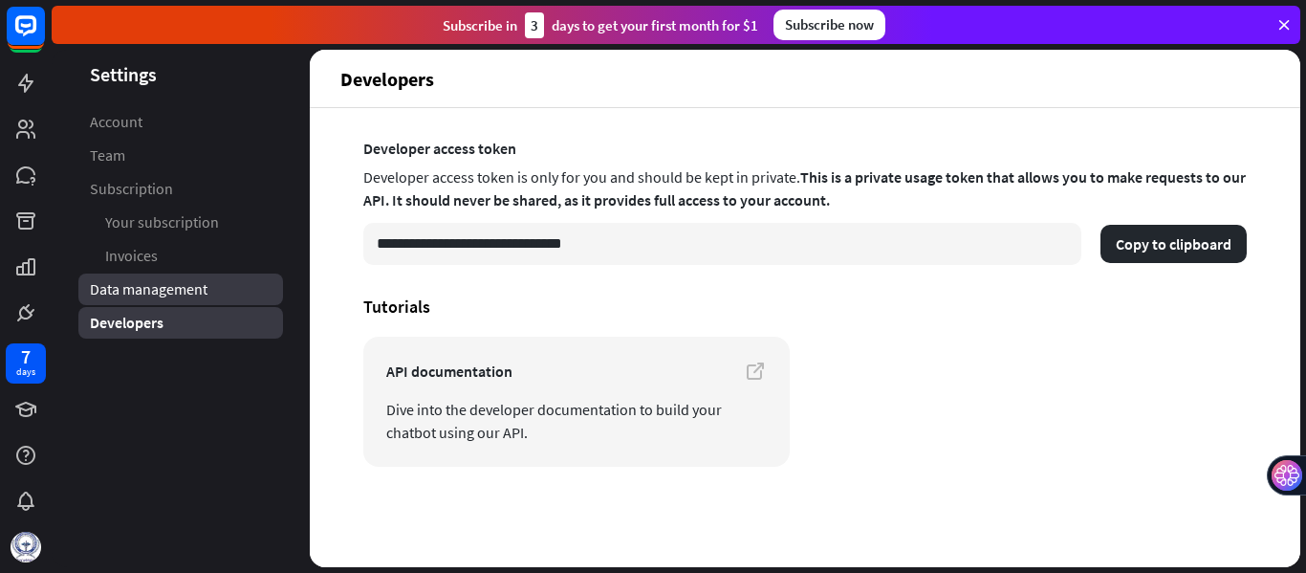
click at [157, 298] on span "Data management" at bounding box center [149, 289] width 118 height 20
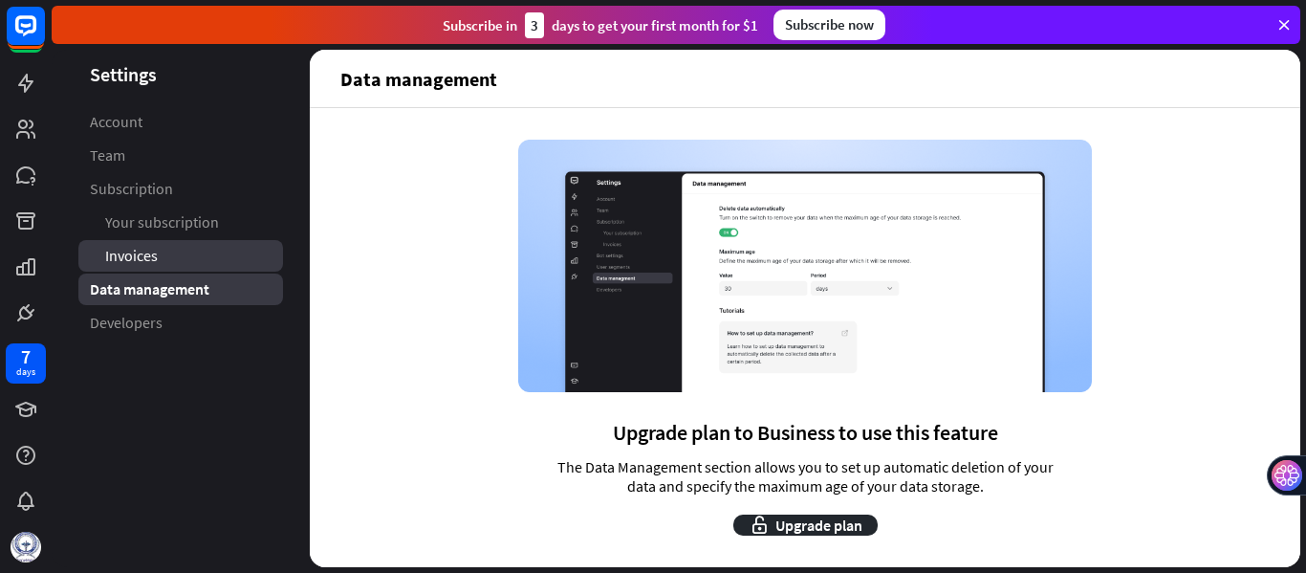
click at [151, 252] on span "Invoices" at bounding box center [131, 256] width 53 height 20
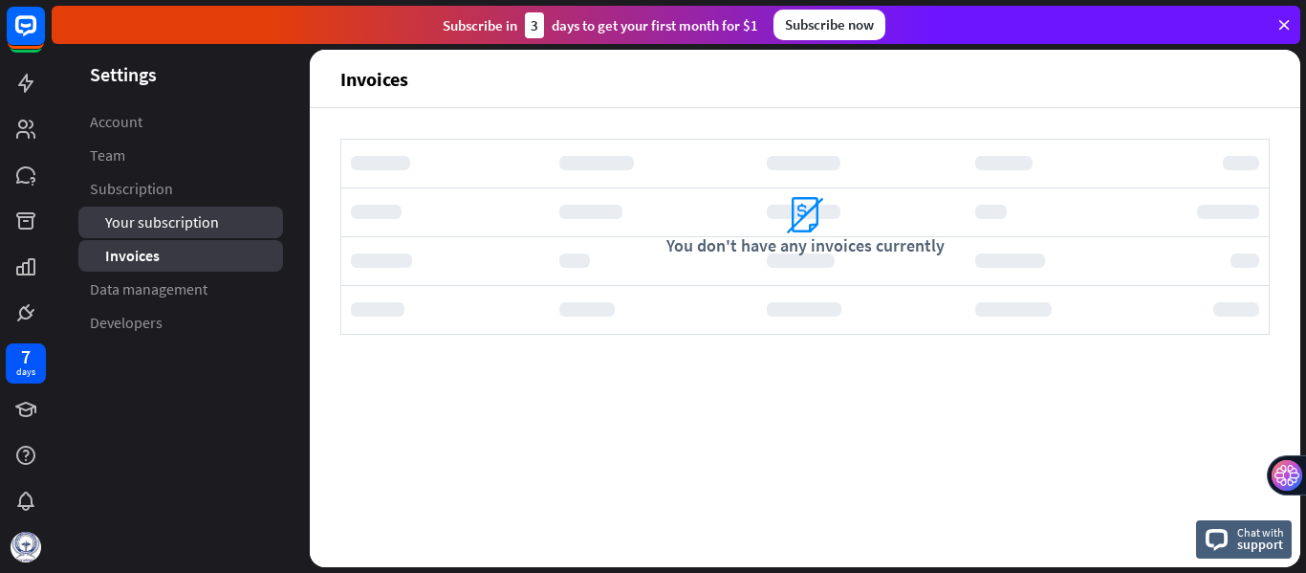
click at [163, 217] on span "Your subscription" at bounding box center [162, 222] width 114 height 20
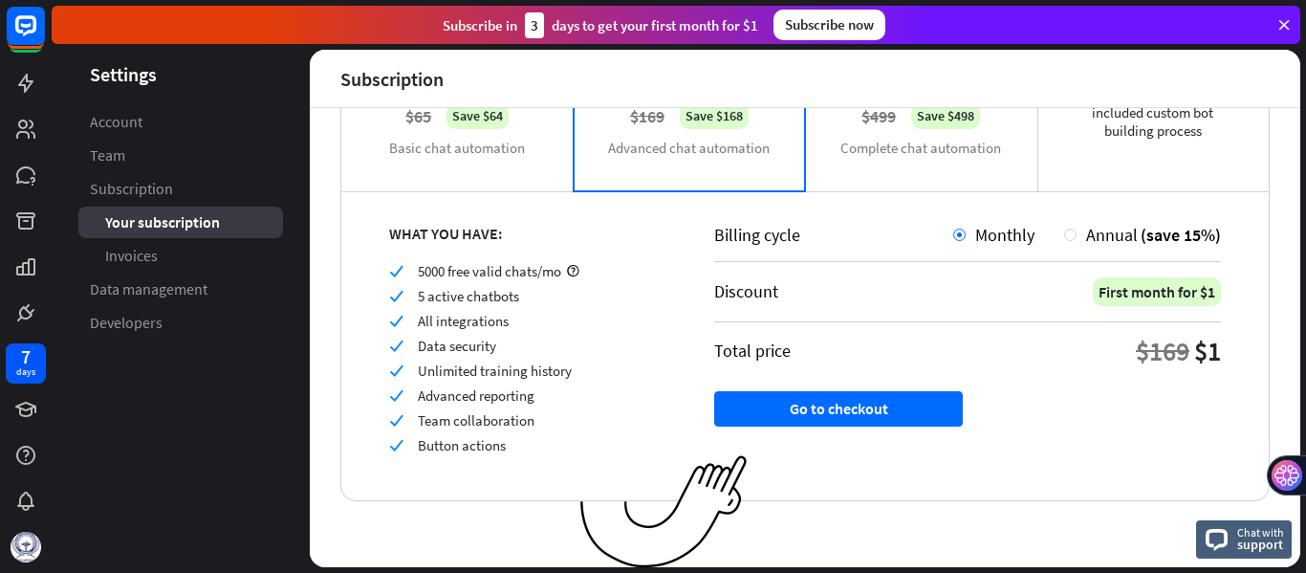
scroll to position [236, 0]
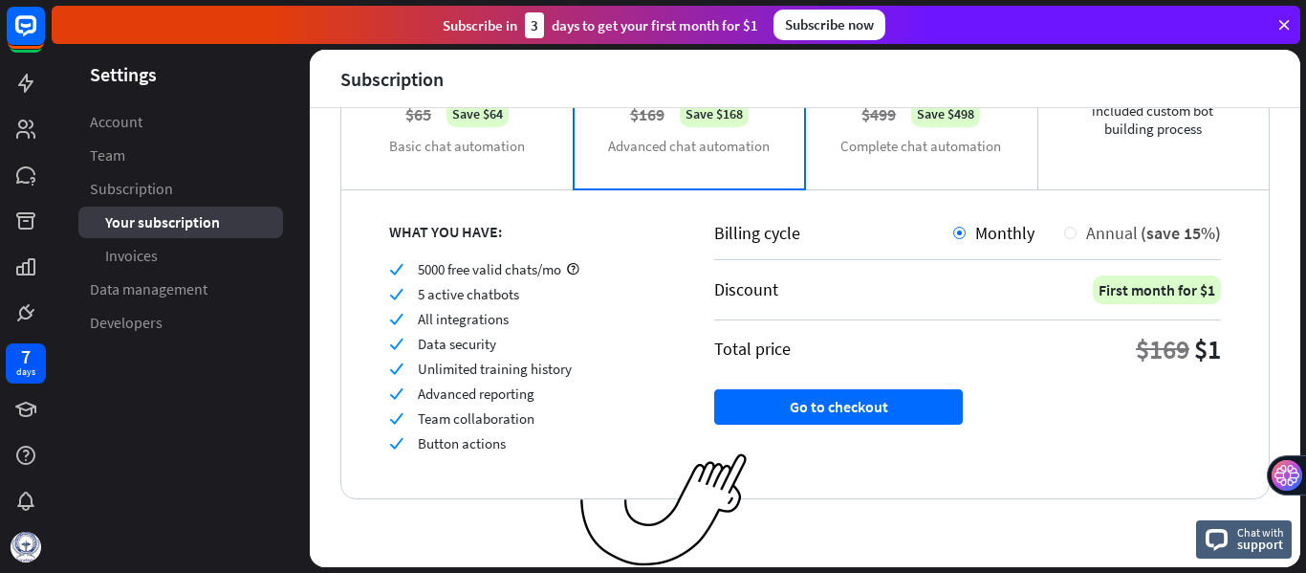
click at [1064, 230] on div at bounding box center [1070, 233] width 12 height 12
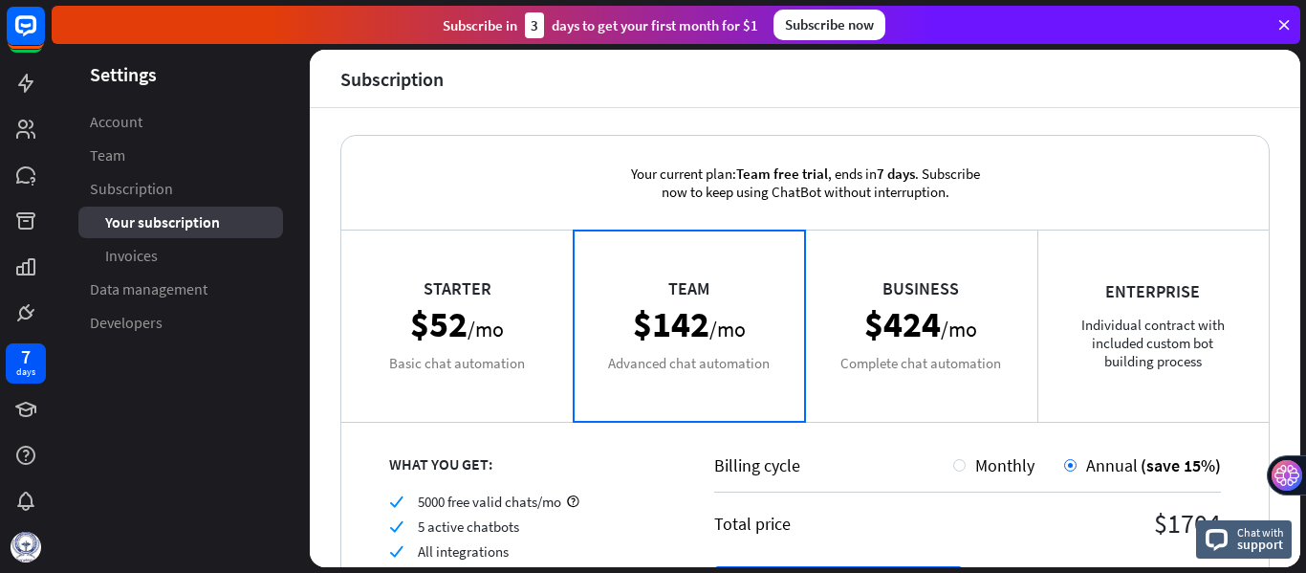
scroll to position [0, 0]
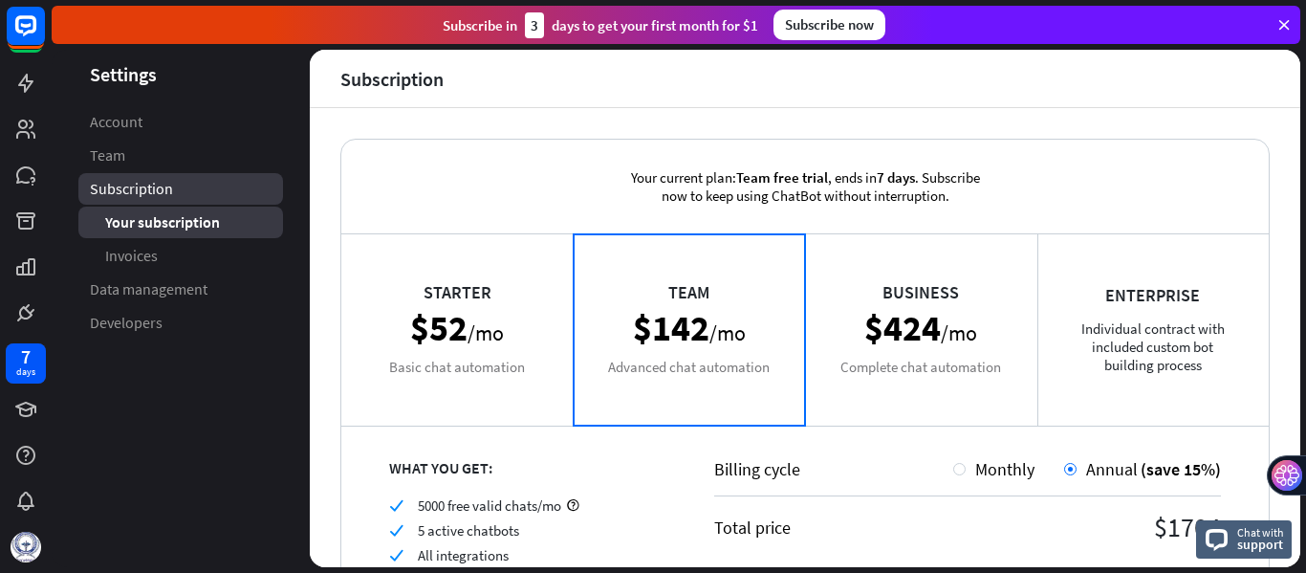
click at [93, 194] on span "Subscription" at bounding box center [131, 189] width 83 height 20
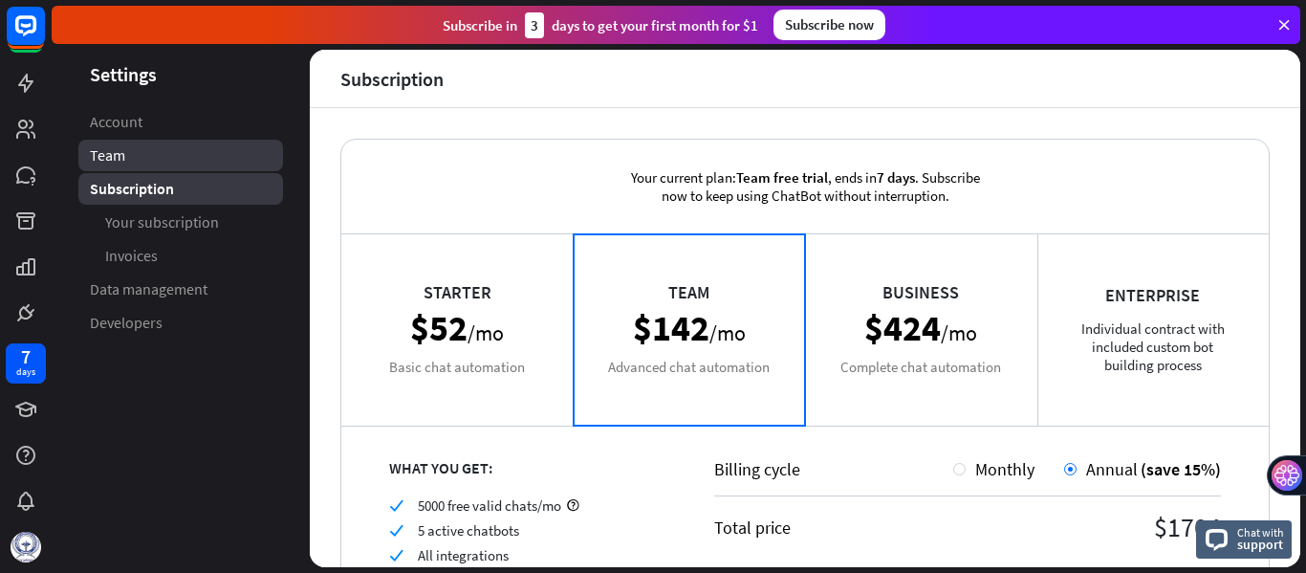
click at [117, 157] on span "Team" at bounding box center [107, 155] width 35 height 20
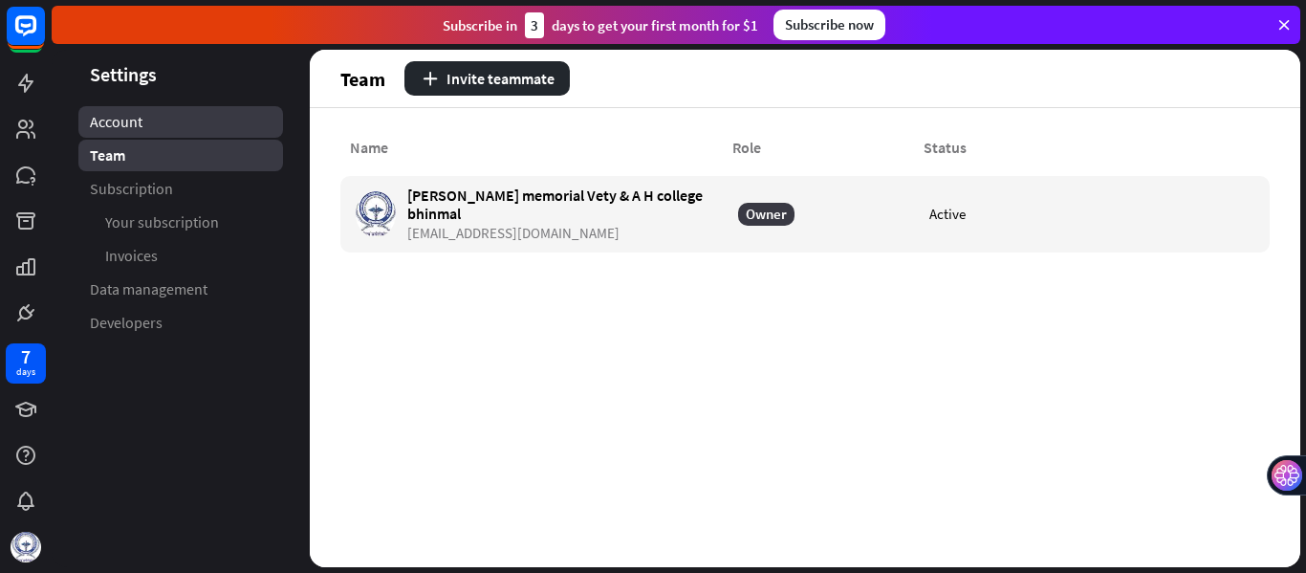
click at [116, 130] on span "Account" at bounding box center [116, 122] width 53 height 20
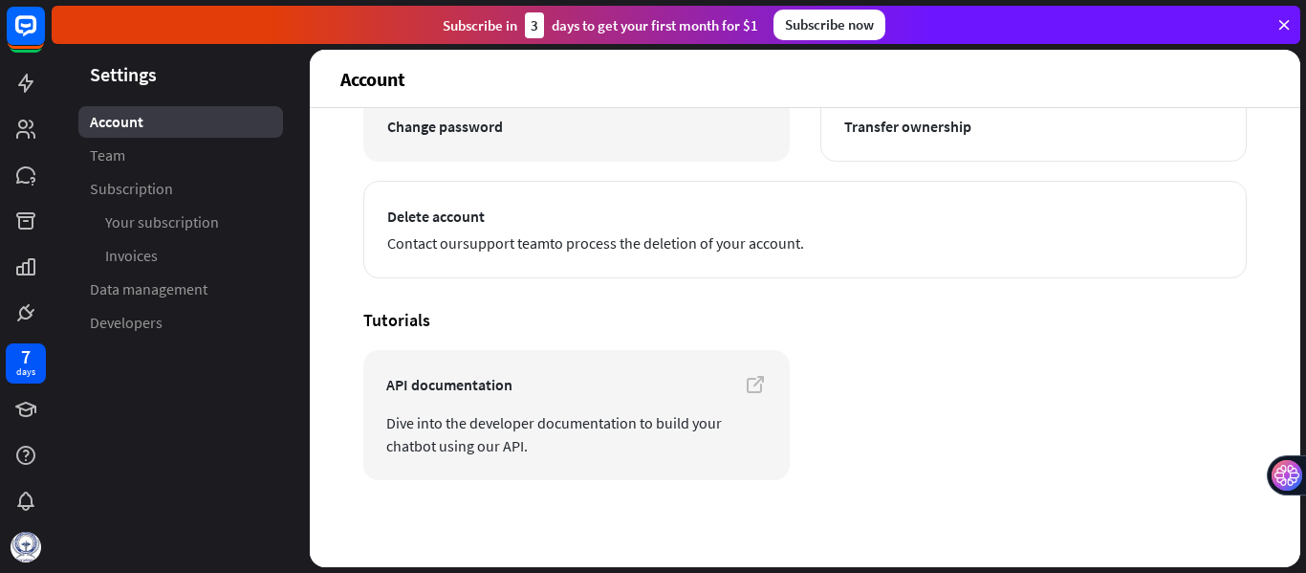
scroll to position [275, 0]
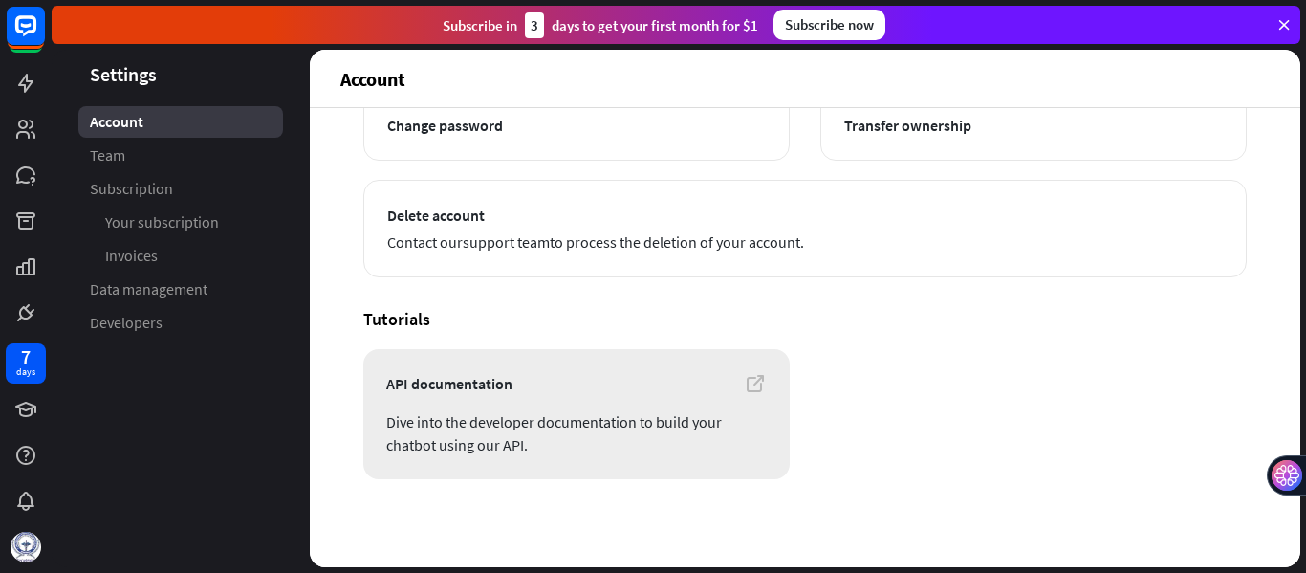
click at [744, 377] on icon at bounding box center [755, 383] width 23 height 23
click at [146, 282] on span "Data management" at bounding box center [149, 289] width 118 height 20
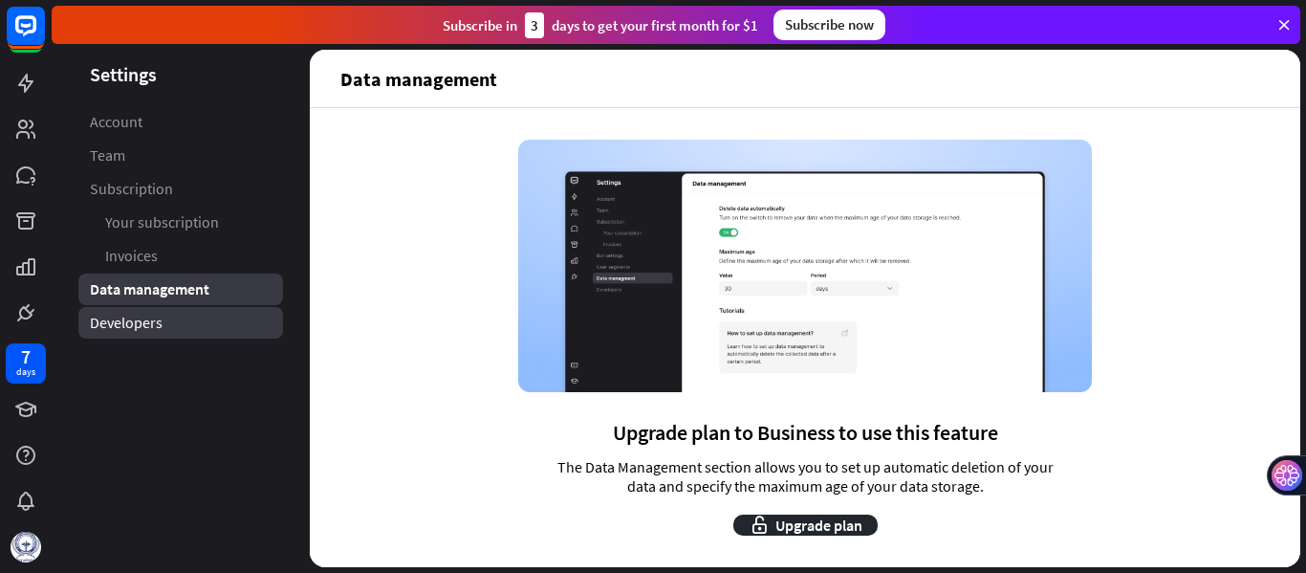
click at [149, 334] on link "Developers" at bounding box center [180, 323] width 205 height 32
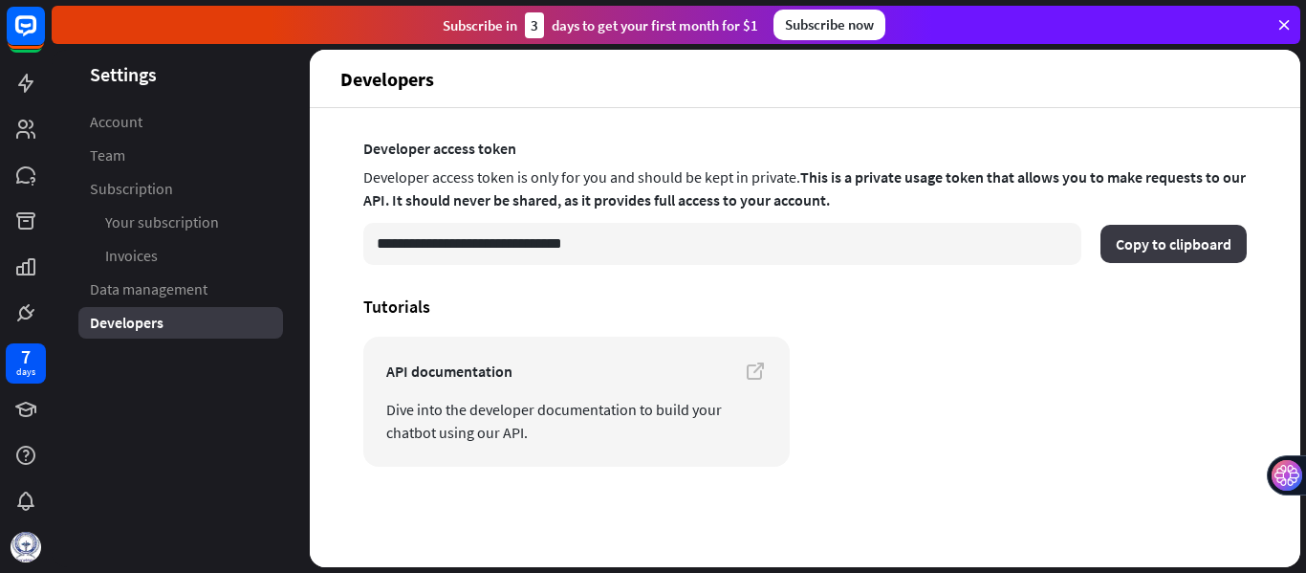
click at [1129, 233] on button "Copy to clipboard" at bounding box center [1173, 244] width 146 height 38
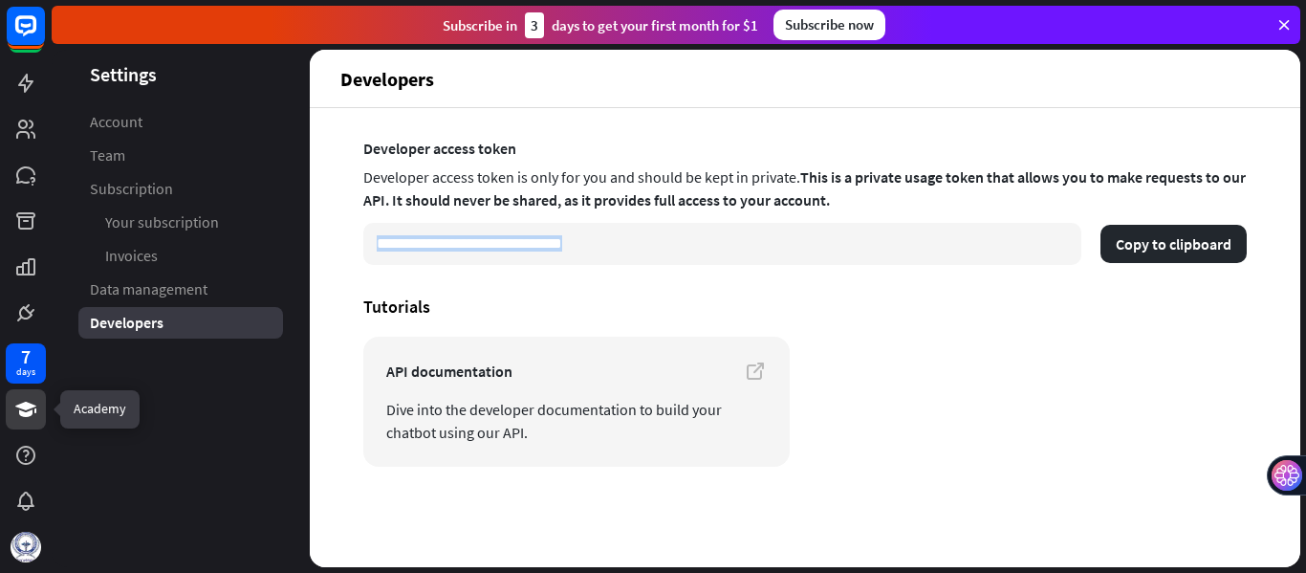
click at [18, 415] on icon at bounding box center [25, 409] width 23 height 23
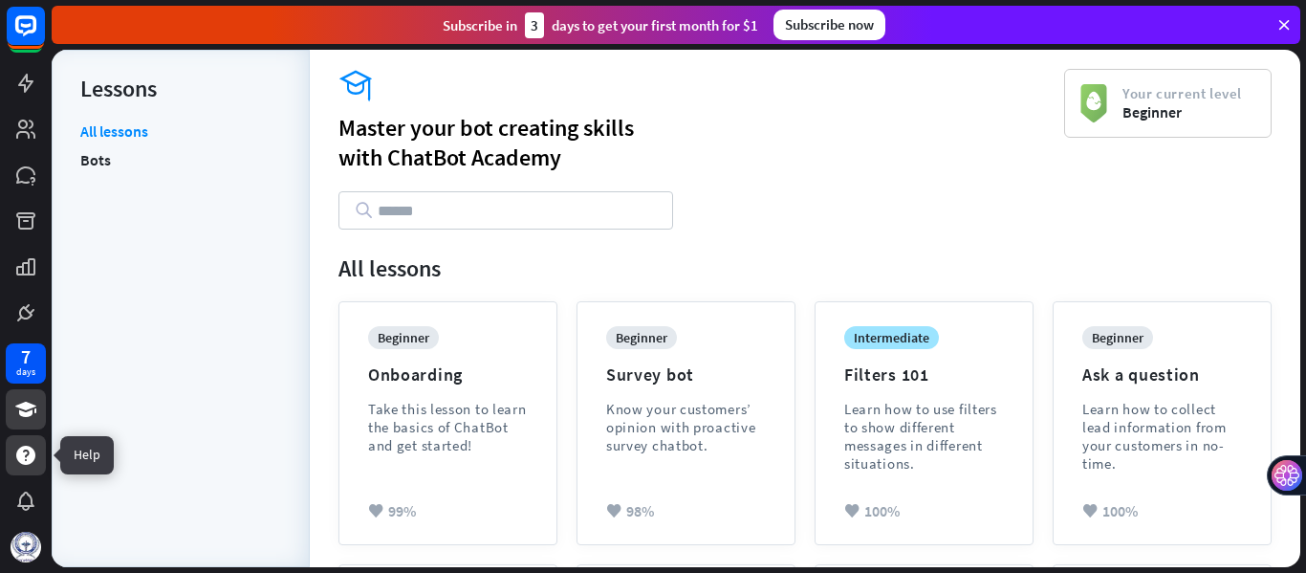
click at [27, 462] on icon at bounding box center [25, 454] width 19 height 19
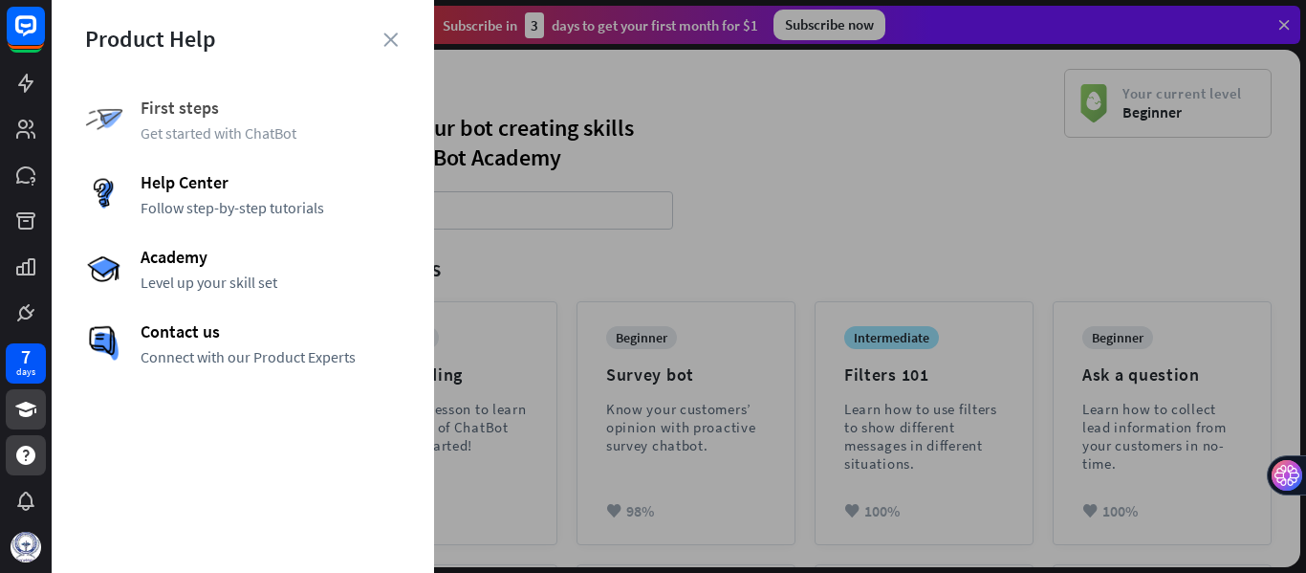
click at [217, 115] on span "First steps" at bounding box center [271, 108] width 260 height 22
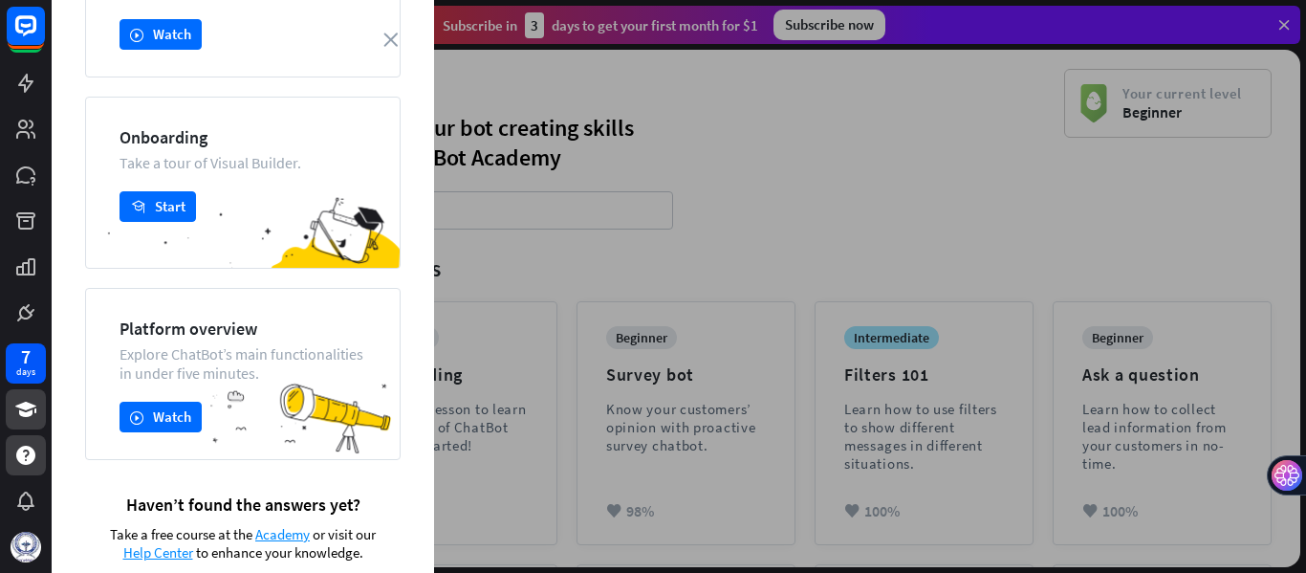
scroll to position [231, 0]
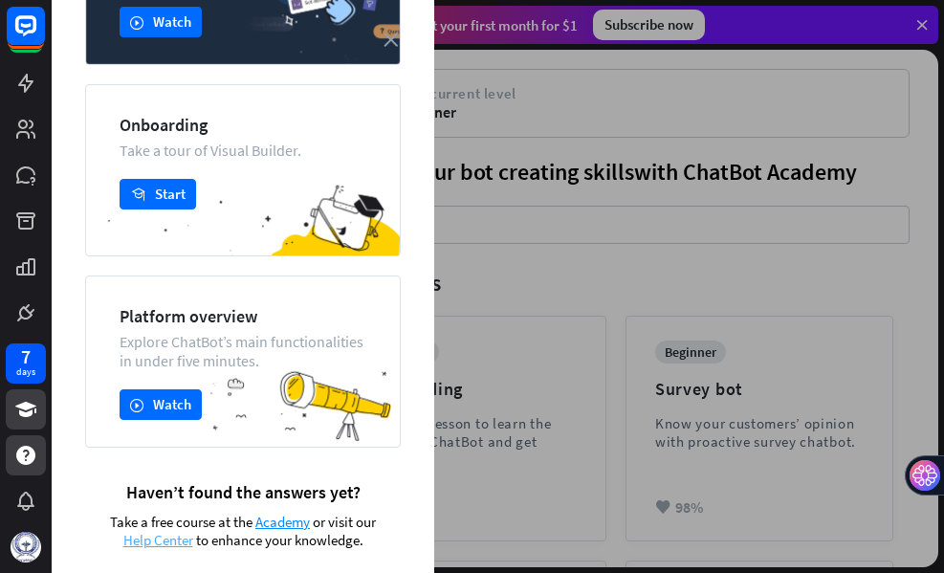
click at [134, 545] on span "Help Center" at bounding box center [158, 540] width 70 height 18
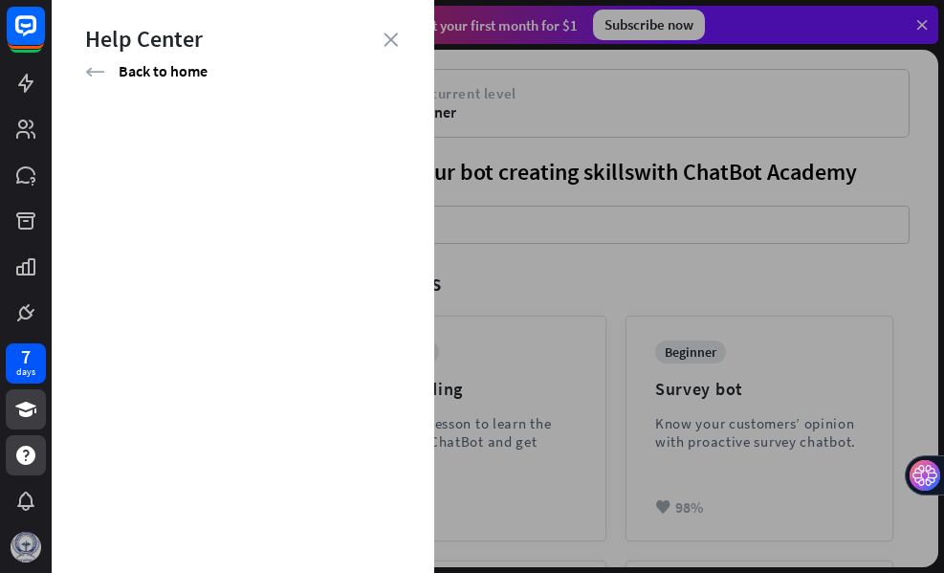
click at [24, 548] on img at bounding box center [26, 547] width 31 height 31
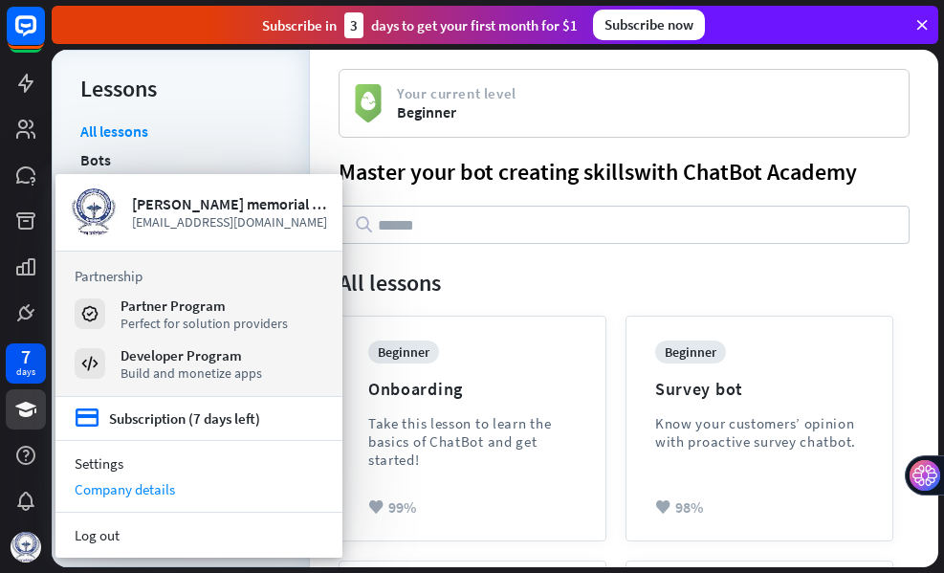
click at [108, 488] on div "Company details" at bounding box center [198, 489] width 287 height 26
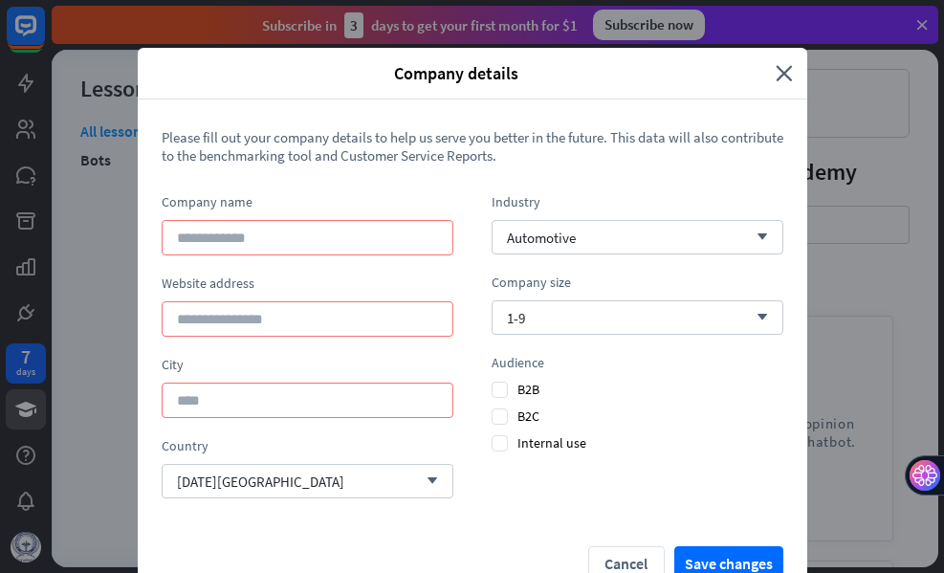
click at [774, 84] on div "Company details close" at bounding box center [472, 74] width 669 height 52
click at [775, 69] on icon "close" at bounding box center [783, 73] width 17 height 22
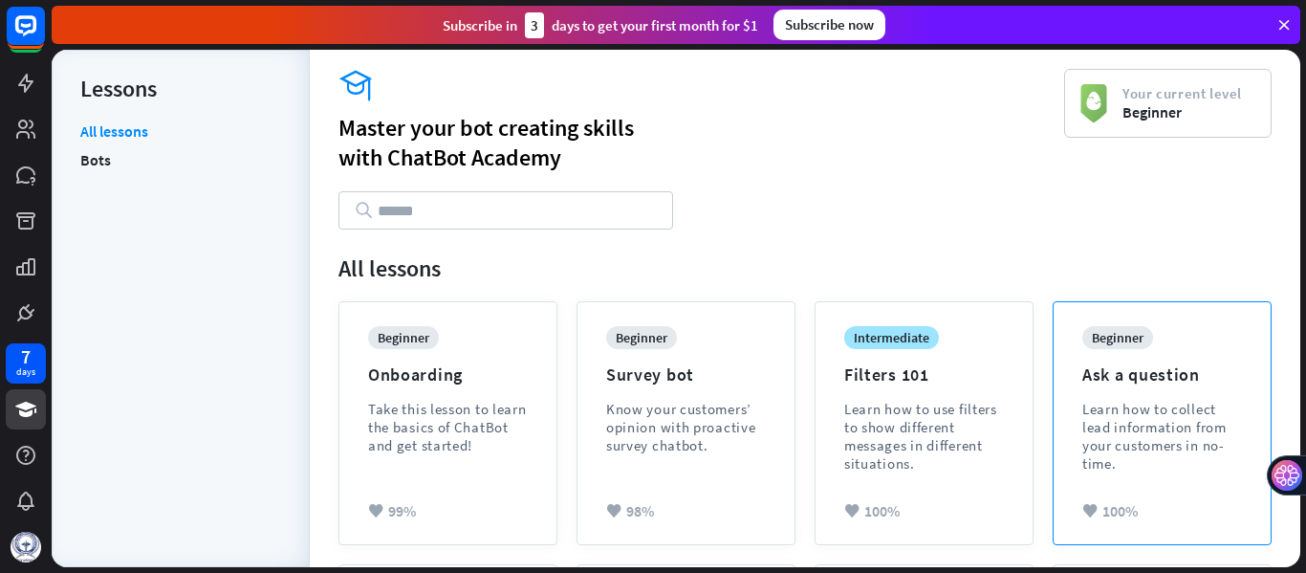
click at [1240, 349] on div "beginner Ask a question Learn how to collect lead information from your custome…" at bounding box center [1162, 423] width 217 height 242
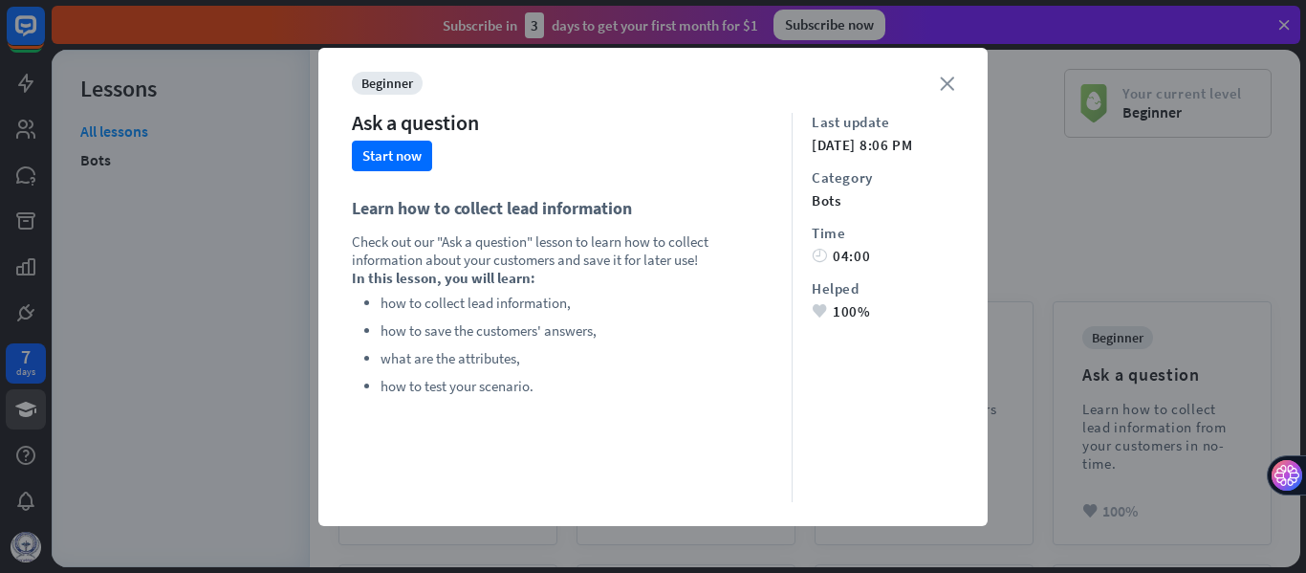
click at [940, 81] on icon "close" at bounding box center [947, 83] width 14 height 14
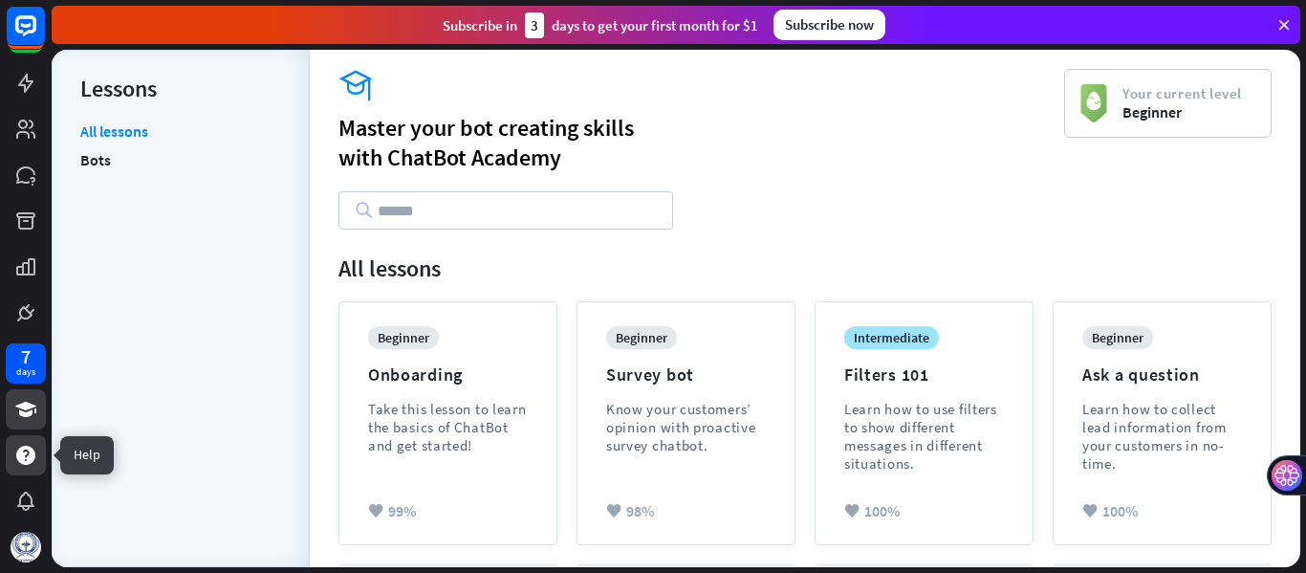
click at [29, 464] on icon at bounding box center [25, 454] width 19 height 19
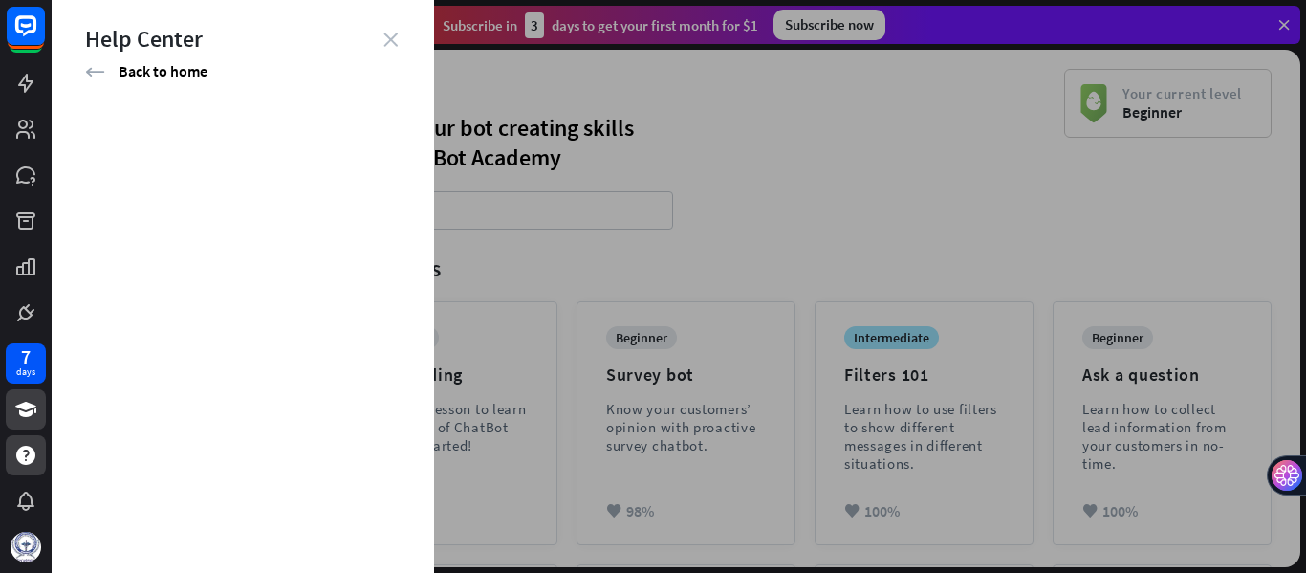
click at [388, 42] on icon "close" at bounding box center [390, 40] width 14 height 14
